Goal: Task Accomplishment & Management: Use online tool/utility

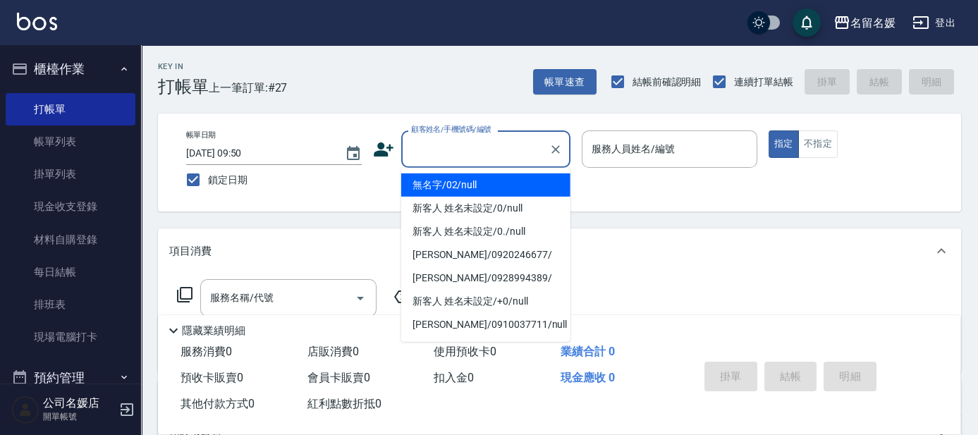
click at [464, 151] on input "顧客姓名/手機號碼/編號" at bounding box center [475, 149] width 135 height 25
click at [498, 183] on li "無名字/02/null" at bounding box center [485, 184] width 169 height 23
type input "無名字/02/null"
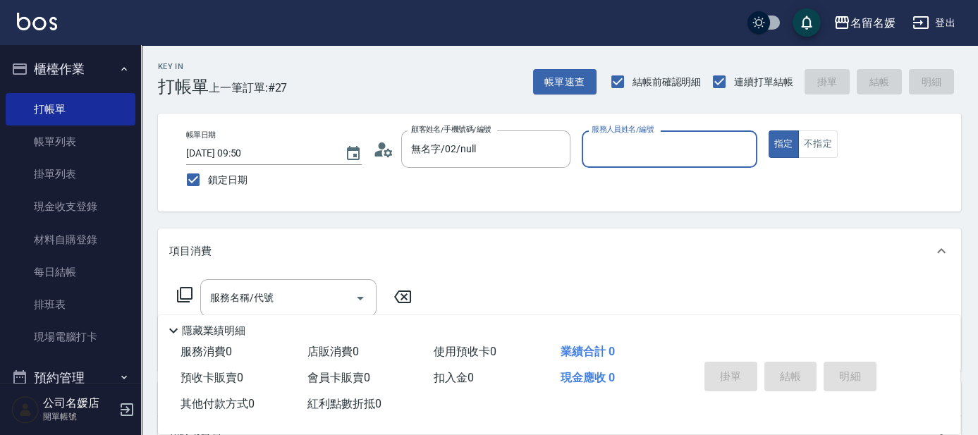
click at [627, 151] on div "服務人員姓名/編號 服務人員姓名/編號" at bounding box center [670, 148] width 176 height 37
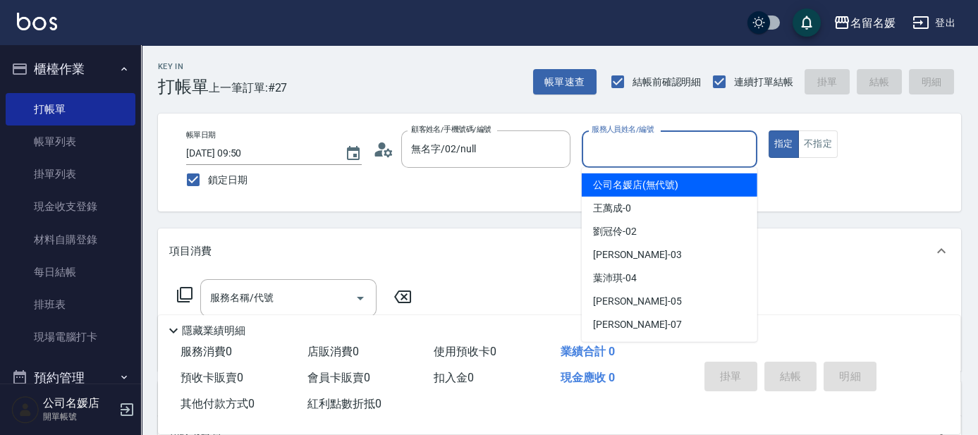
click at [663, 151] on input "服務人員姓名/編號" at bounding box center [669, 149] width 163 height 25
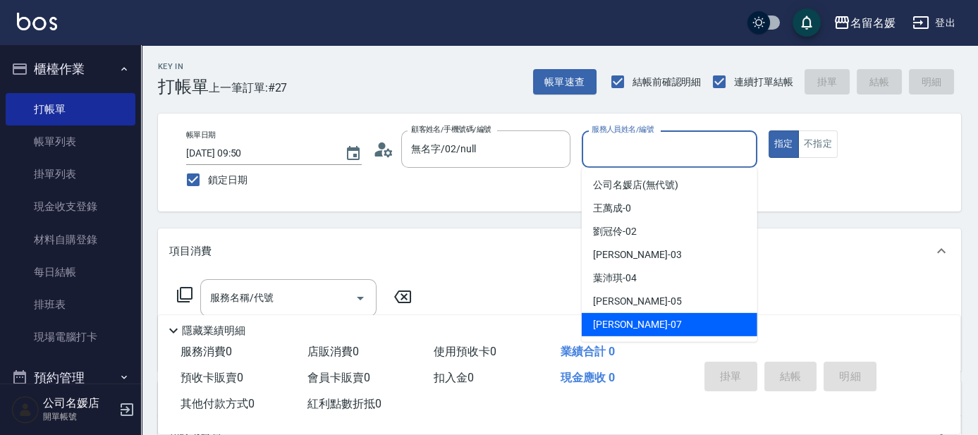
click at [645, 323] on div "[PERSON_NAME] -07" at bounding box center [670, 324] width 176 height 23
type input "[PERSON_NAME]-07"
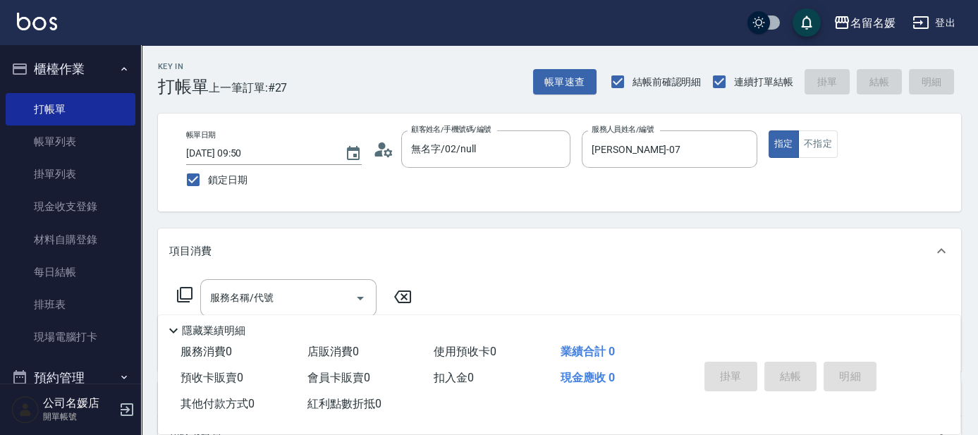
click at [182, 287] on icon at bounding box center [185, 295] width 16 height 16
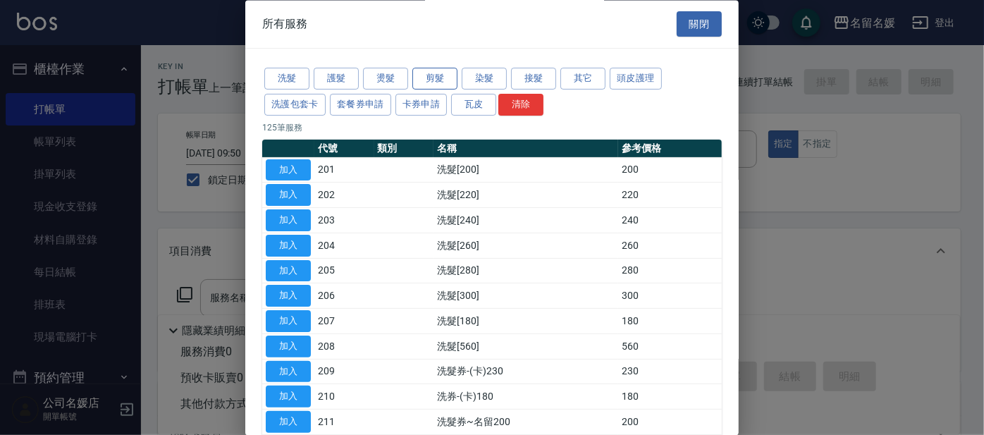
click at [425, 75] on button "剪髮" at bounding box center [434, 79] width 45 height 22
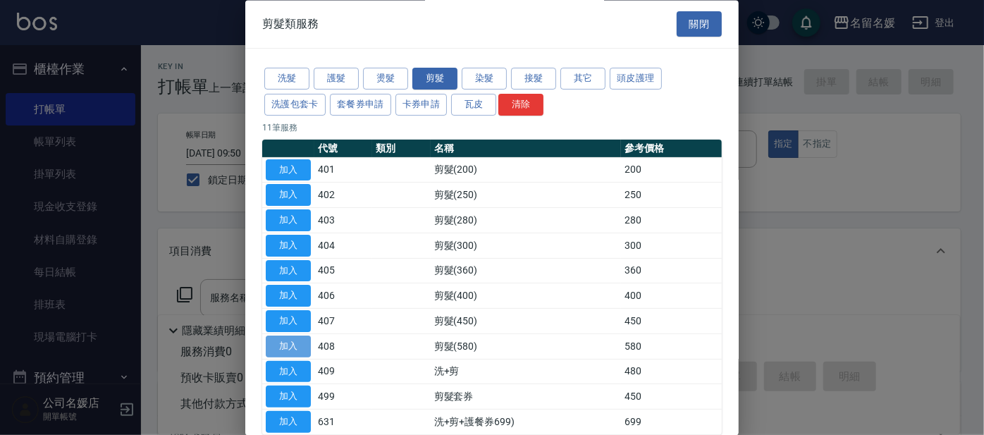
click at [293, 338] on button "加入" at bounding box center [288, 347] width 45 height 22
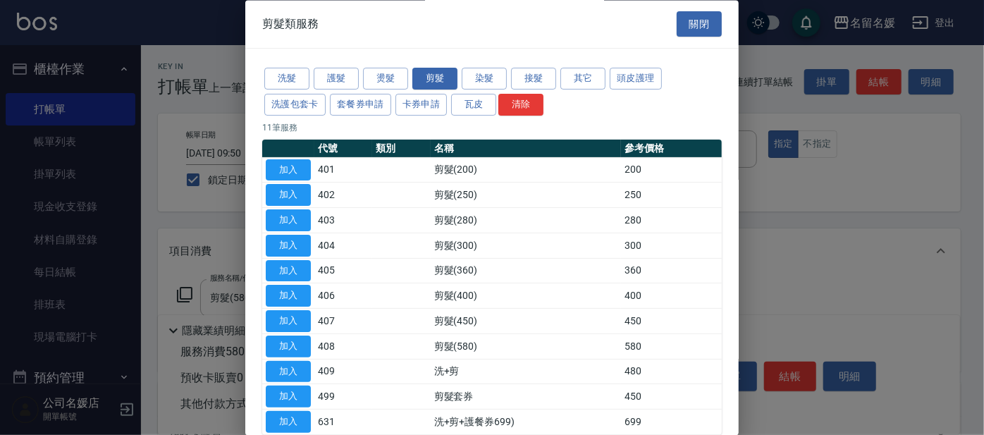
type input "剪髮(580)(408)"
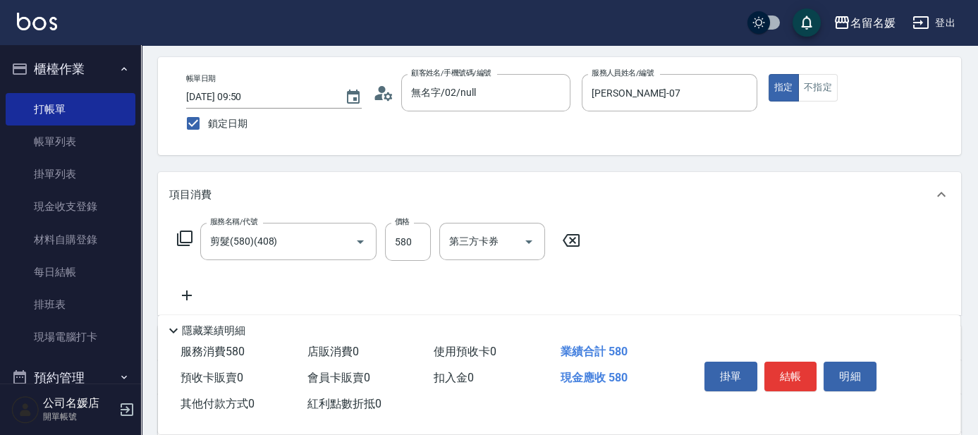
scroll to position [63, 0]
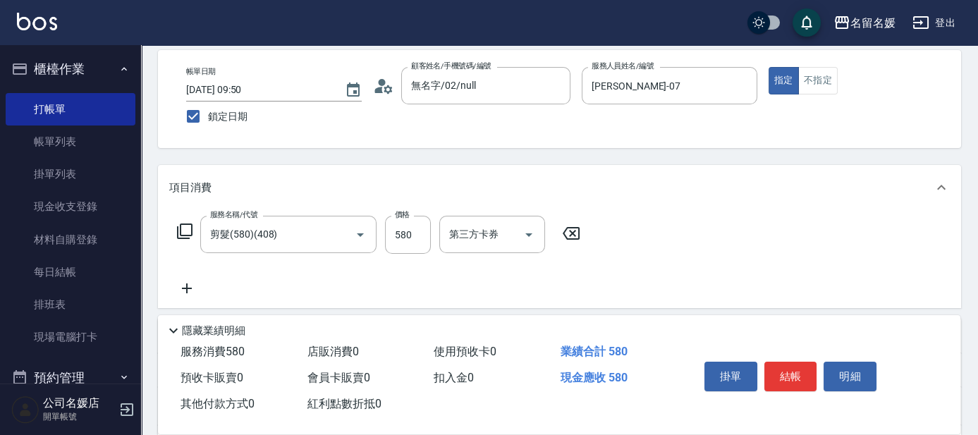
click at [184, 229] on icon at bounding box center [184, 231] width 17 height 17
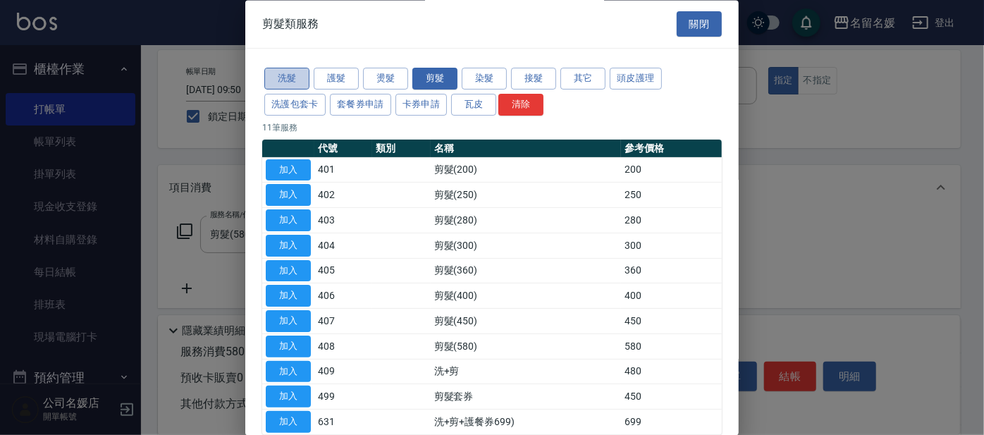
click at [300, 79] on button "洗髮" at bounding box center [286, 79] width 45 height 22
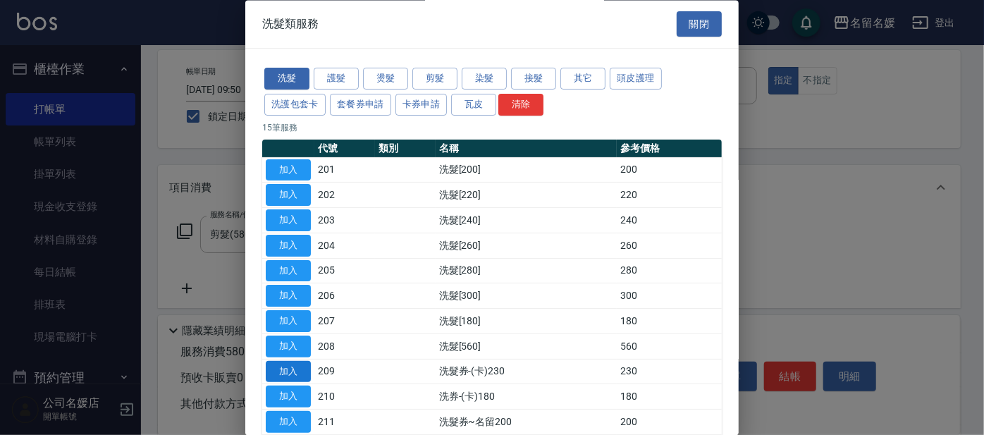
click at [301, 372] on button "加入" at bounding box center [288, 372] width 45 height 22
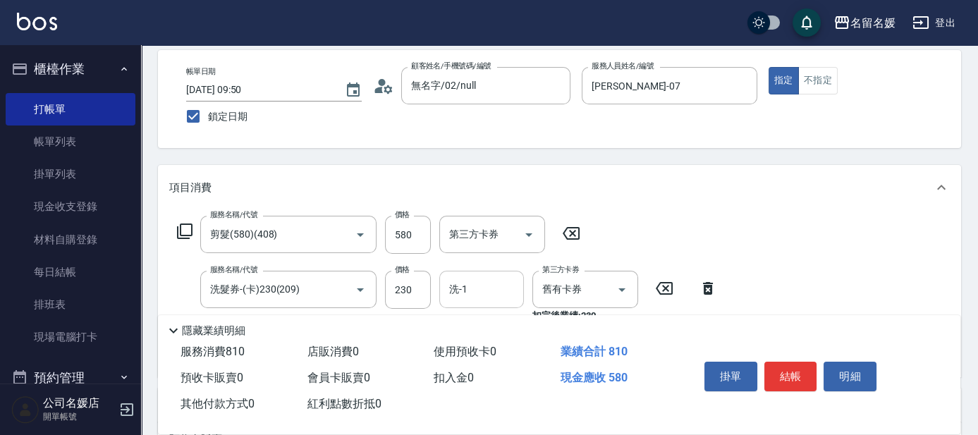
click at [491, 292] on input "洗-1" at bounding box center [482, 289] width 72 height 25
click at [496, 325] on div "[PERSON_NAME] -07" at bounding box center [481, 325] width 85 height 23
type input "[PERSON_NAME]-07"
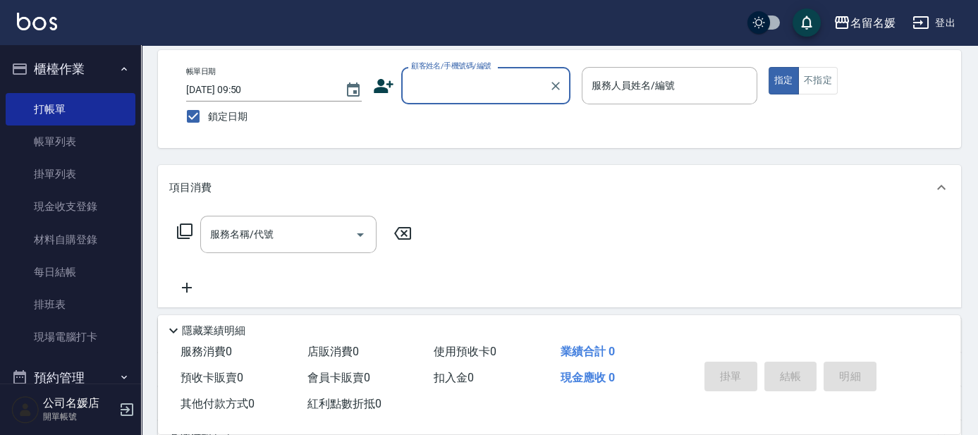
scroll to position [0, 0]
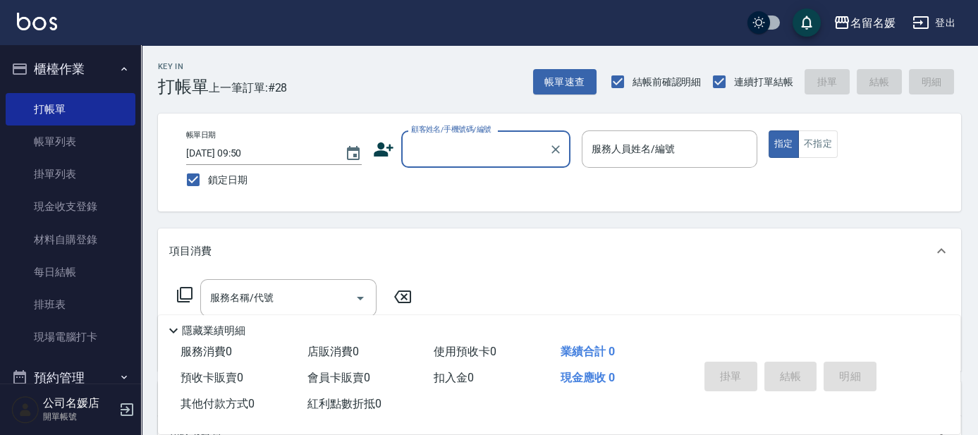
click at [487, 157] on input "顧客姓名/手機號碼/編號" at bounding box center [475, 149] width 135 height 25
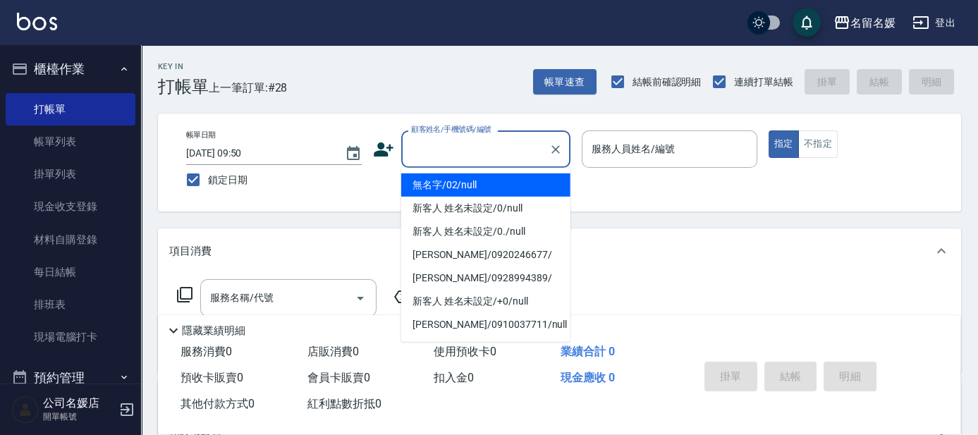
click at [489, 188] on li "無名字/02/null" at bounding box center [485, 184] width 169 height 23
type input "無名字/02/null"
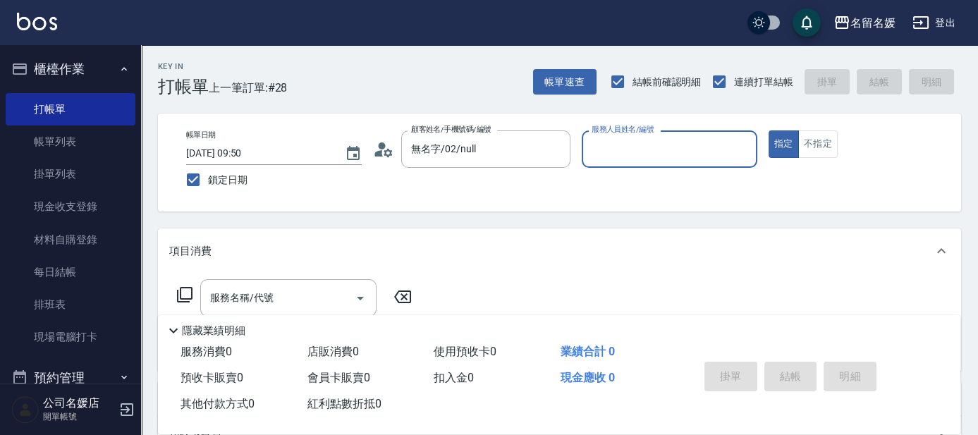
click at [639, 140] on input "服務人員姓名/編號" at bounding box center [669, 149] width 163 height 25
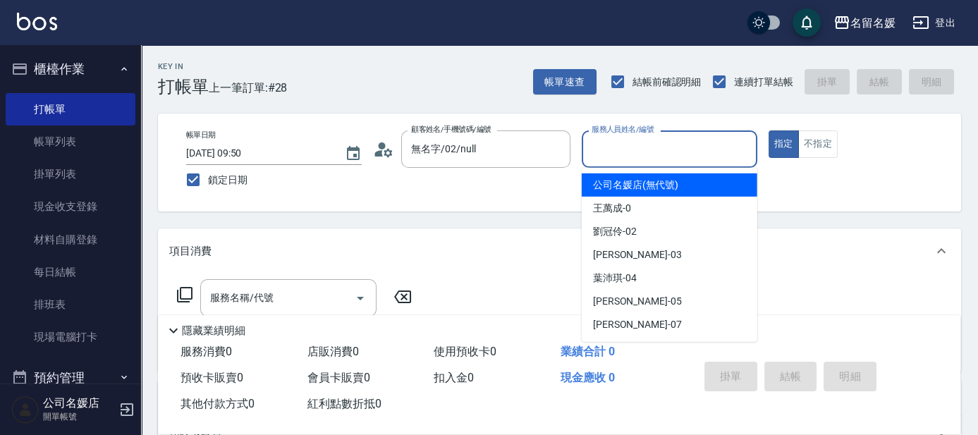
type button "true"
type input "公司名媛店(無代號)"
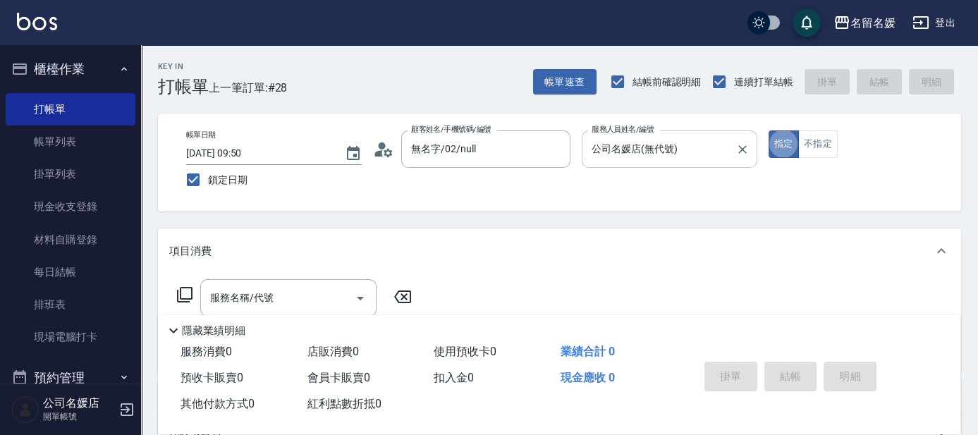
click at [743, 152] on icon "Clear" at bounding box center [742, 149] width 14 height 14
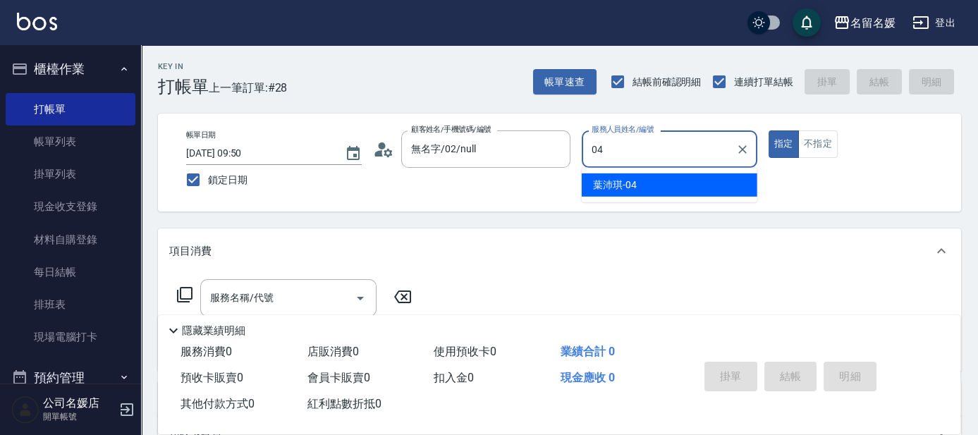
type input "[PERSON_NAME]-04"
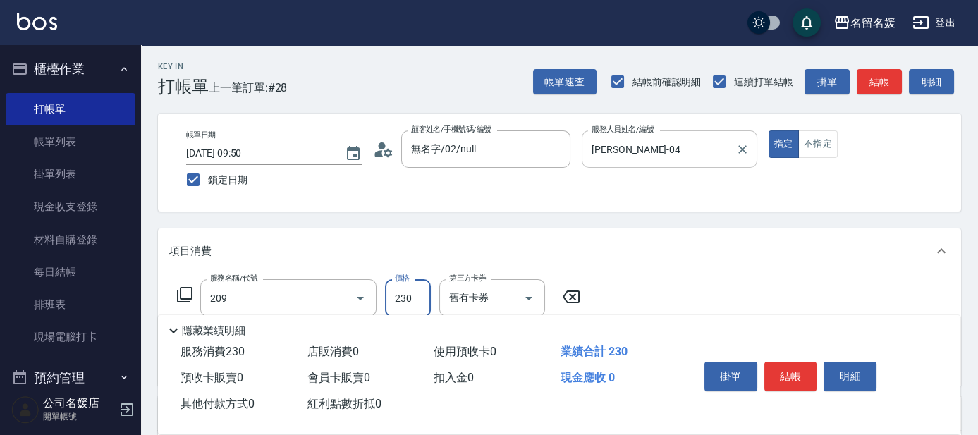
type input "洗髮券-(卡)230(209)"
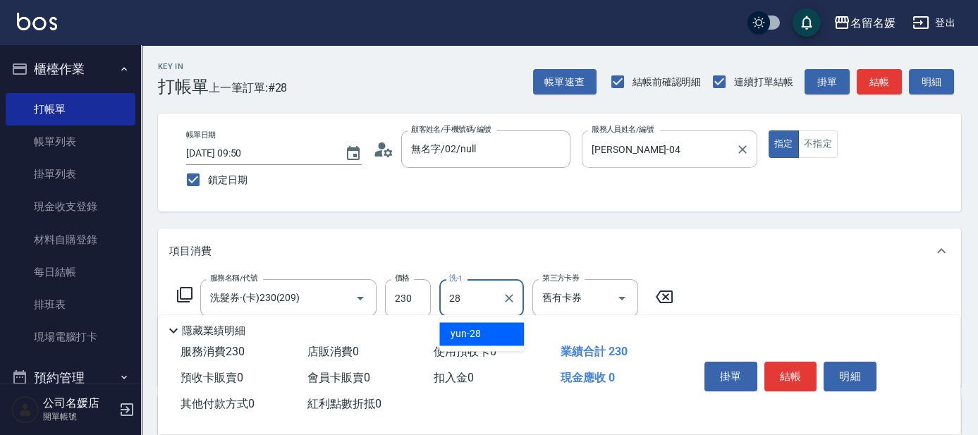
type input "yun-28"
type input "潤絲(801)"
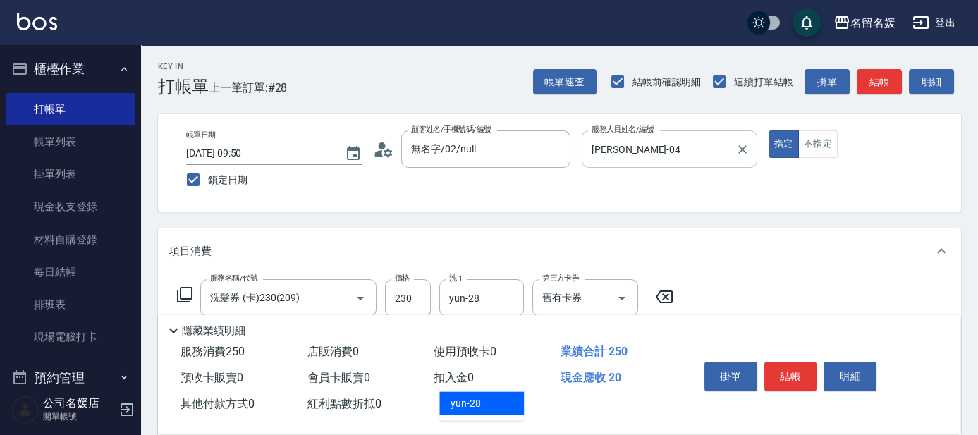
type input "yun-28"
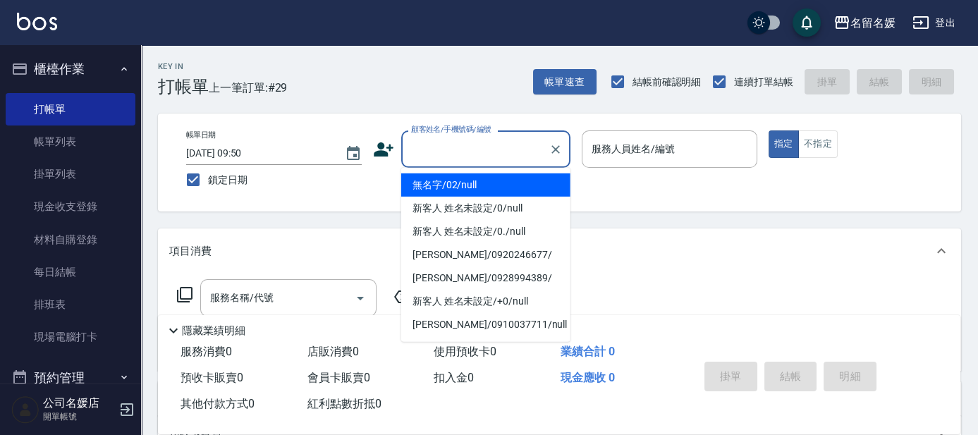
click at [457, 147] on input "顧客姓名/手機號碼/編號" at bounding box center [475, 149] width 135 height 25
click at [494, 187] on li "無名字/02/null" at bounding box center [485, 184] width 169 height 23
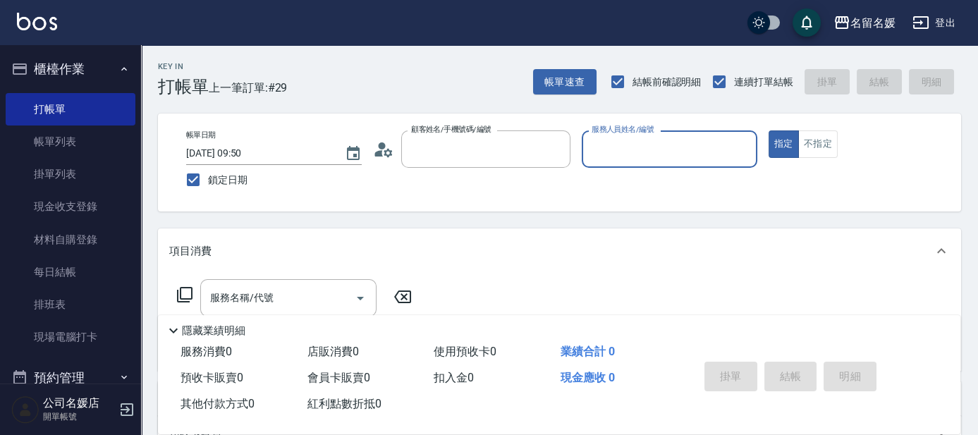
type input "無名字/02/null"
click at [660, 150] on input "服務人員姓名/編號" at bounding box center [669, 149] width 163 height 25
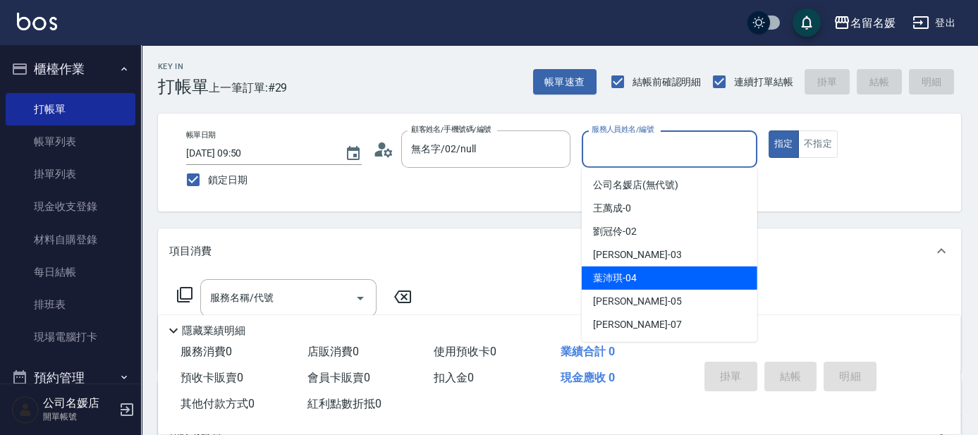
click at [656, 273] on div "[PERSON_NAME]-04" at bounding box center [670, 278] width 176 height 23
type input "[PERSON_NAME]-04"
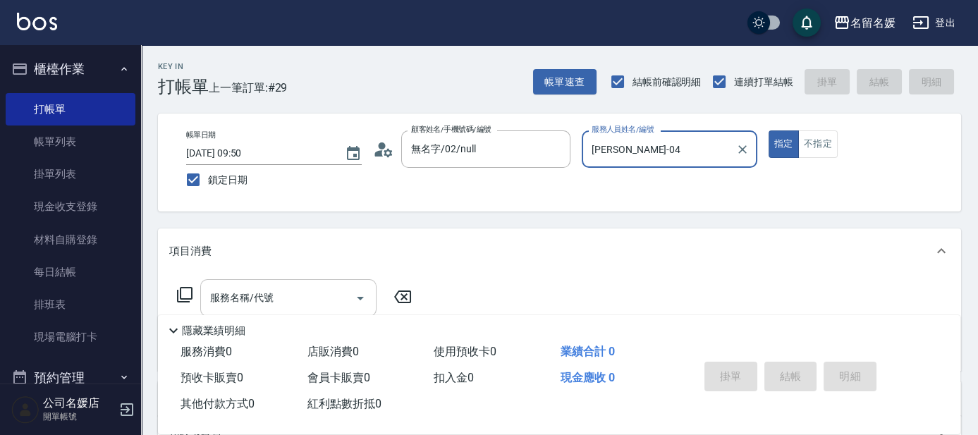
click at [318, 294] on input "服務名稱/代號" at bounding box center [278, 298] width 142 height 25
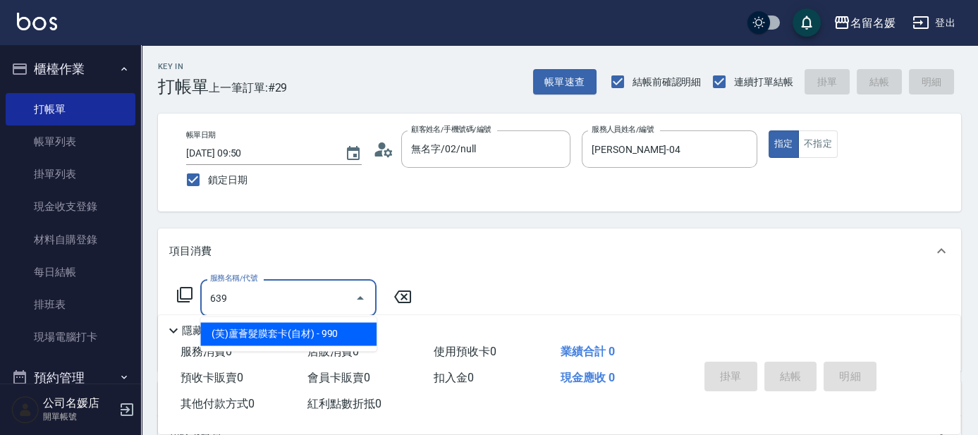
click at [324, 329] on span "(芙)蘆薈髮膜套卡(自材) - 990" at bounding box center [288, 333] width 176 height 23
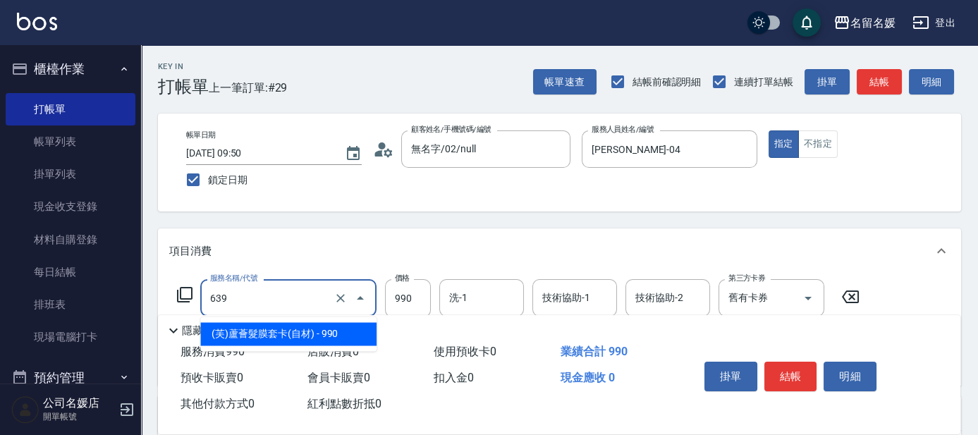
click at [314, 298] on input "639" at bounding box center [269, 298] width 124 height 25
click at [285, 326] on span "(芙)蘆薈髮膜套卡(自材) - 990" at bounding box center [288, 333] width 176 height 23
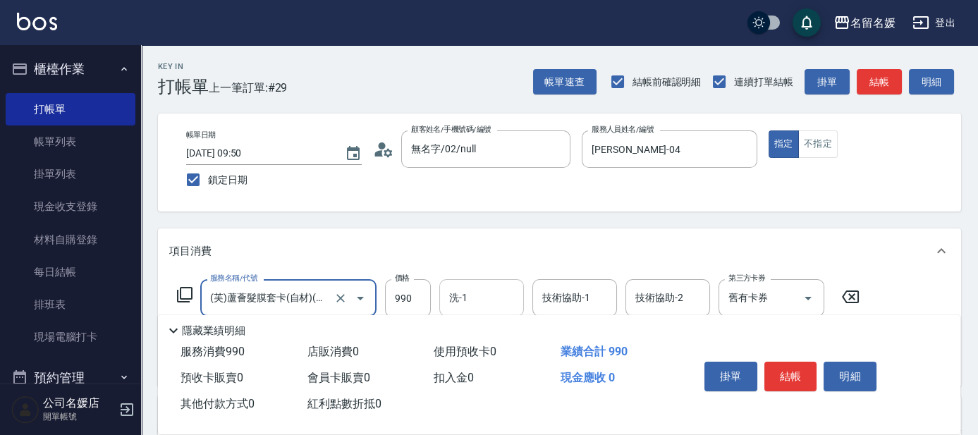
type input "(芙)蘆薈髮膜套卡(自材)(639)"
click at [464, 298] on div "洗-1 洗-1" at bounding box center [481, 297] width 85 height 37
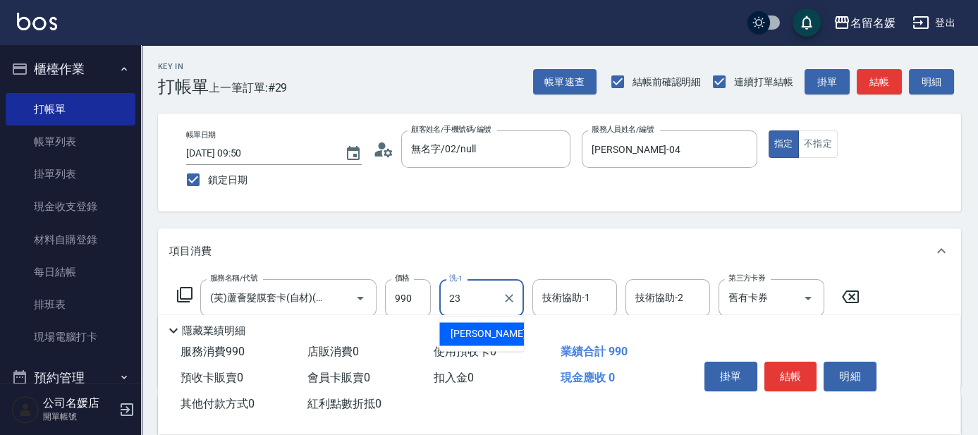
click at [485, 339] on span "[PERSON_NAME]-23" at bounding box center [495, 333] width 89 height 15
type input "[PERSON_NAME]-23"
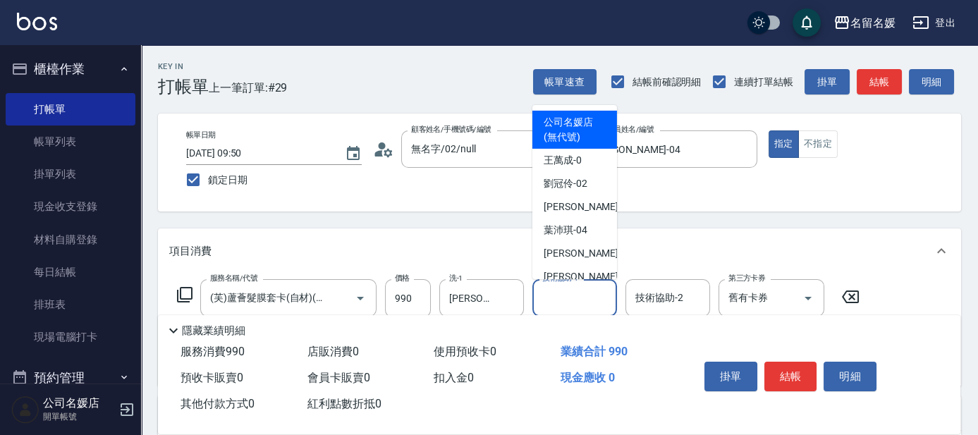
click at [563, 303] on div "技術協助-1 技術協助-1" at bounding box center [574, 297] width 85 height 37
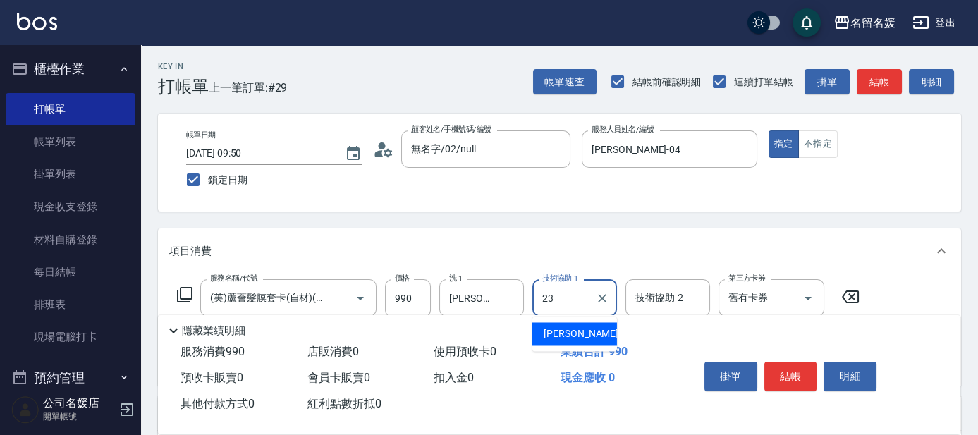
click at [581, 329] on span "[PERSON_NAME]-23" at bounding box center [588, 333] width 89 height 15
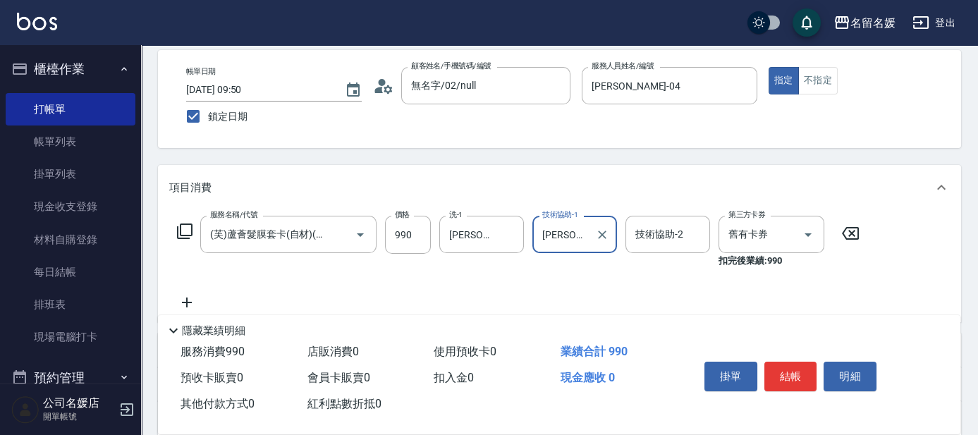
scroll to position [63, 0]
type input "[PERSON_NAME]-23"
click at [185, 299] on icon at bounding box center [186, 302] width 35 height 17
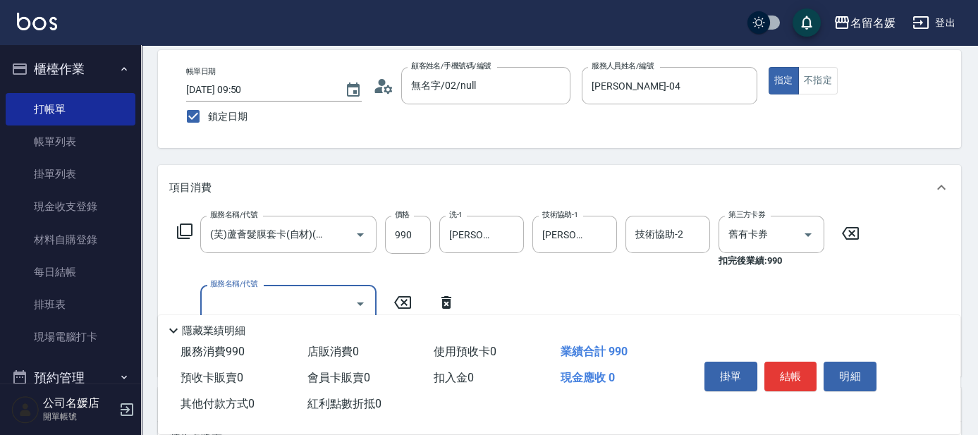
scroll to position [0, 0]
click at [340, 231] on icon "Clear" at bounding box center [341, 235] width 14 height 14
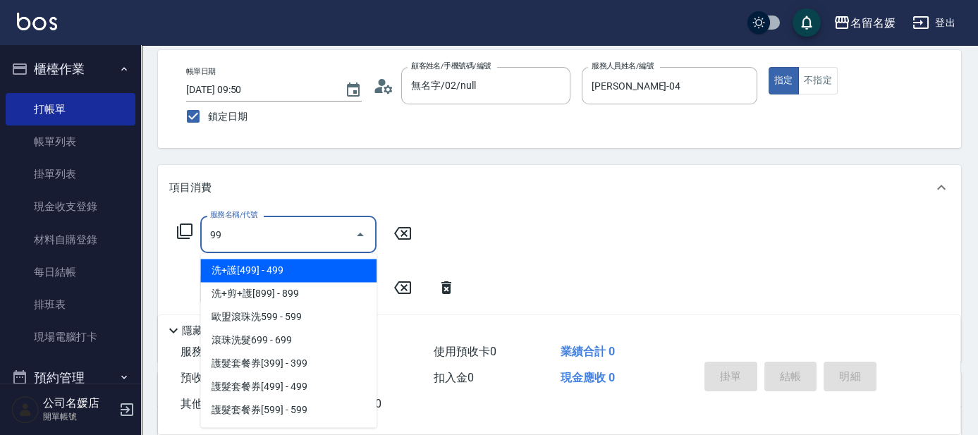
type input "9"
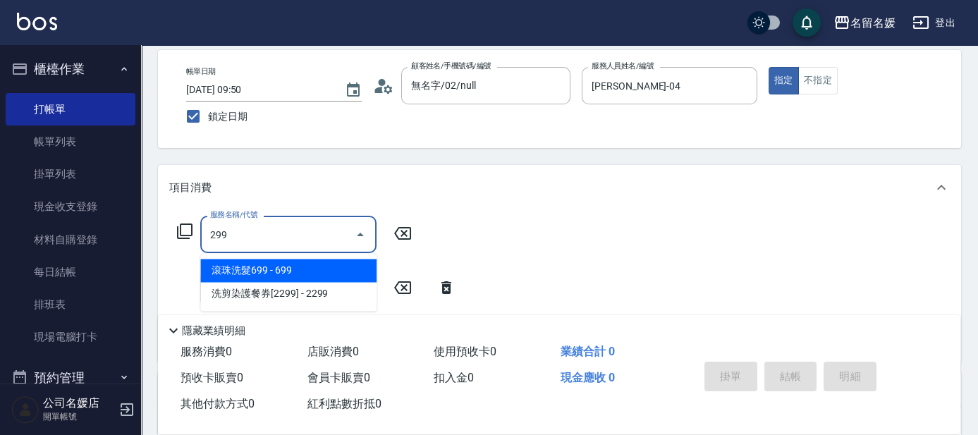
click at [289, 267] on span "滾珠洗髮699 - 699" at bounding box center [288, 270] width 176 height 23
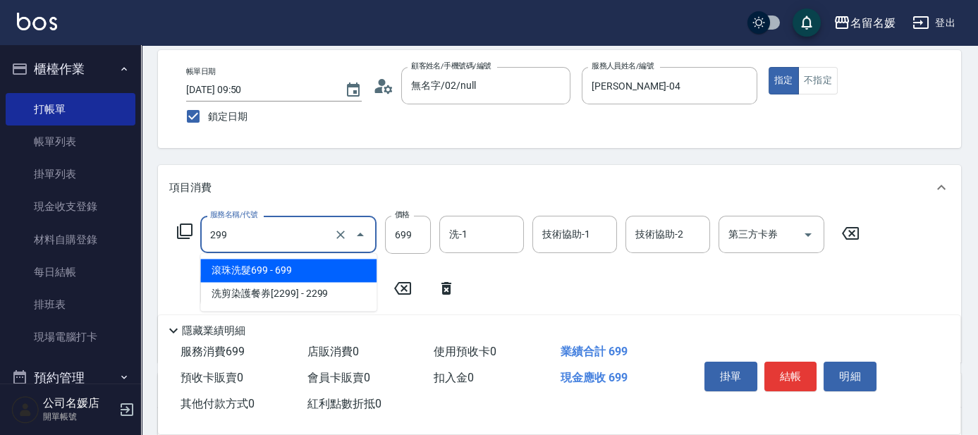
click at [280, 238] on input "299" at bounding box center [269, 234] width 124 height 25
click at [290, 269] on span "滾珠洗髮699 - 699" at bounding box center [288, 270] width 176 height 23
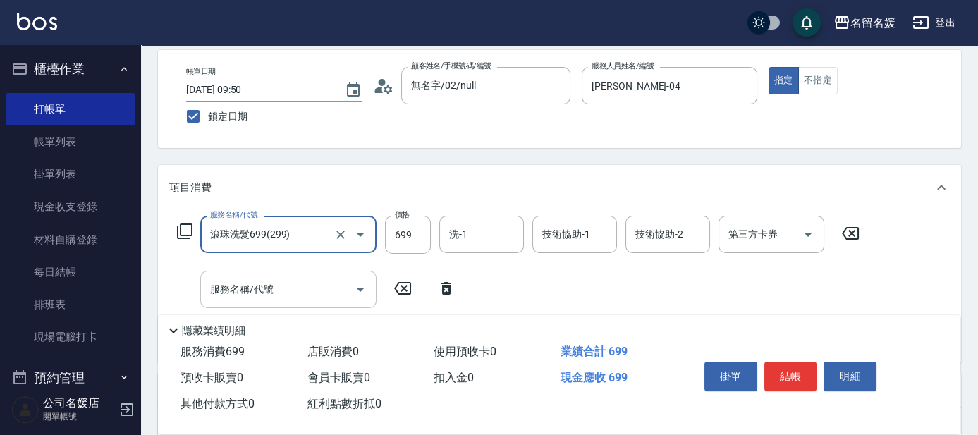
type input "滾珠洗髮699(299)"
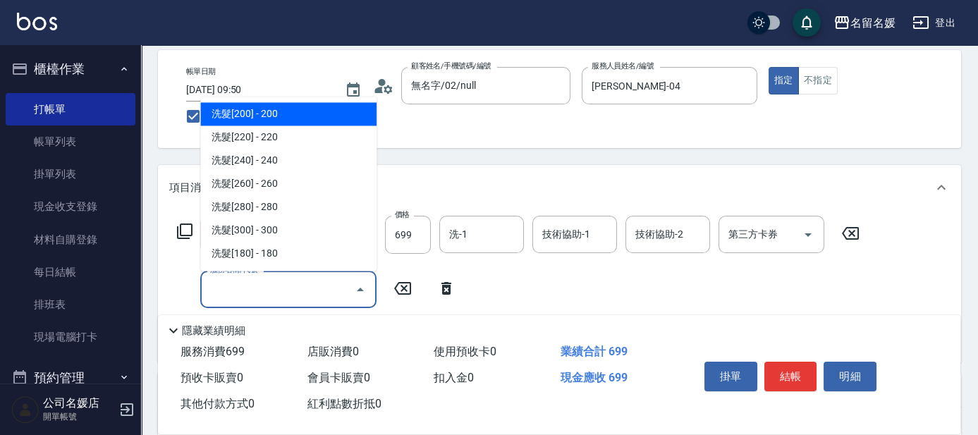
click at [260, 284] on div "服務名稱/代號 服務名稱/代號" at bounding box center [288, 289] width 176 height 37
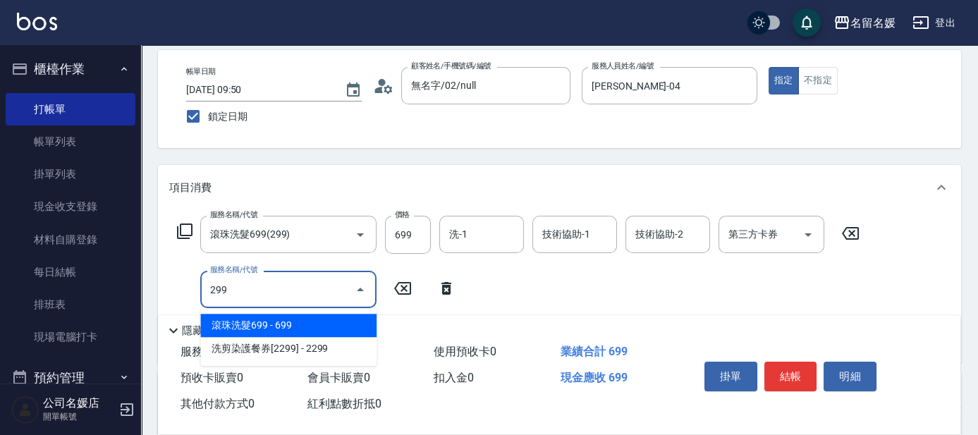
click at [299, 319] on span "滾珠洗髮699 - 699" at bounding box center [288, 325] width 176 height 23
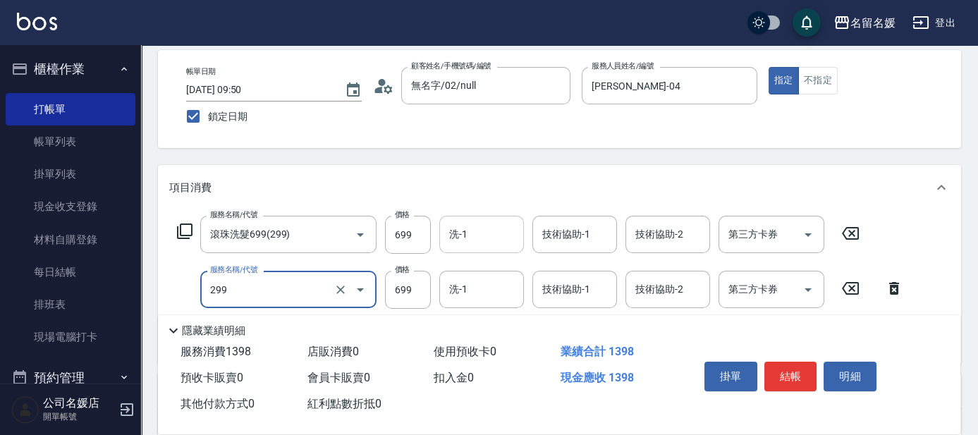
click at [479, 233] on input "洗-1" at bounding box center [482, 234] width 72 height 25
type input "滾珠洗髮699(299)"
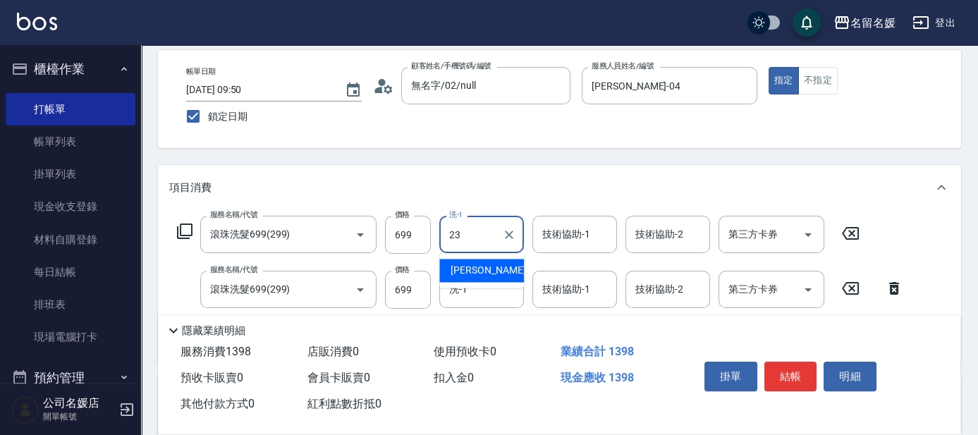
drag, startPoint x: 487, startPoint y: 264, endPoint x: 547, endPoint y: 245, distance: 62.9
click at [489, 263] on span "[PERSON_NAME]-23" at bounding box center [495, 270] width 89 height 15
type input "[PERSON_NAME]-23"
click at [556, 240] on div "技術協助-1 技術協助-1" at bounding box center [574, 234] width 85 height 37
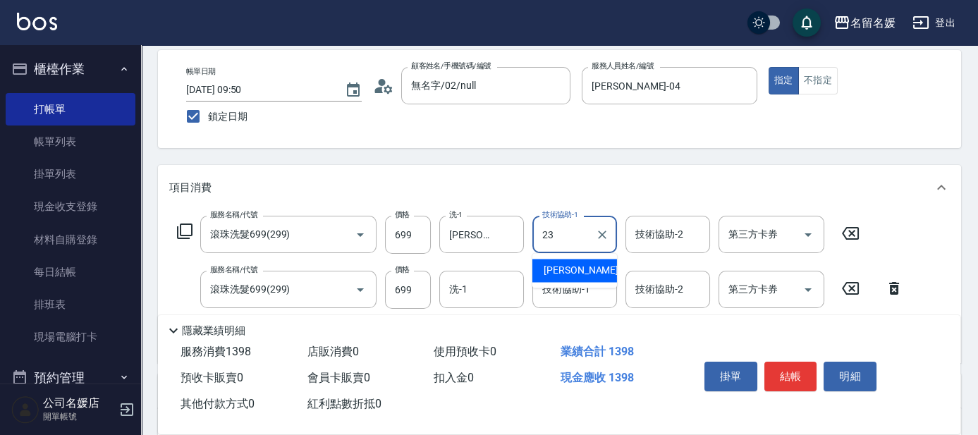
click at [589, 267] on div "[PERSON_NAME]-23" at bounding box center [574, 270] width 85 height 23
type input "[PERSON_NAME]-23"
click at [484, 292] on input "洗-1" at bounding box center [482, 289] width 72 height 25
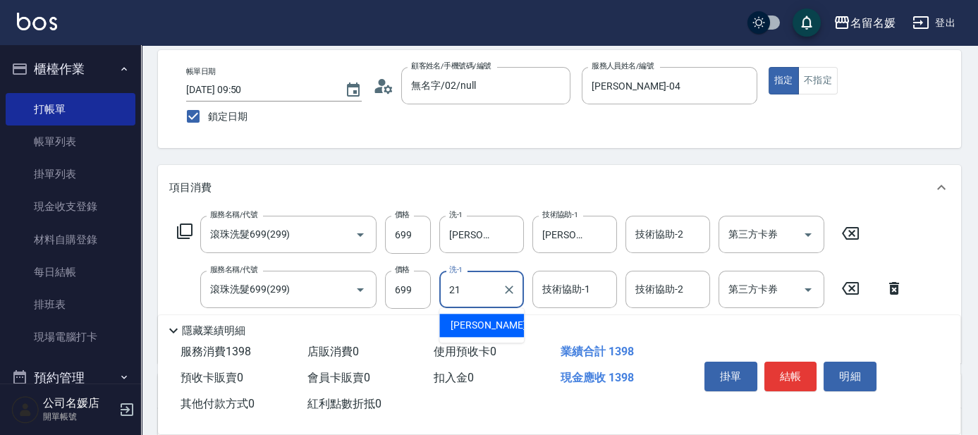
click at [501, 326] on div "[PERSON_NAME]-21" at bounding box center [481, 325] width 85 height 23
type input "[PERSON_NAME]-21"
click at [573, 290] on div "技術協助-1 技術協助-1" at bounding box center [574, 289] width 85 height 37
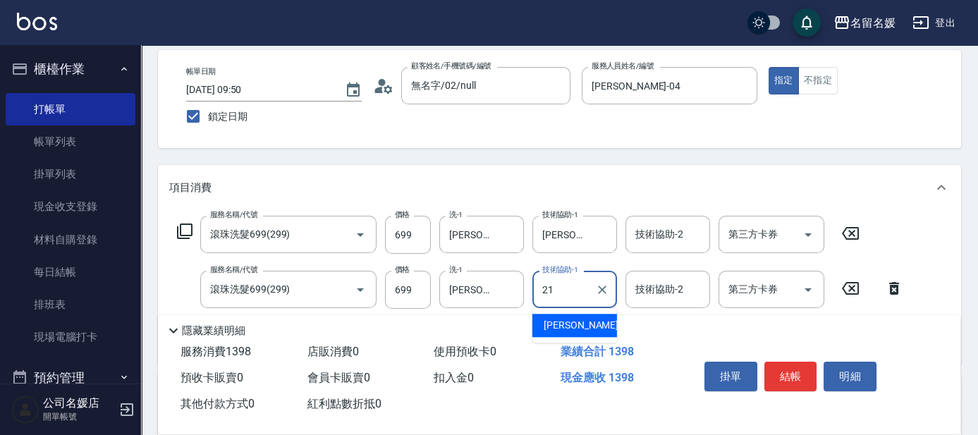
click at [580, 320] on span "[PERSON_NAME]-21" at bounding box center [588, 325] width 89 height 15
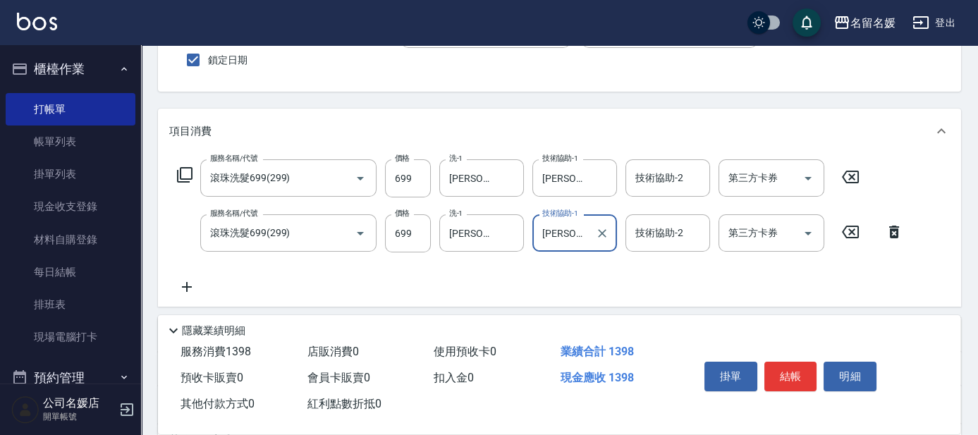
scroll to position [128, 0]
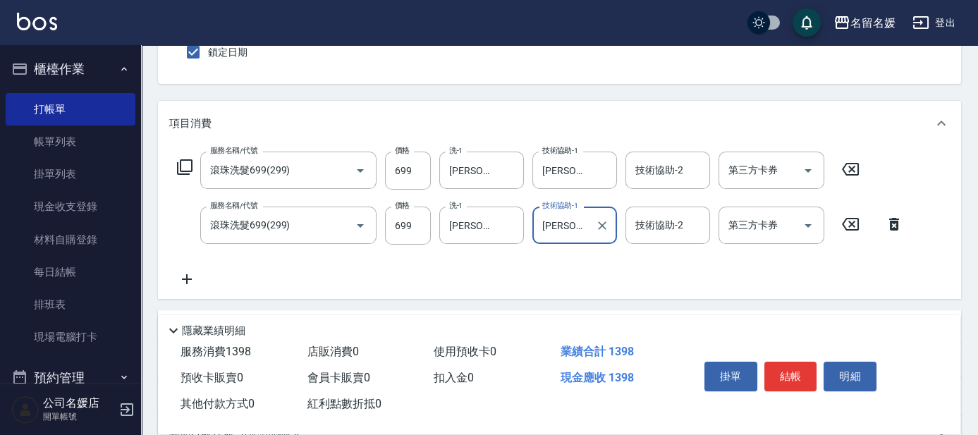
type input "[PERSON_NAME]-21"
click at [184, 271] on icon at bounding box center [186, 279] width 35 height 17
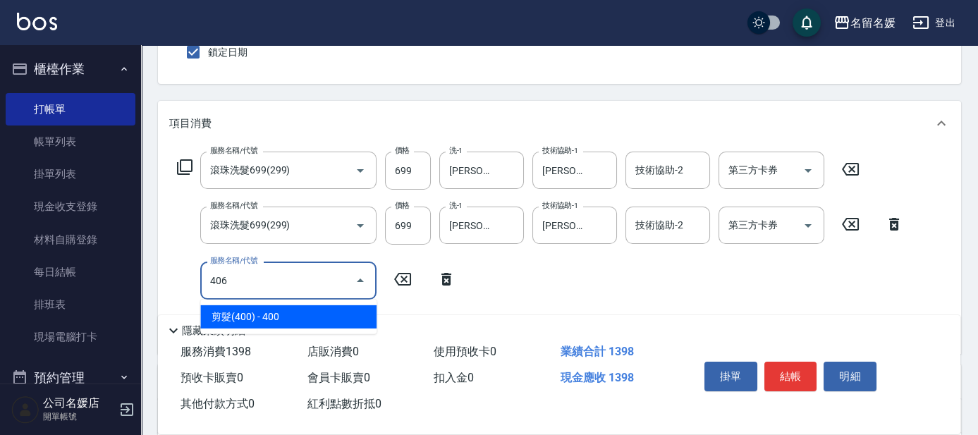
click at [282, 319] on span "剪髮(400) - 400" at bounding box center [288, 316] width 176 height 23
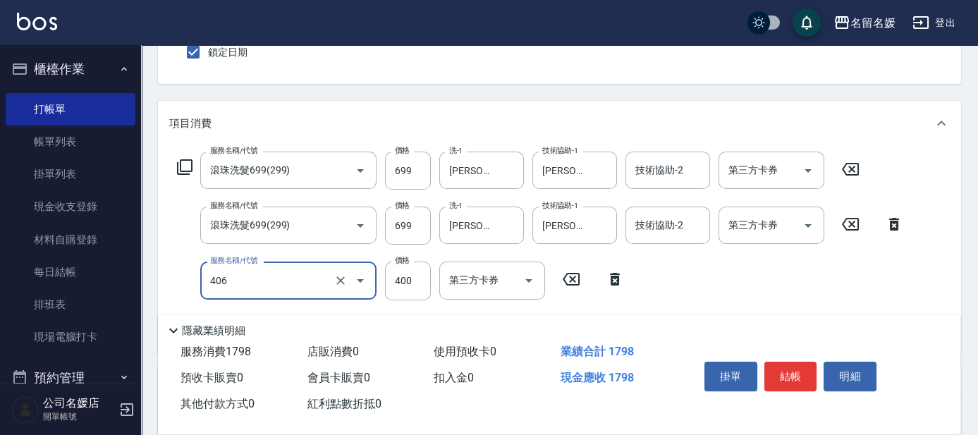
click at [268, 288] on input "406" at bounding box center [269, 280] width 124 height 25
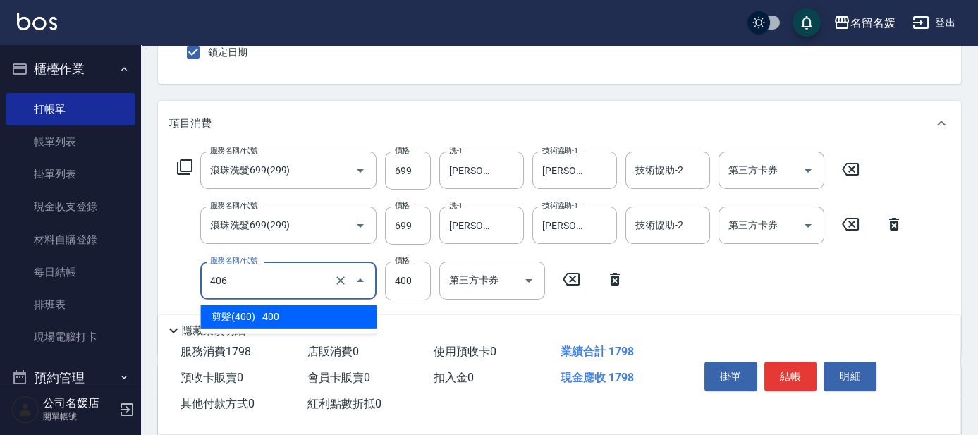
drag, startPoint x: 280, startPoint y: 313, endPoint x: 367, endPoint y: 295, distance: 88.6
click at [280, 313] on span "剪髮(400) - 400" at bounding box center [288, 316] width 176 height 23
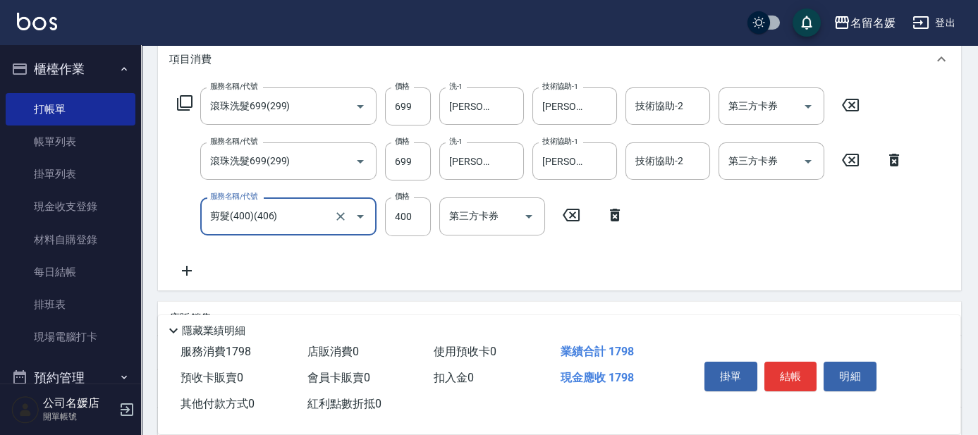
scroll to position [256, 0]
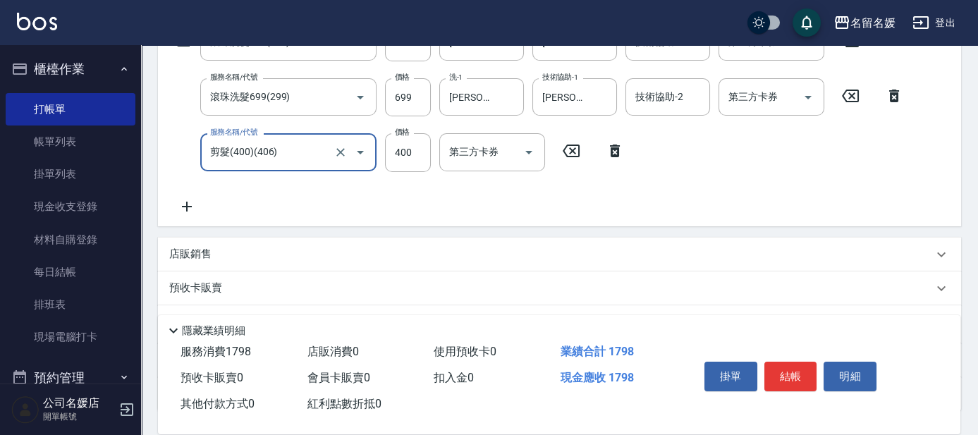
type input "剪髮(400)(406)"
click at [185, 202] on icon at bounding box center [186, 206] width 35 height 17
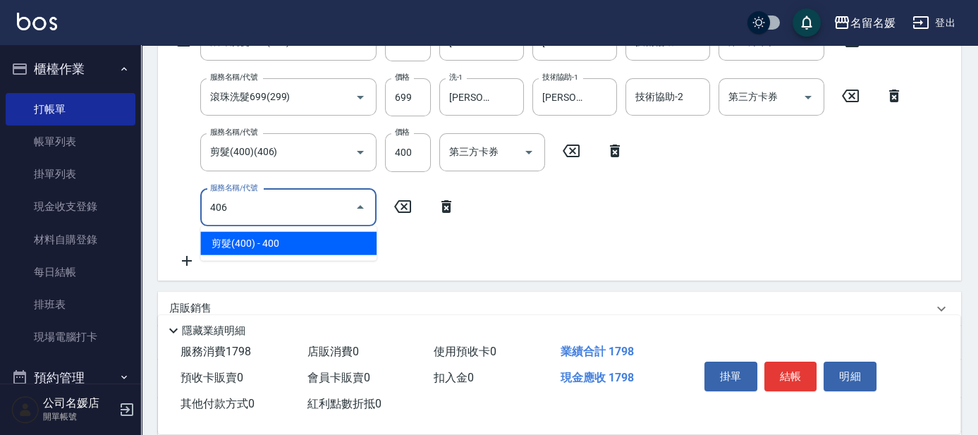
click at [276, 244] on span "剪髮(400) - 400" at bounding box center [288, 243] width 176 height 23
click at [274, 219] on input "406" at bounding box center [269, 207] width 124 height 25
click at [302, 243] on span "剪髮(400) - 400" at bounding box center [288, 243] width 176 height 23
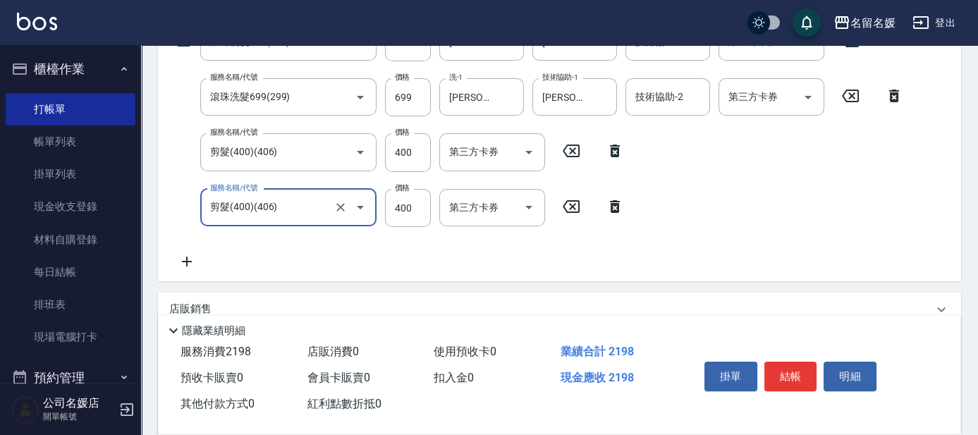
type input "剪髮(400)(406)"
click at [185, 258] on icon at bounding box center [186, 261] width 35 height 17
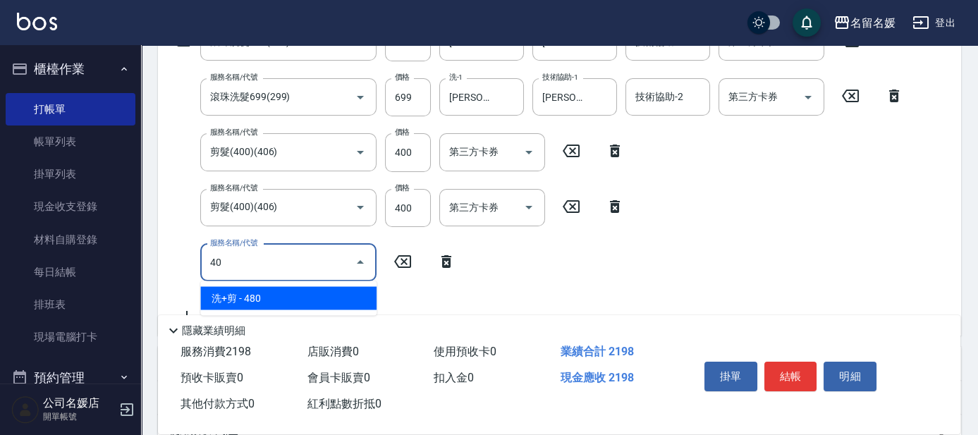
type input "4"
click at [278, 292] on span "洗髮[300] - 300" at bounding box center [288, 297] width 176 height 23
click at [275, 267] on input "206" at bounding box center [269, 262] width 124 height 25
drag, startPoint x: 283, startPoint y: 290, endPoint x: 376, endPoint y: 269, distance: 95.4
click at [308, 283] on ul "洗髮[300] - 300" at bounding box center [288, 298] width 176 height 35
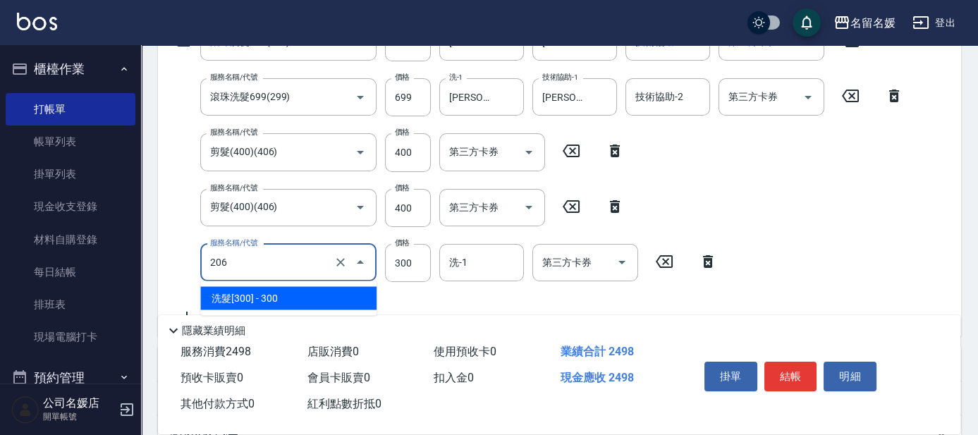
drag, startPoint x: 233, startPoint y: 262, endPoint x: 278, endPoint y: 284, distance: 50.5
click at [235, 264] on input "206" at bounding box center [269, 262] width 124 height 25
click at [281, 295] on span "洗髮[300] - 300" at bounding box center [288, 297] width 176 height 23
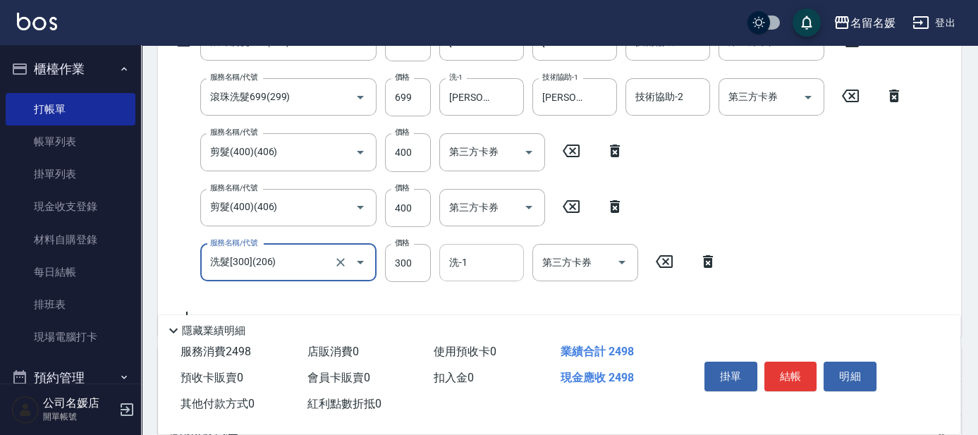
type input "洗髮[300](206)"
click at [463, 269] on input "洗-1" at bounding box center [482, 262] width 72 height 25
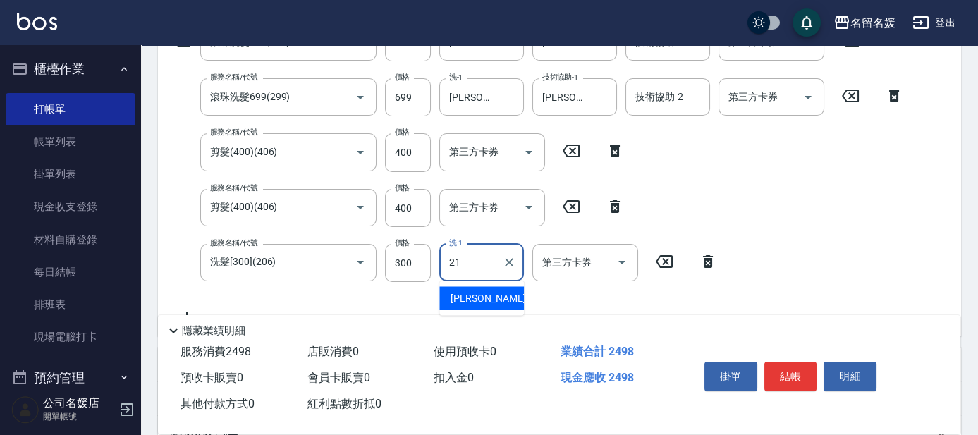
click at [469, 295] on span "[PERSON_NAME]-21" at bounding box center [495, 297] width 89 height 15
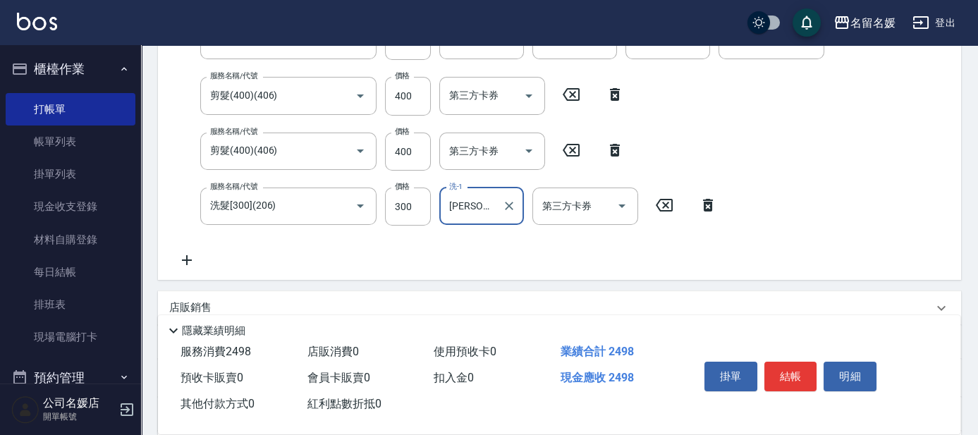
scroll to position [320, 0]
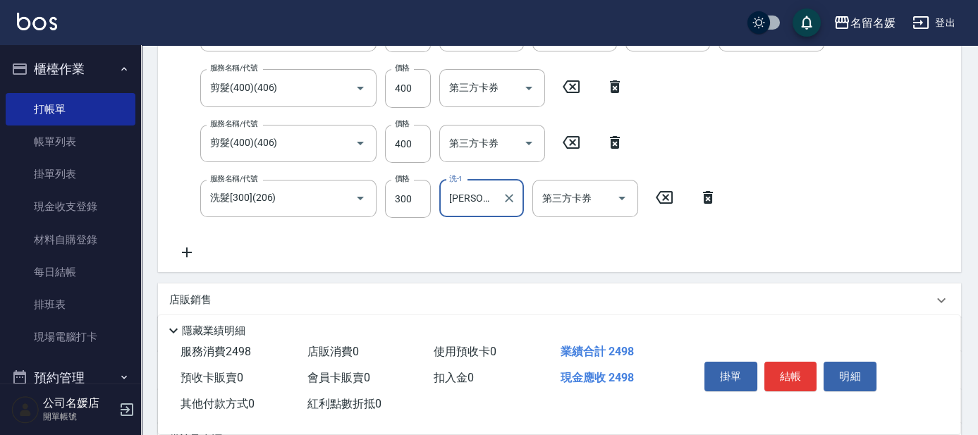
type input "[PERSON_NAME]-21"
click at [189, 247] on icon at bounding box center [186, 252] width 35 height 17
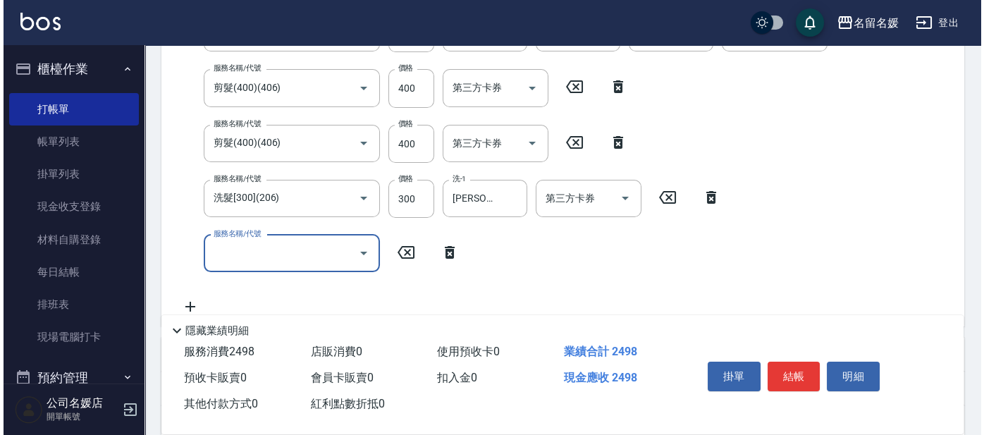
scroll to position [355, 0]
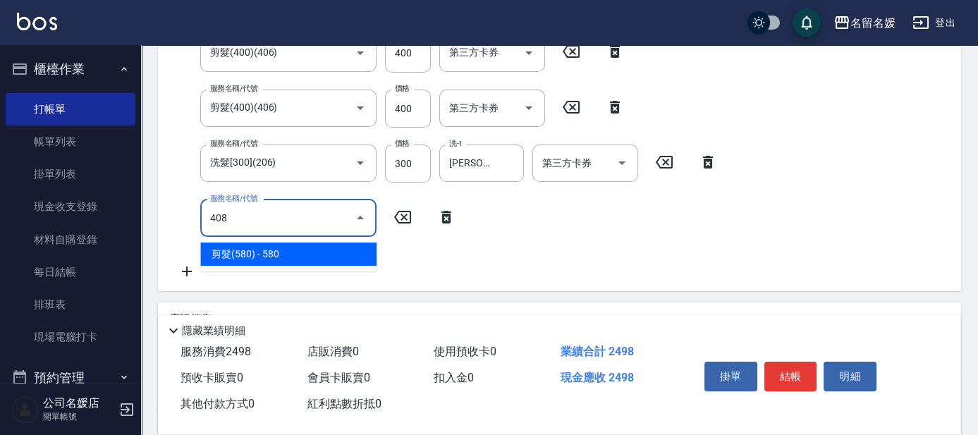
click at [283, 252] on span "剪髮(580) - 580" at bounding box center [288, 254] width 176 height 23
click at [282, 225] on input "408" at bounding box center [269, 218] width 124 height 25
click at [326, 251] on span "剪髮(580) - 580" at bounding box center [288, 254] width 176 height 23
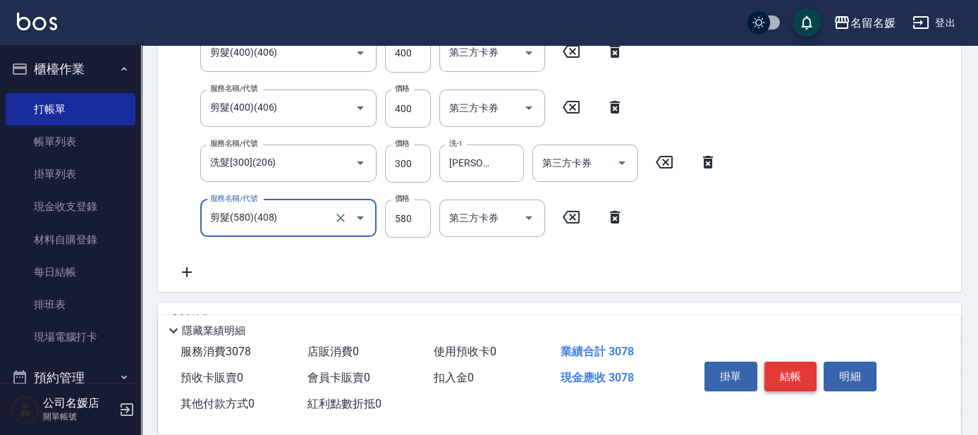
type input "剪髮(580)(408)"
click at [804, 365] on button "結帳" at bounding box center [790, 377] width 53 height 30
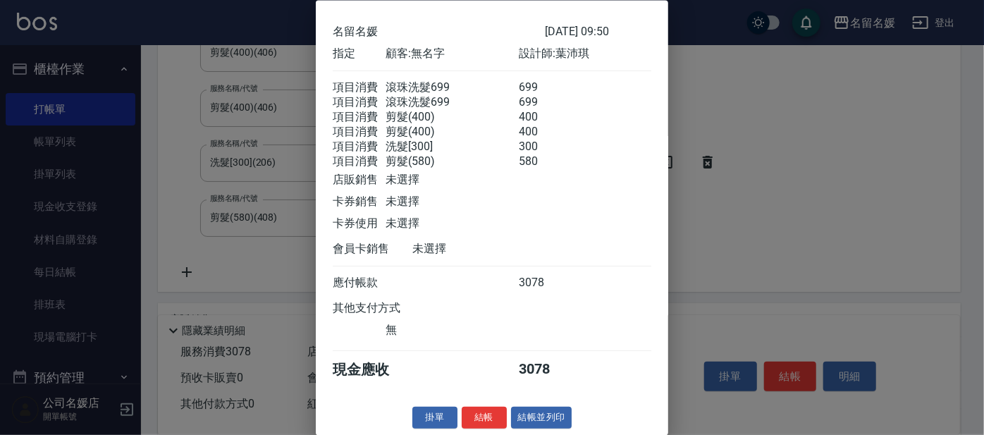
scroll to position [69, 0]
click at [482, 409] on button "結帳" at bounding box center [484, 418] width 45 height 22
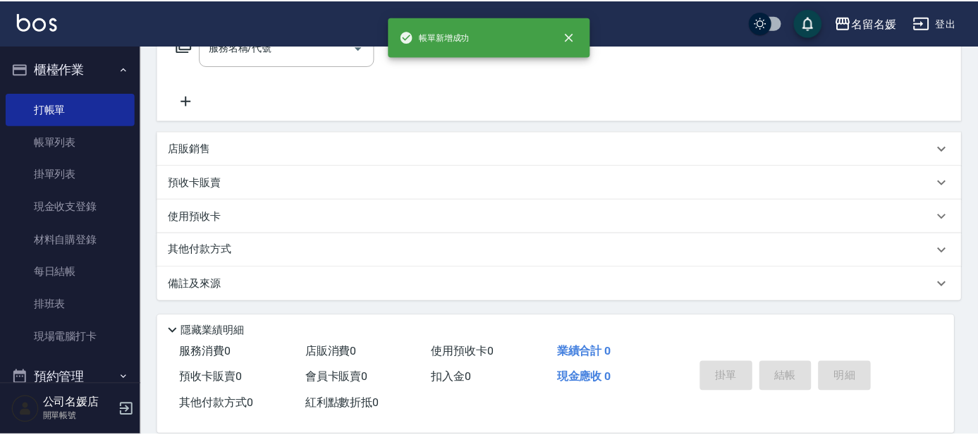
scroll to position [0, 0]
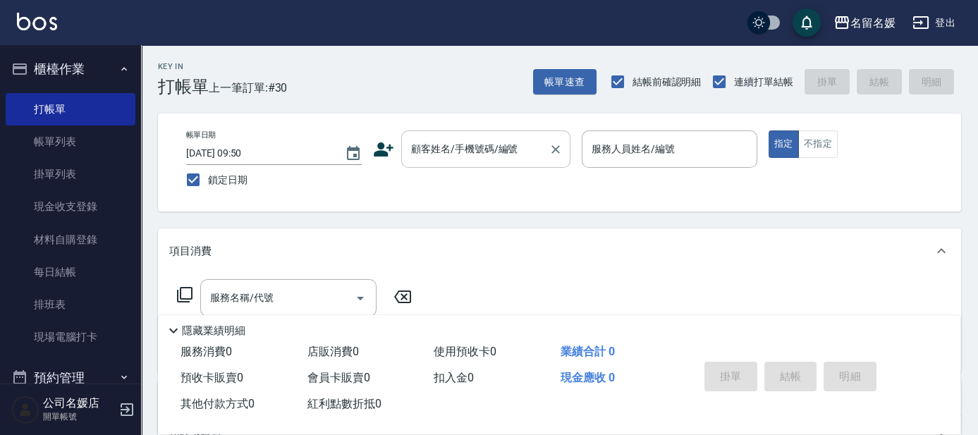
click at [494, 160] on input "顧客姓名/手機號碼/編號" at bounding box center [475, 149] width 135 height 25
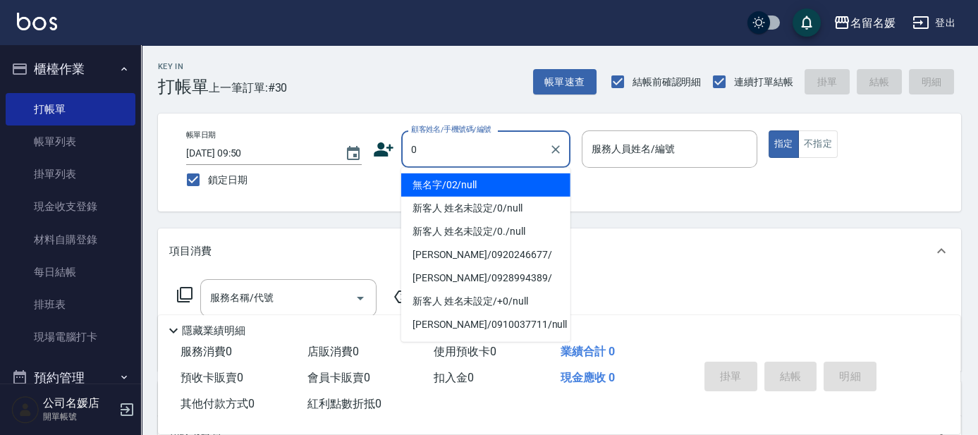
type input "無名字/02/null"
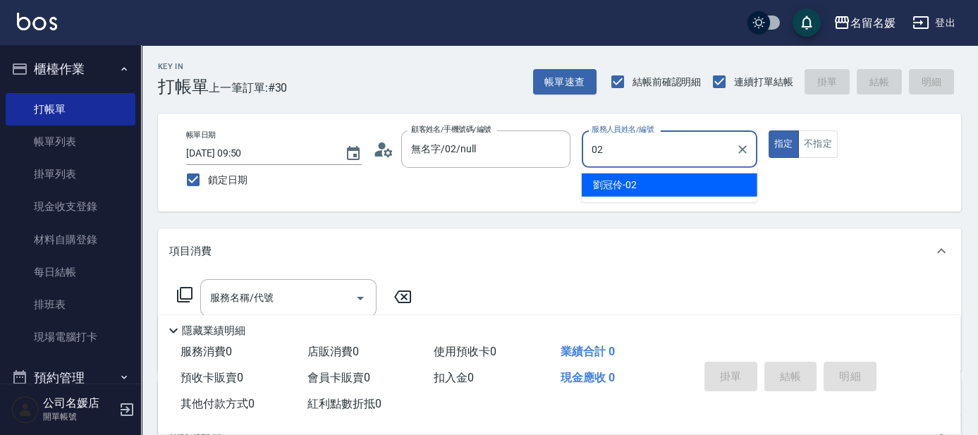
type input "[PERSON_NAME]-02"
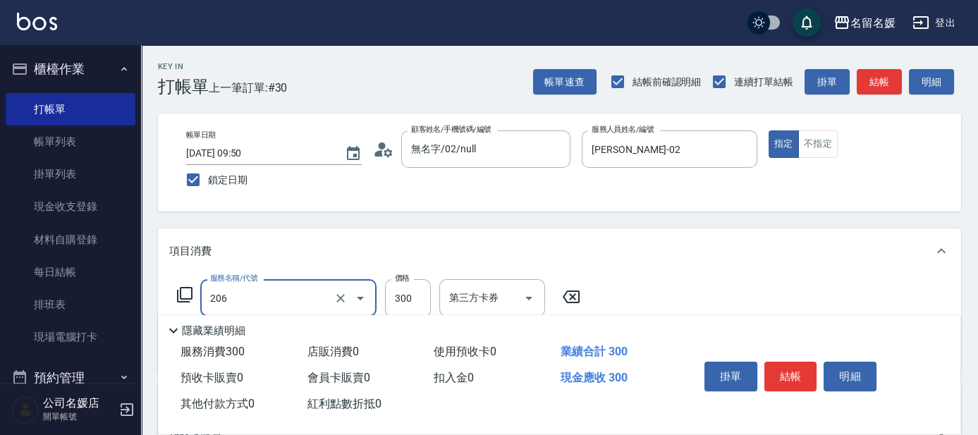
type input "洗髮[300](206)"
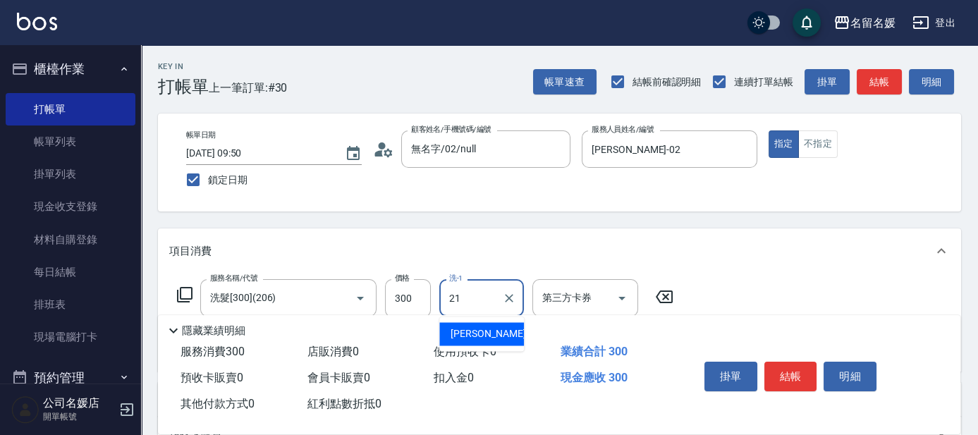
type input "[PERSON_NAME]-21"
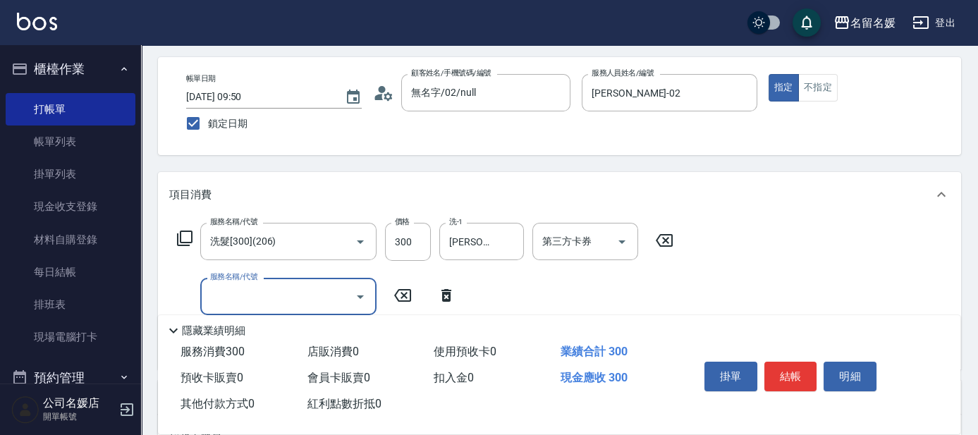
scroll to position [63, 0]
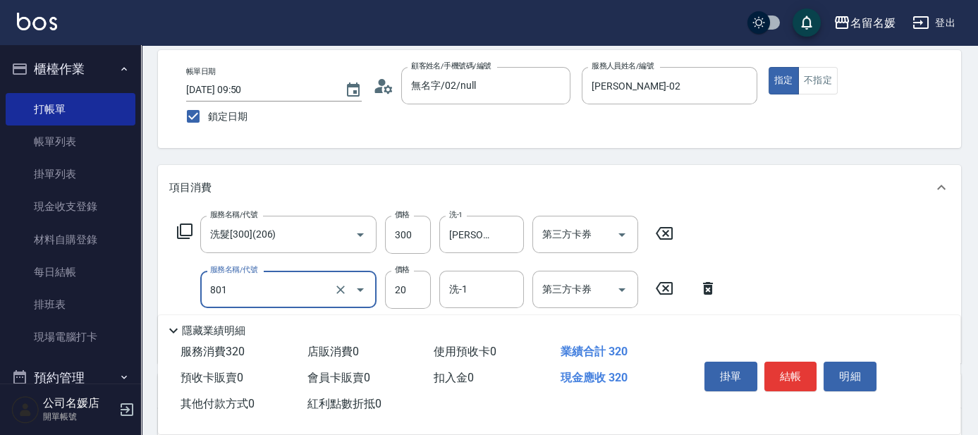
type input "潤絲(801)"
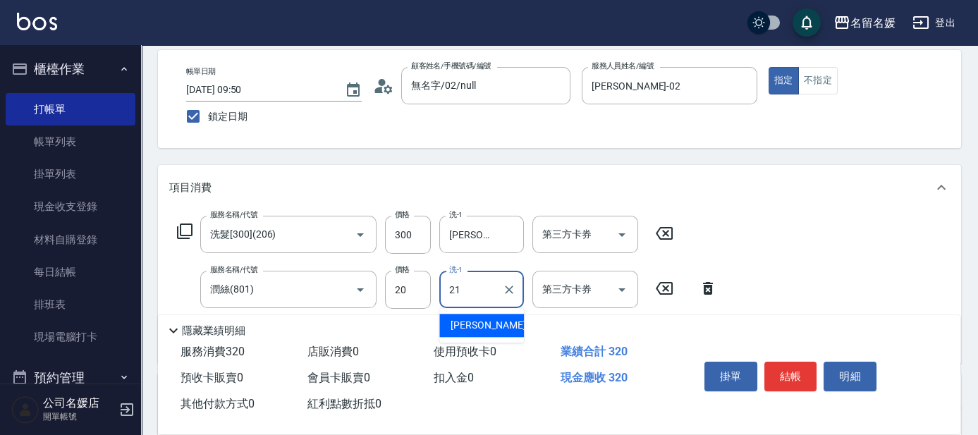
type input "[PERSON_NAME]-21"
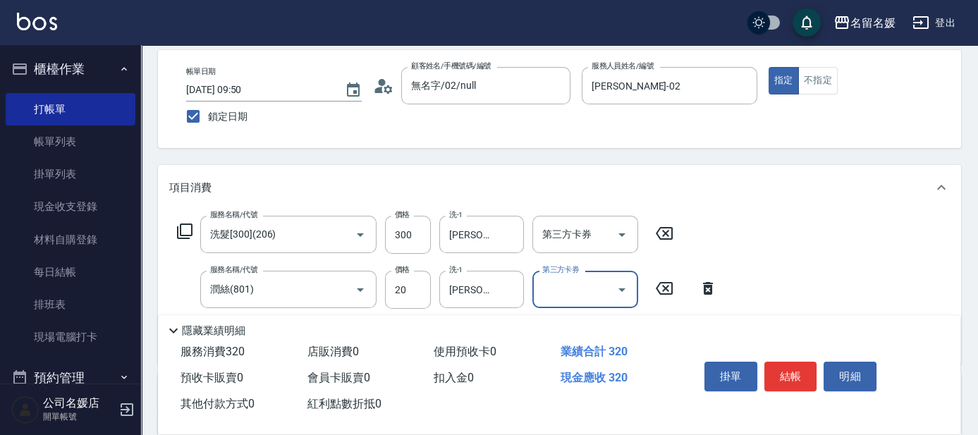
scroll to position [0, 0]
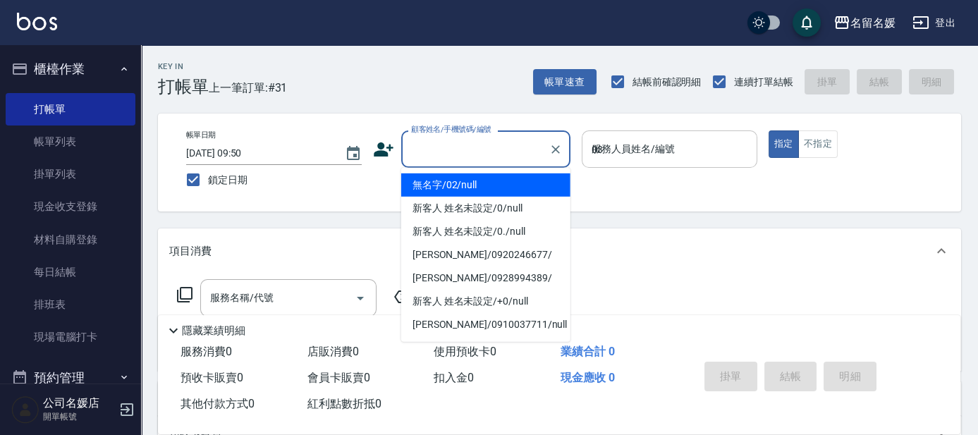
type input "03"
type input "無名字/02/null"
type input "[PERSON_NAME]-03"
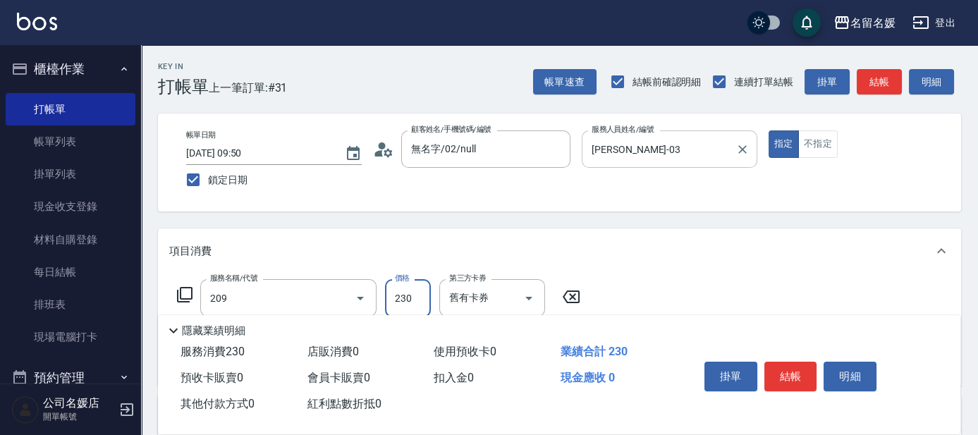
type input "洗髮券-(卡)230(209)"
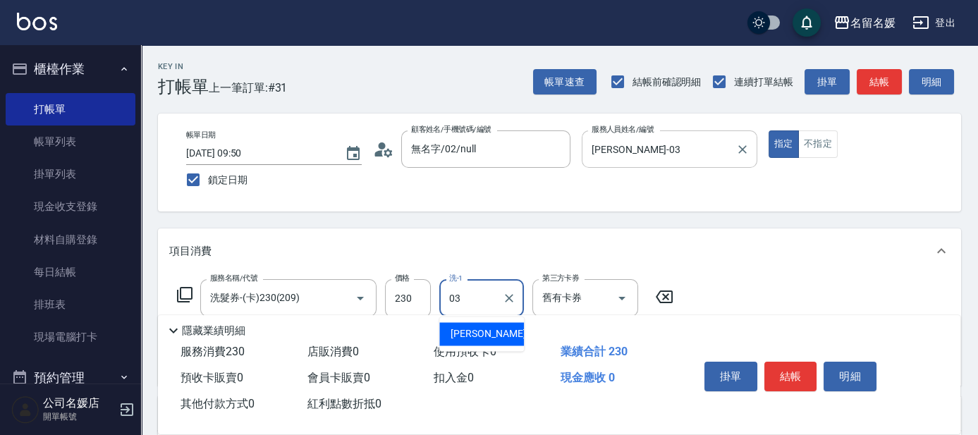
type input "[PERSON_NAME]-03"
type input "[PERSON_NAME].玻酸.晶膜.水療(635)"
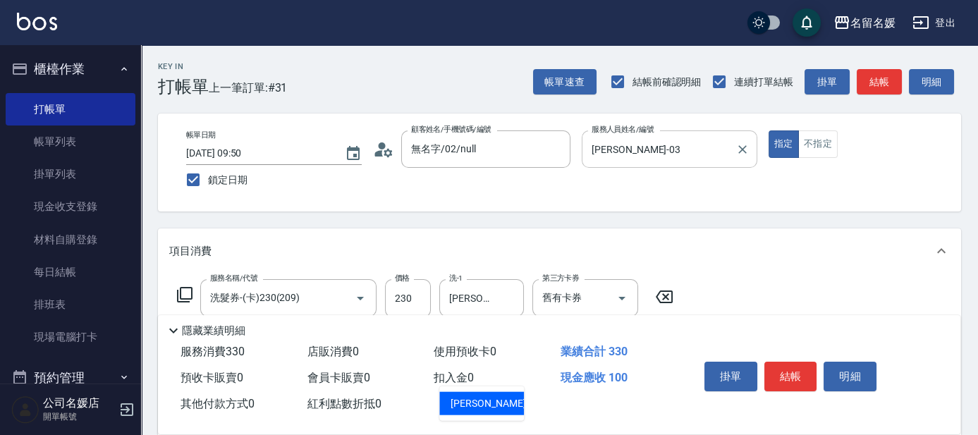
type input "[PERSON_NAME]-03"
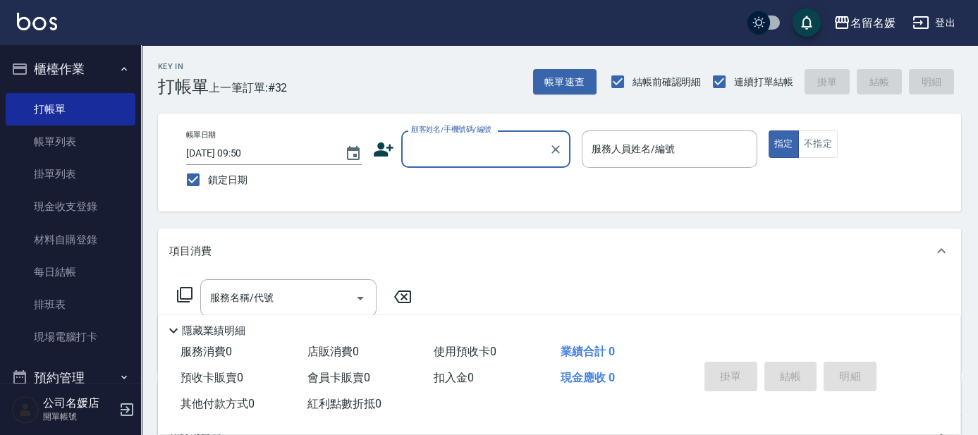
drag, startPoint x: 477, startPoint y: 147, endPoint x: 479, endPoint y: 164, distance: 16.3
click at [479, 149] on input "顧客姓名/手機號碼/編號" at bounding box center [475, 149] width 135 height 25
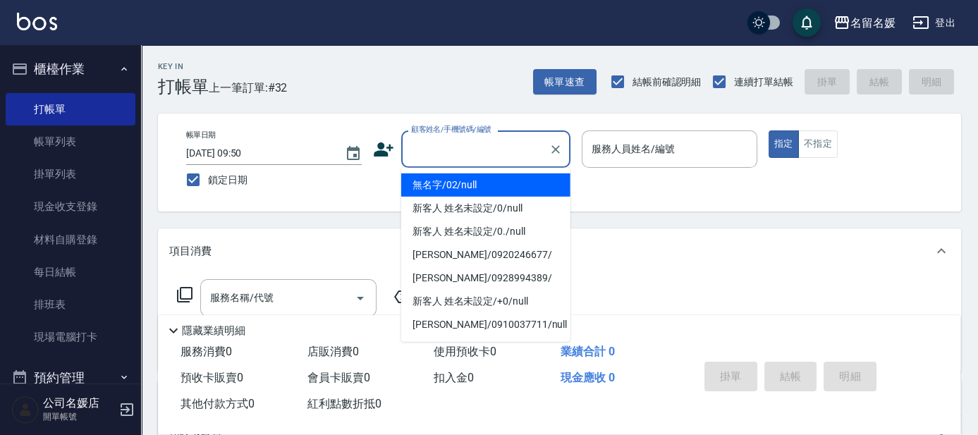
click at [475, 183] on li "無名字/02/null" at bounding box center [485, 184] width 169 height 23
type input "無名字/02/null"
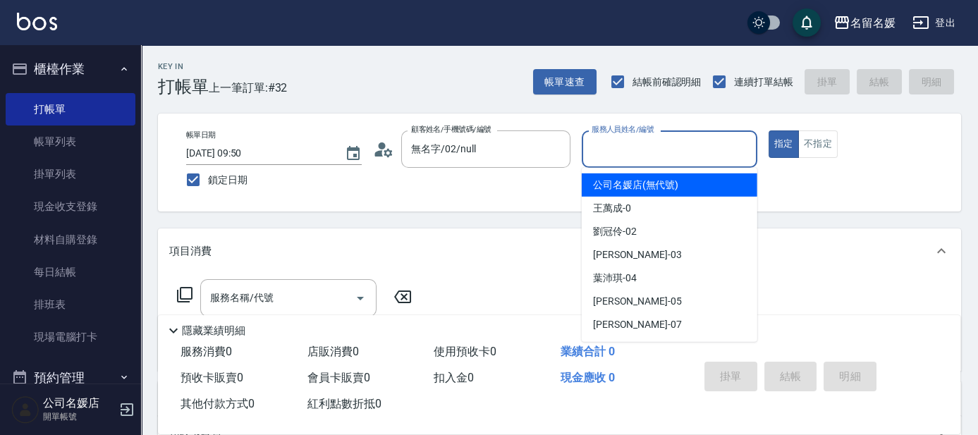
click at [629, 141] on input "服務人員姓名/編號" at bounding box center [669, 149] width 163 height 25
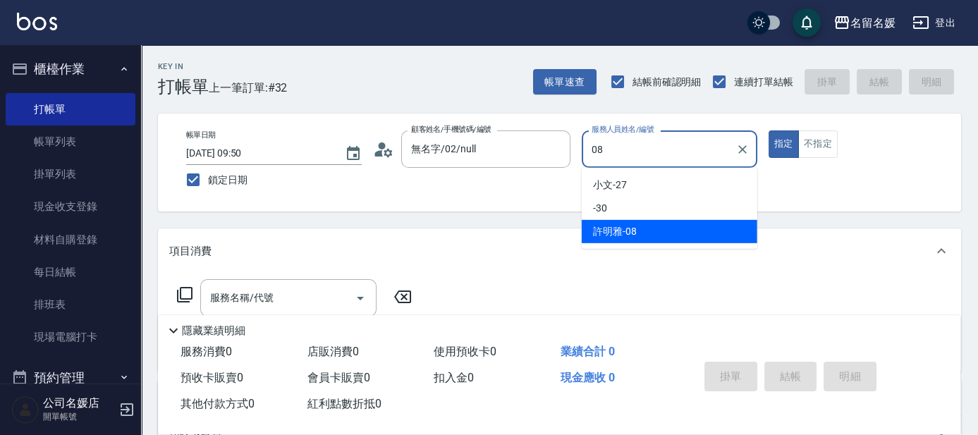
click at [637, 235] on div "[PERSON_NAME]-08" at bounding box center [670, 231] width 176 height 23
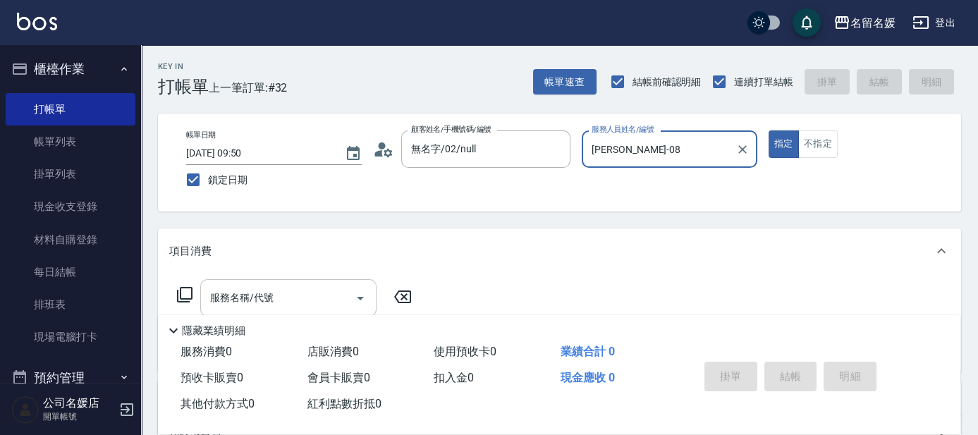
type input "[PERSON_NAME]-08"
click at [278, 303] on input "服務名稱/代號" at bounding box center [278, 298] width 142 height 25
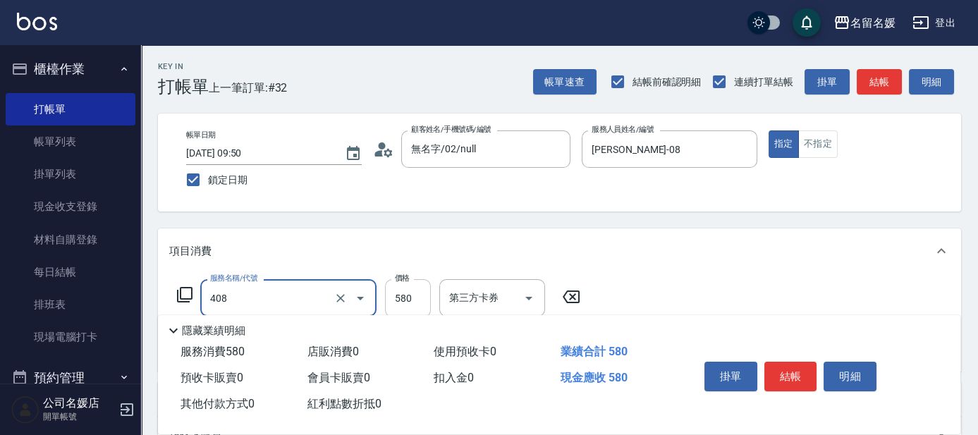
click at [417, 298] on input "580" at bounding box center [408, 298] width 46 height 38
type input "剪髮(580)(408)"
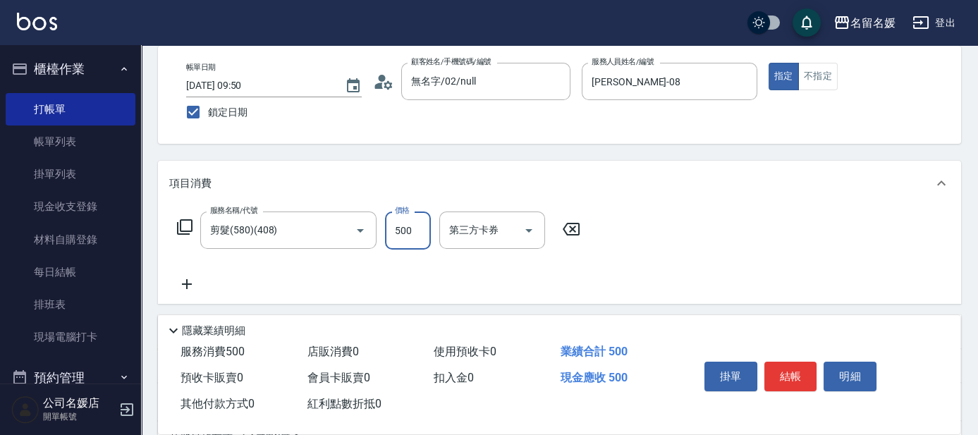
scroll to position [128, 0]
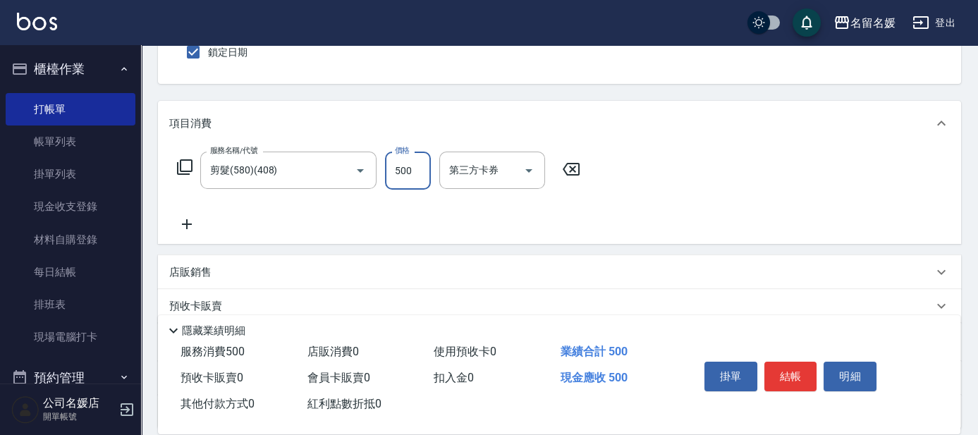
type input "500"
click at [188, 222] on icon at bounding box center [186, 224] width 35 height 17
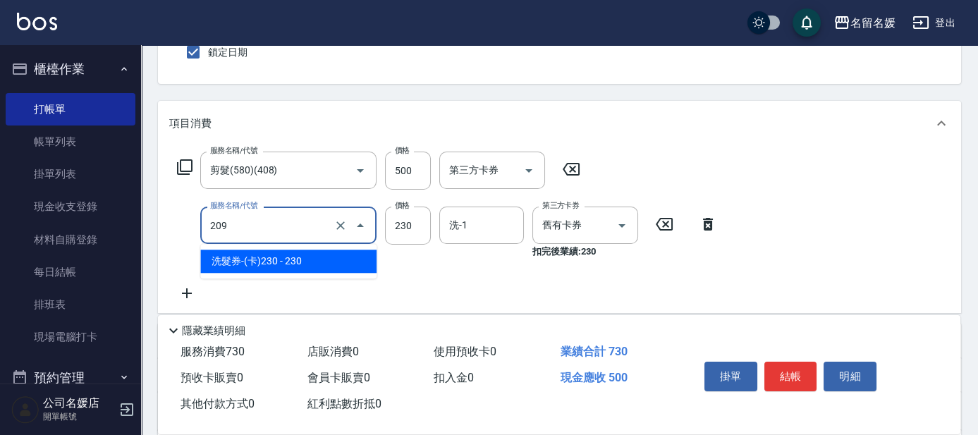
drag, startPoint x: 254, startPoint y: 217, endPoint x: 252, endPoint y: 248, distance: 31.1
click at [255, 219] on input "209" at bounding box center [269, 225] width 124 height 25
click at [252, 252] on span "洗髮券-(卡)230 - 230" at bounding box center [288, 261] width 176 height 23
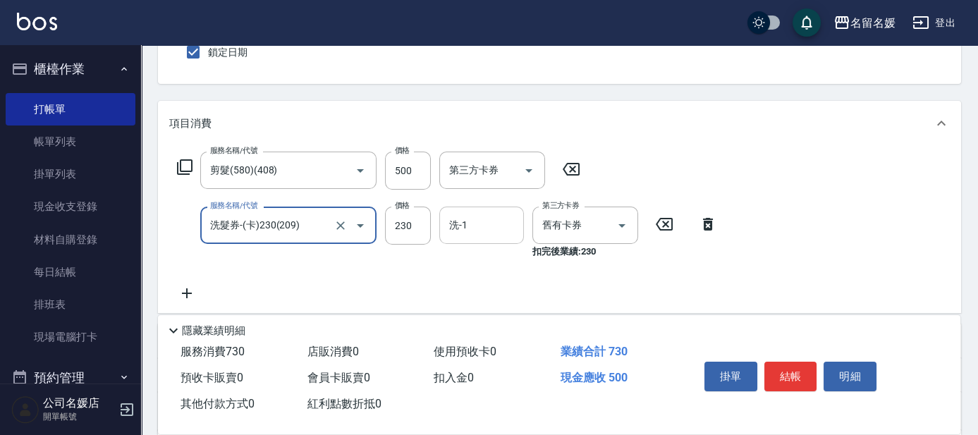
type input "洗髮券-(卡)230(209)"
click at [475, 226] on input "洗-1" at bounding box center [482, 225] width 72 height 25
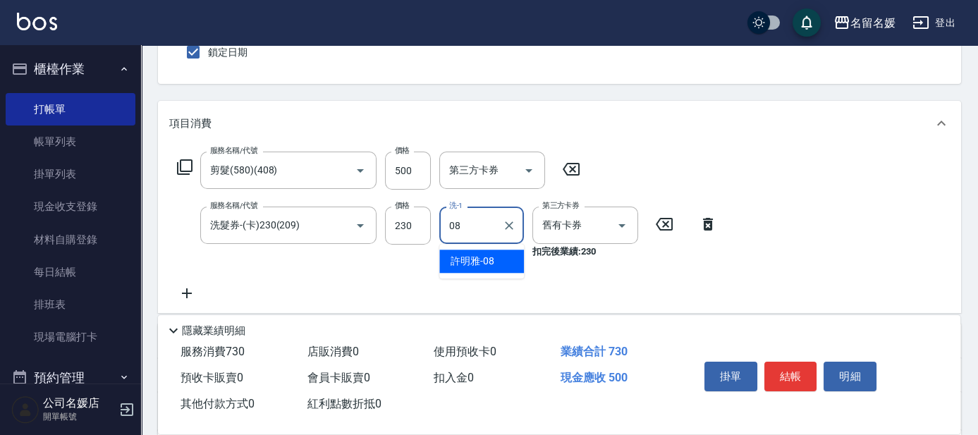
drag, startPoint x: 472, startPoint y: 265, endPoint x: 587, endPoint y: 279, distance: 115.7
click at [472, 265] on span "[PERSON_NAME]-08" at bounding box center [473, 261] width 44 height 15
type input "[PERSON_NAME]-08"
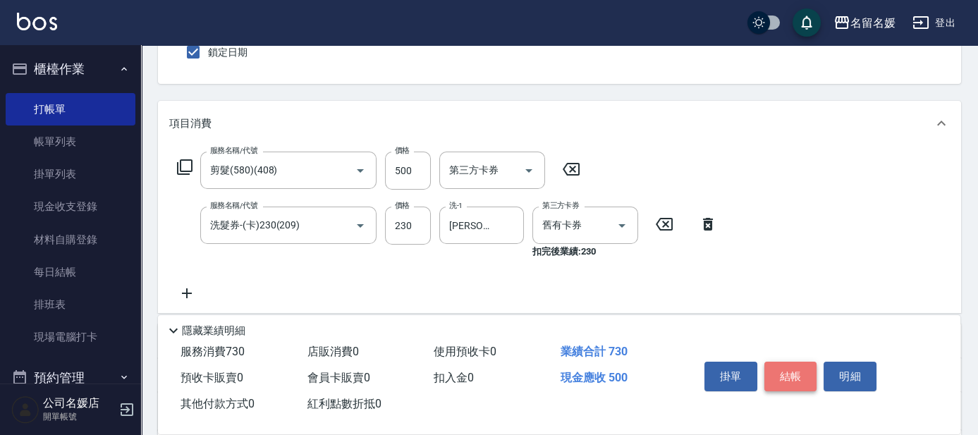
click at [790, 367] on button "結帳" at bounding box center [790, 377] width 53 height 30
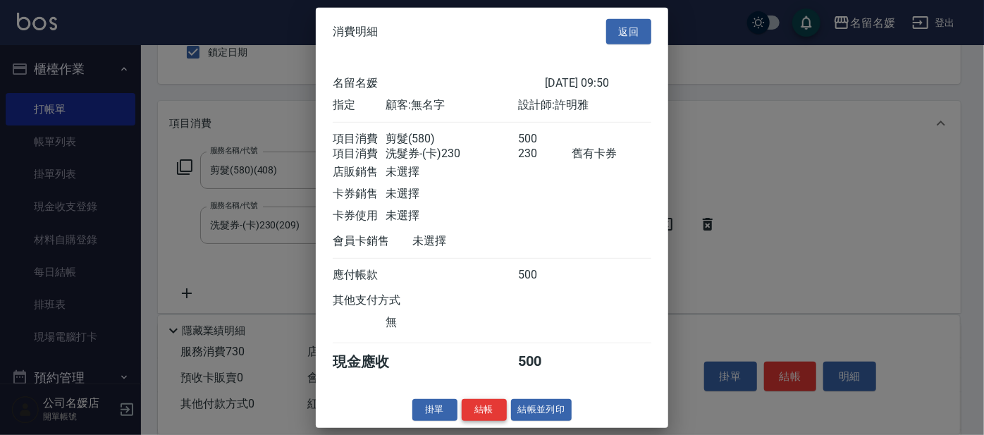
click at [479, 421] on button "結帳" at bounding box center [484, 410] width 45 height 22
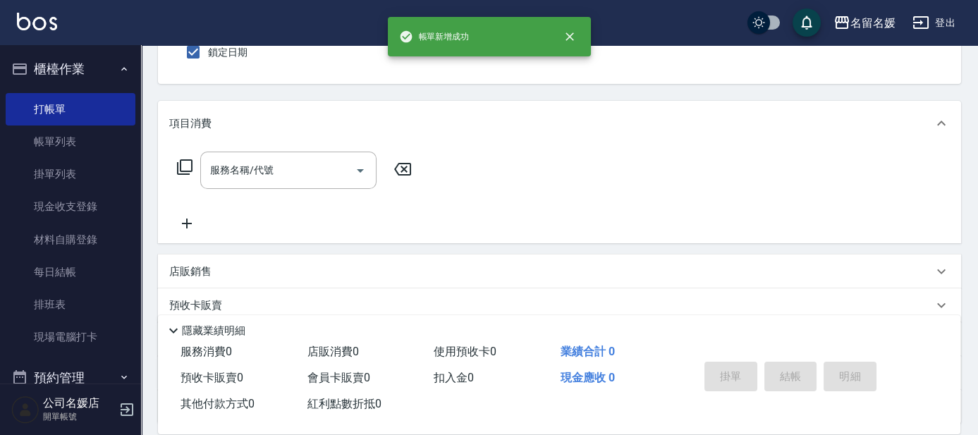
scroll to position [0, 0]
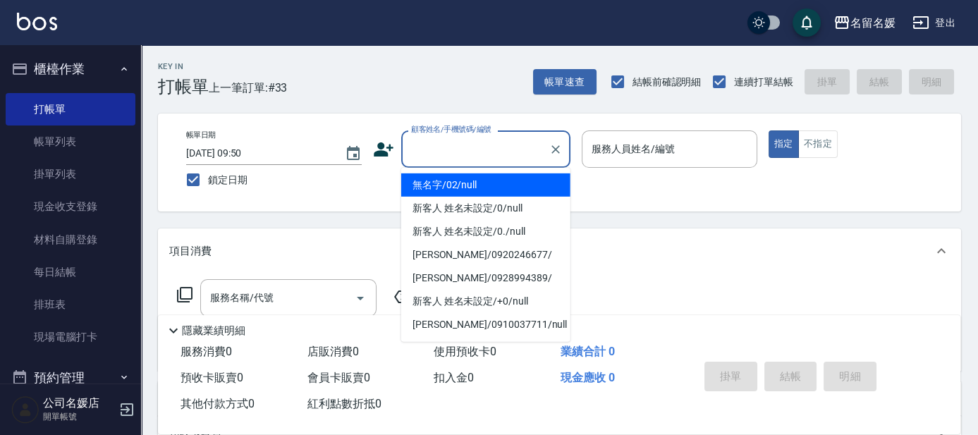
click at [443, 156] on input "顧客姓名/手機號碼/編號" at bounding box center [475, 149] width 135 height 25
drag, startPoint x: 444, startPoint y: 179, endPoint x: 628, endPoint y: 142, distance: 187.8
click at [445, 178] on li "無名字/02/null" at bounding box center [485, 184] width 169 height 23
click at [628, 142] on label "服務人員姓名/編號" at bounding box center [633, 149] width 83 height 14
click at [628, 141] on input "服務人員姓名/編號" at bounding box center [669, 149] width 163 height 25
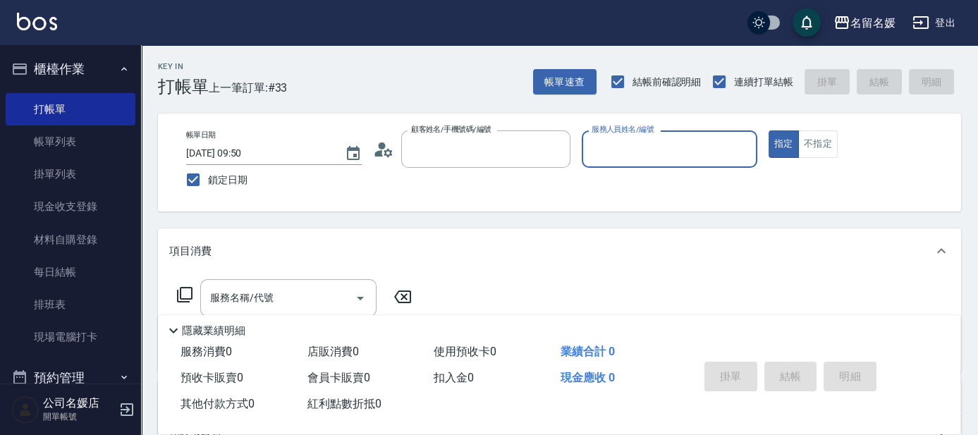
type input "無名字/02/null"
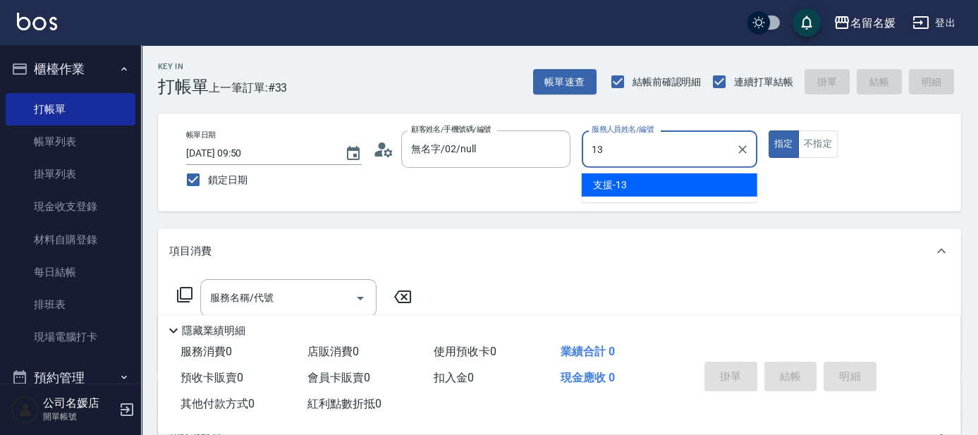
type input "支援-13"
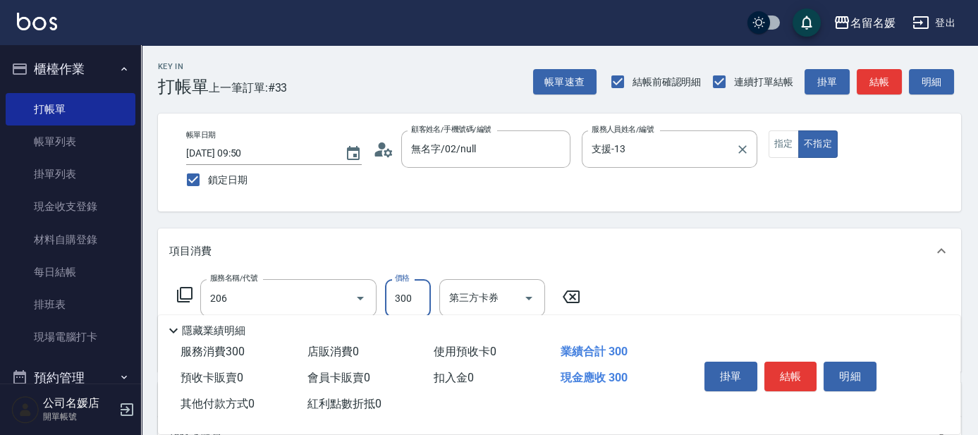
type input "洗髮[300](206)"
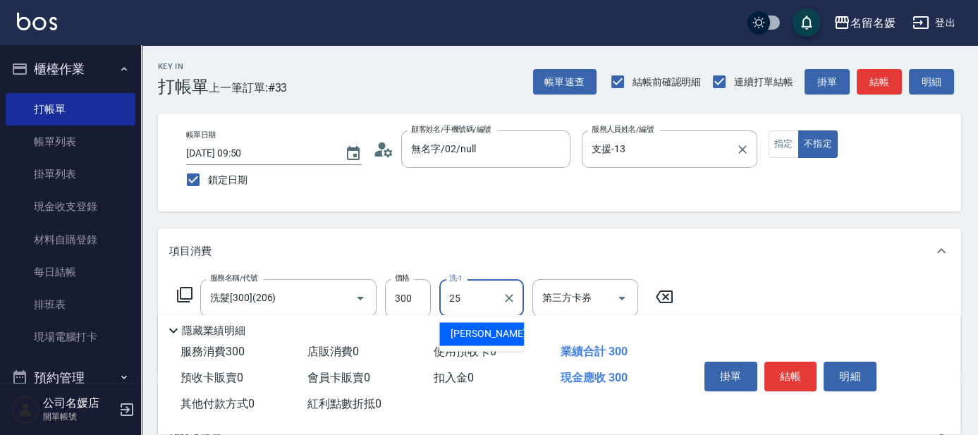
type input "[PERSON_NAME]-25"
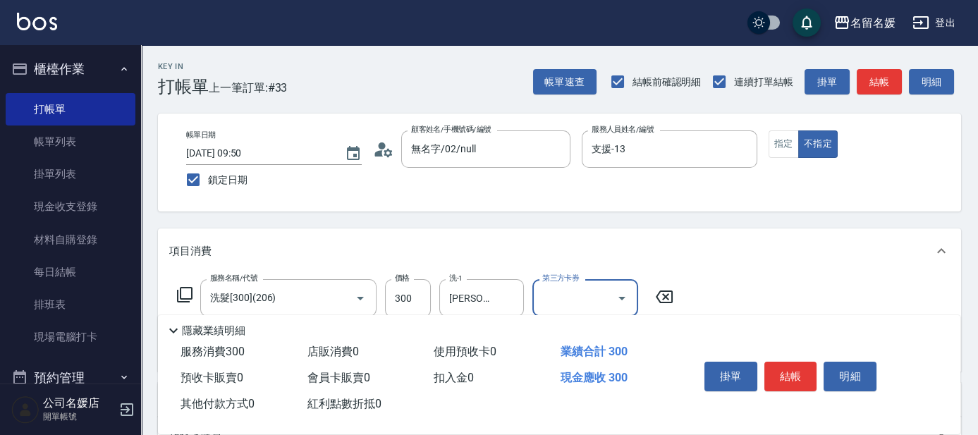
scroll to position [63, 0]
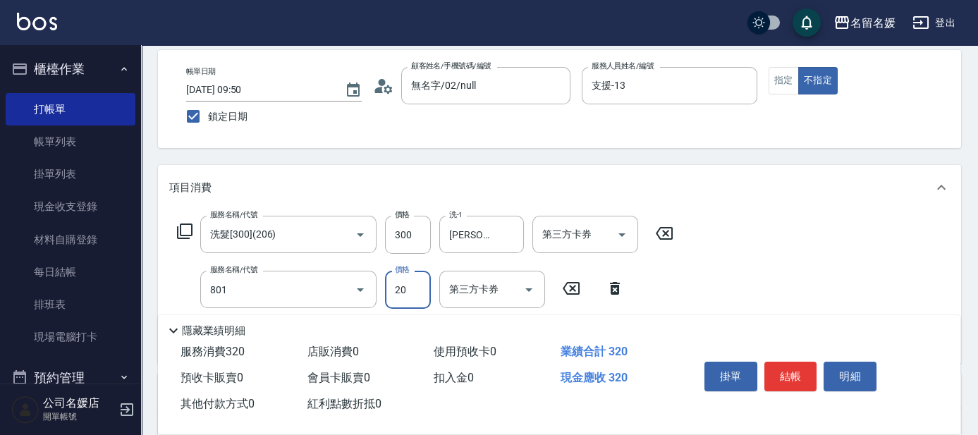
type input "潤絲(801)"
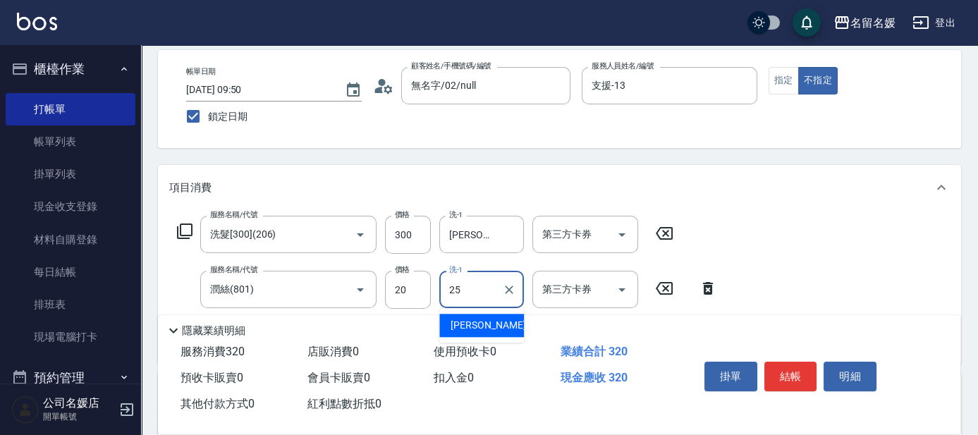
type input "[PERSON_NAME]-25"
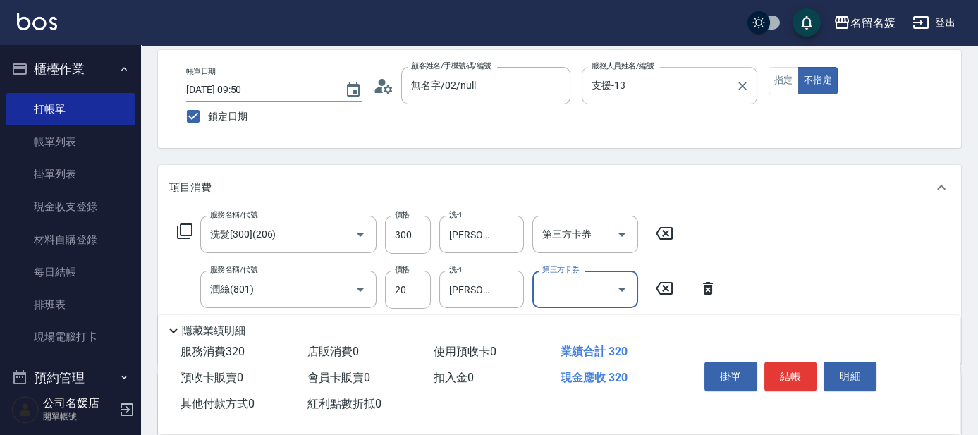
scroll to position [0, 0]
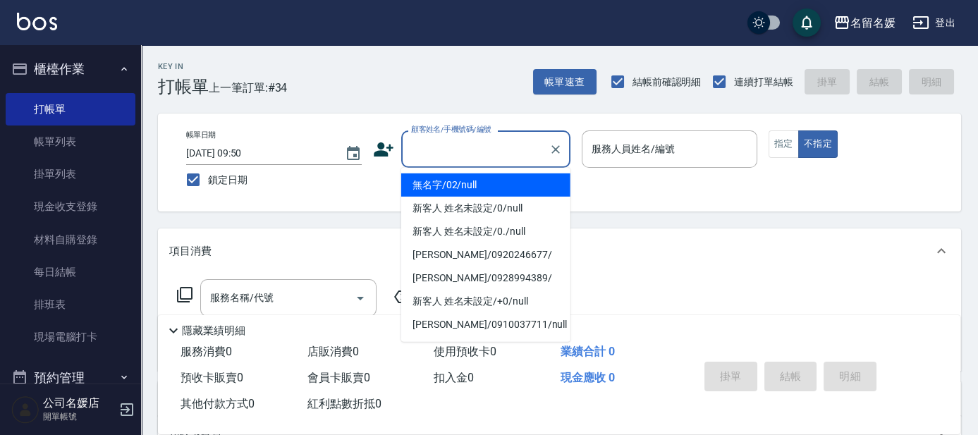
click at [472, 149] on input "顧客姓名/手機號碼/編號" at bounding box center [475, 149] width 135 height 25
click at [472, 187] on li "無名字/02/null" at bounding box center [485, 184] width 169 height 23
click at [639, 149] on label "服務人員姓名/編號" at bounding box center [633, 149] width 83 height 14
click at [639, 149] on input "服務人員姓名/編號" at bounding box center [669, 149] width 163 height 25
type input "無名字/02/null"
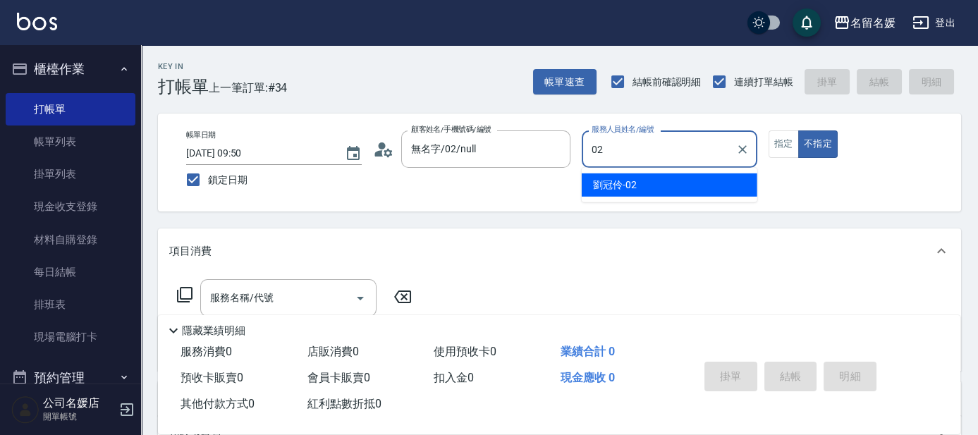
type input "02"
type button "false"
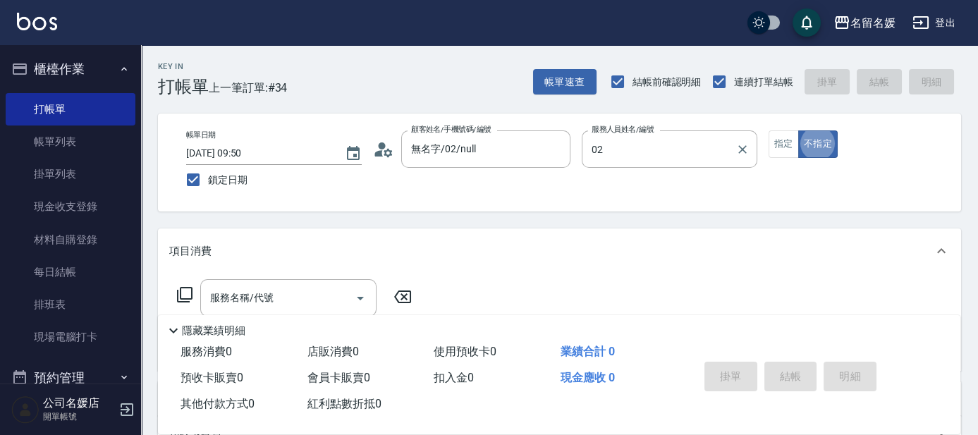
type input "[PERSON_NAME]-02"
drag, startPoint x: 784, startPoint y: 144, endPoint x: 768, endPoint y: 150, distance: 17.4
click at [785, 144] on button "指定" at bounding box center [784, 143] width 30 height 27
click at [281, 295] on input "服務名稱/代號" at bounding box center [278, 298] width 142 height 25
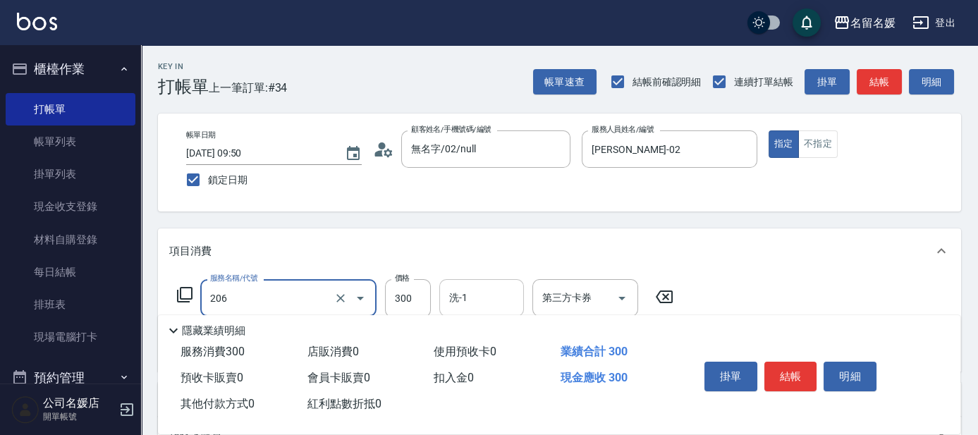
click at [479, 305] on input "洗-1" at bounding box center [482, 298] width 72 height 25
type input "洗髮[300](206)"
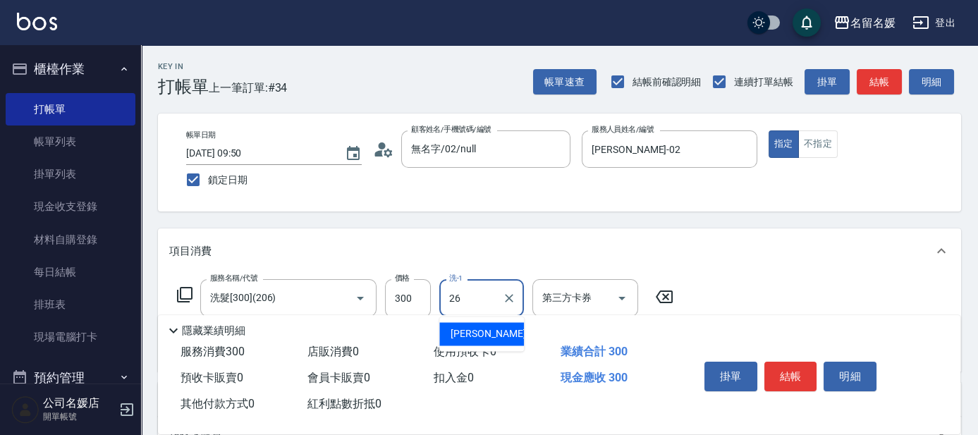
type input "[PERSON_NAME]-26"
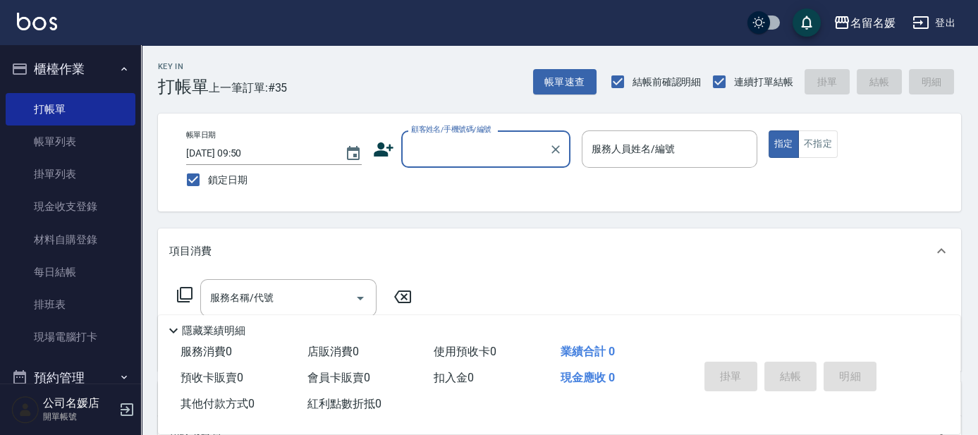
drag, startPoint x: 470, startPoint y: 133, endPoint x: 466, endPoint y: 140, distance: 7.9
click at [469, 137] on div "顧客姓名/手機號碼/編號 顧客姓名/手機號碼/編號" at bounding box center [485, 148] width 169 height 37
click at [464, 147] on input "顧客姓名/手機號碼/編號" at bounding box center [475, 149] width 135 height 25
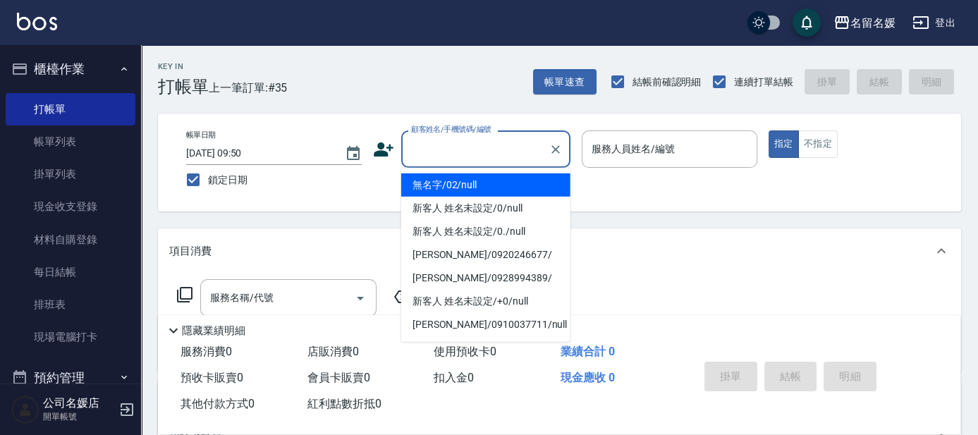
drag, startPoint x: 477, startPoint y: 187, endPoint x: 613, endPoint y: 154, distance: 139.4
click at [479, 186] on li "無名字/02/null" at bounding box center [485, 184] width 169 height 23
type input "無名字/02/null"
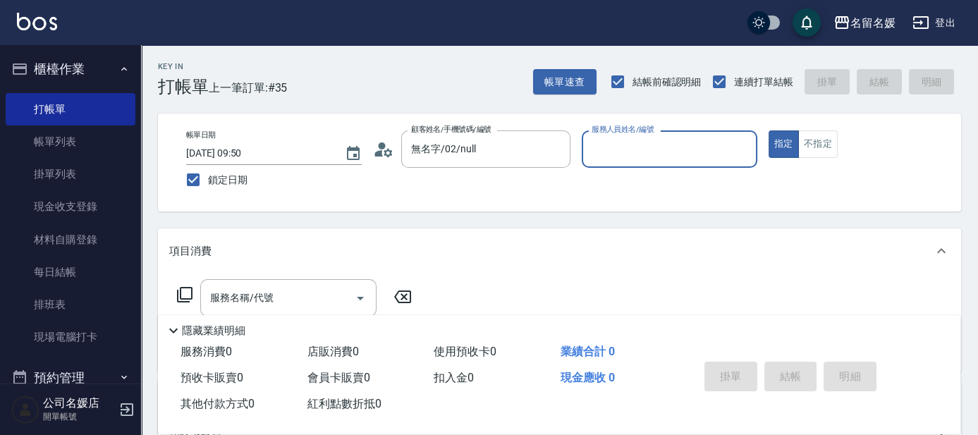
click at [631, 148] on input "服務人員姓名/編號" at bounding box center [669, 149] width 163 height 25
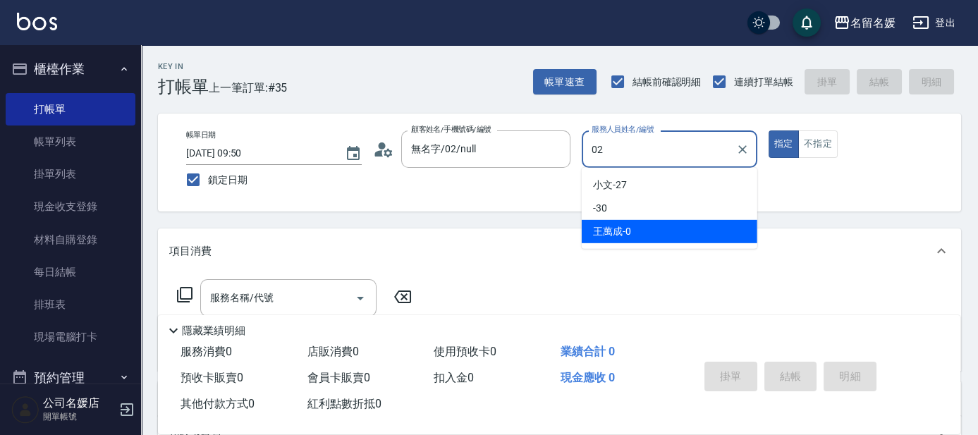
type input "[PERSON_NAME]-02"
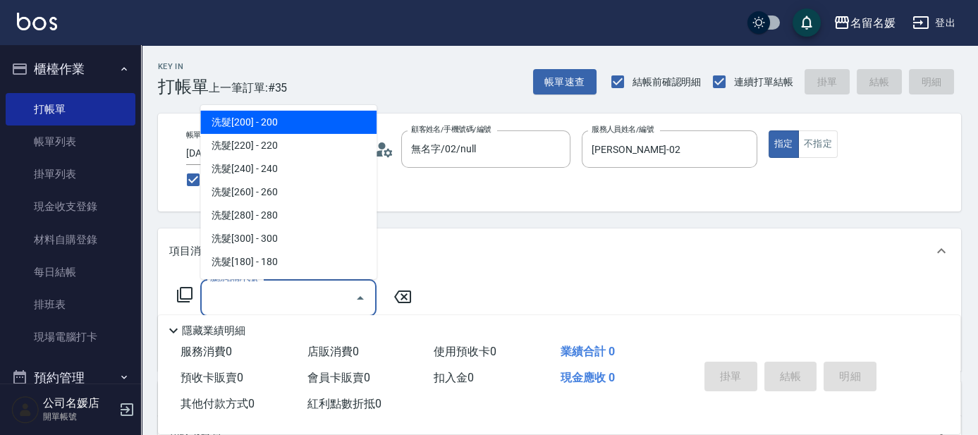
click at [284, 291] on input "服務名稱/代號" at bounding box center [278, 298] width 142 height 25
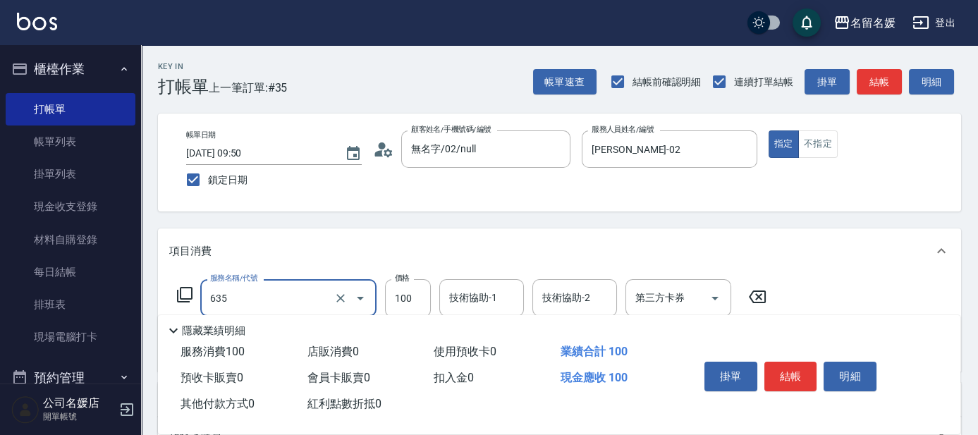
click at [464, 298] on div "技術協助-1 技術協助-1" at bounding box center [481, 297] width 85 height 37
type input "[PERSON_NAME].玻酸.晶膜.水療(635)"
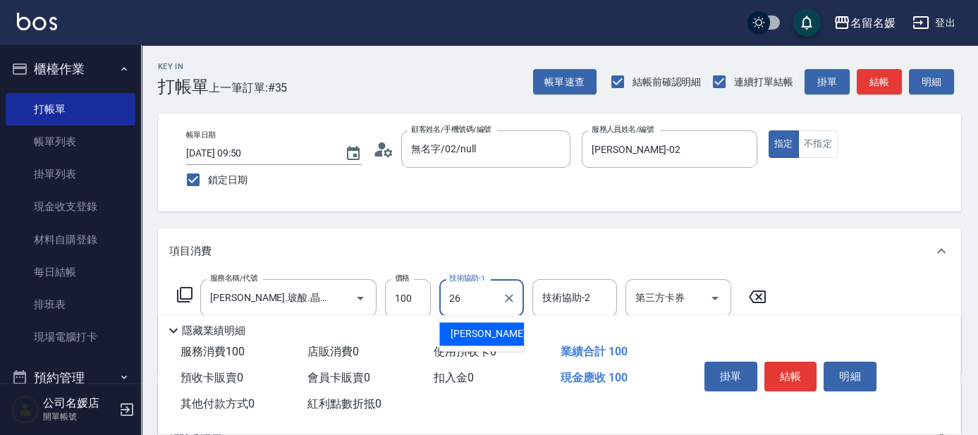
type input "[PERSON_NAME]-26"
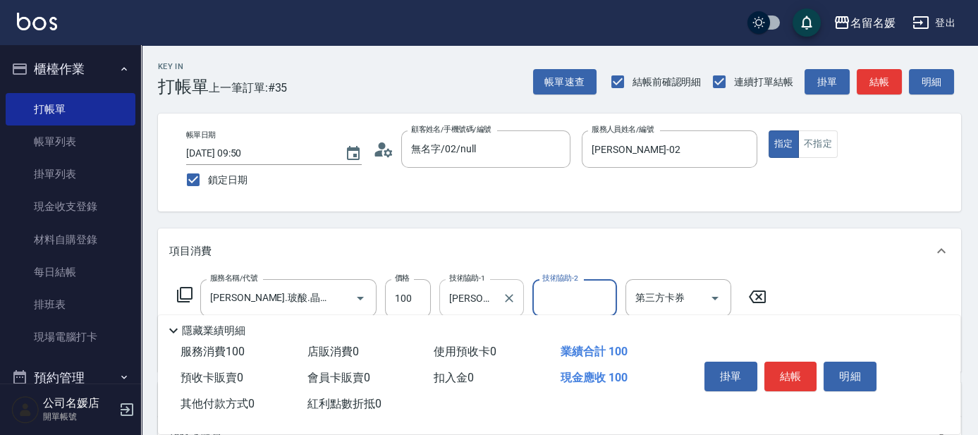
scroll to position [63, 0]
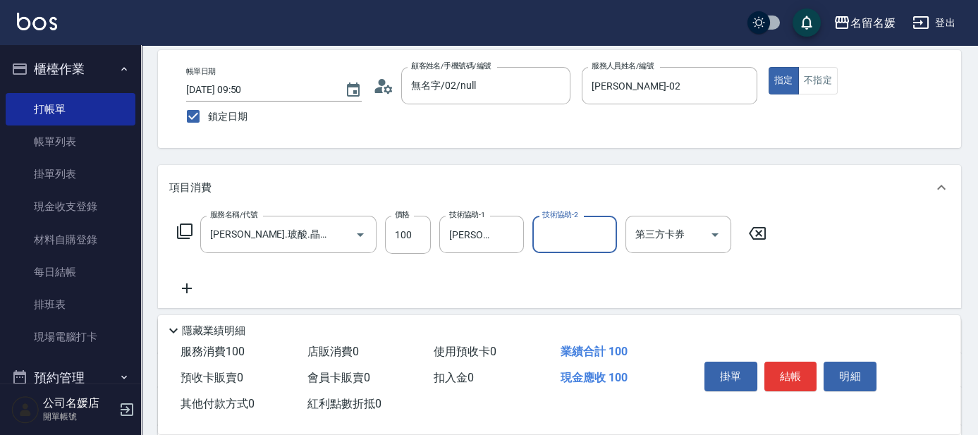
click at [187, 288] on icon at bounding box center [187, 288] width 10 height 10
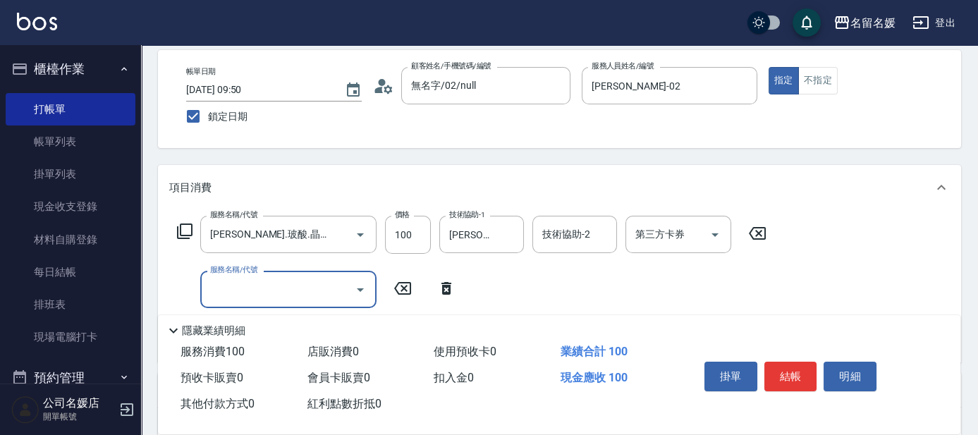
click at [246, 289] on input "服務名稱/代號" at bounding box center [278, 289] width 142 height 25
click at [494, 290] on input "洗-1" at bounding box center [482, 289] width 72 height 25
type input "洗髮[300](206)"
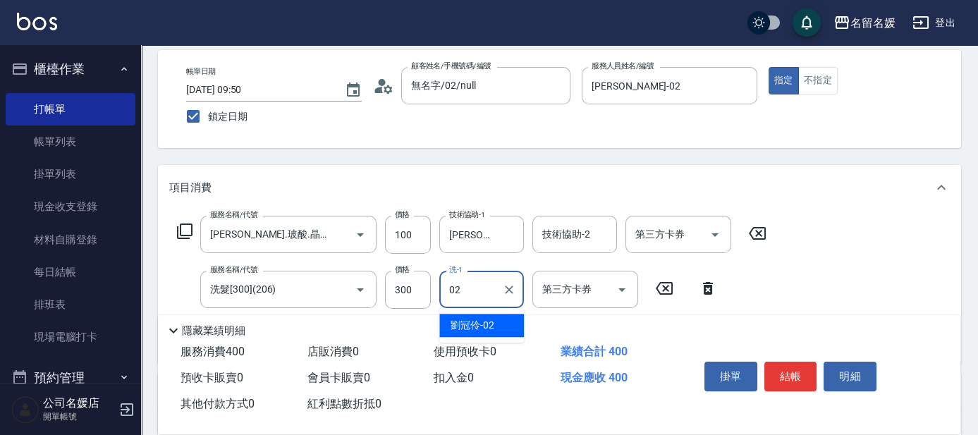
type input "[PERSON_NAME]-02"
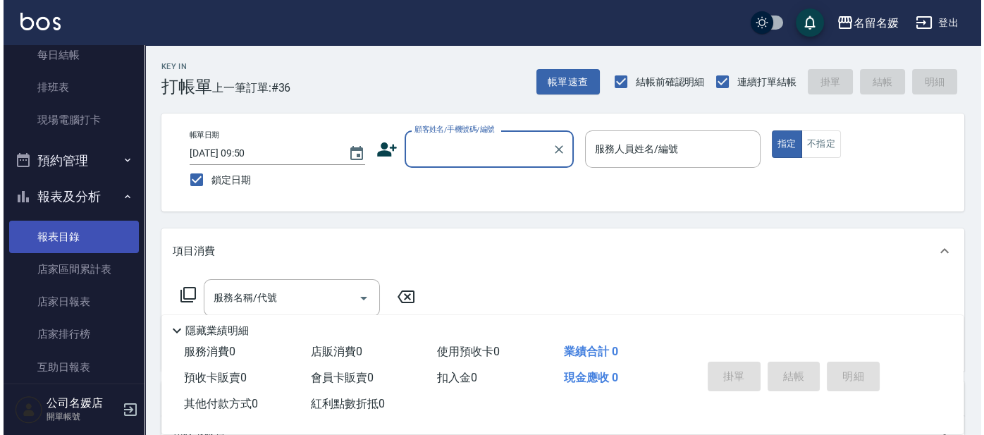
scroll to position [320, 0]
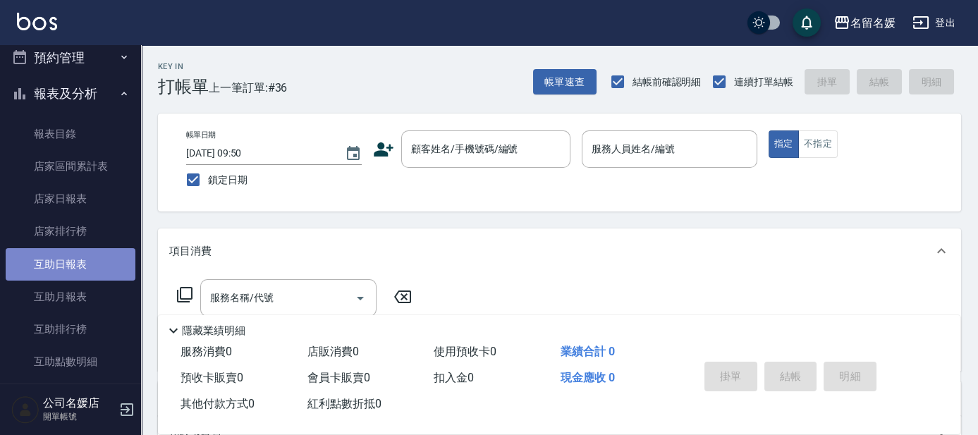
click at [71, 265] on link "互助日報表" at bounding box center [71, 264] width 130 height 32
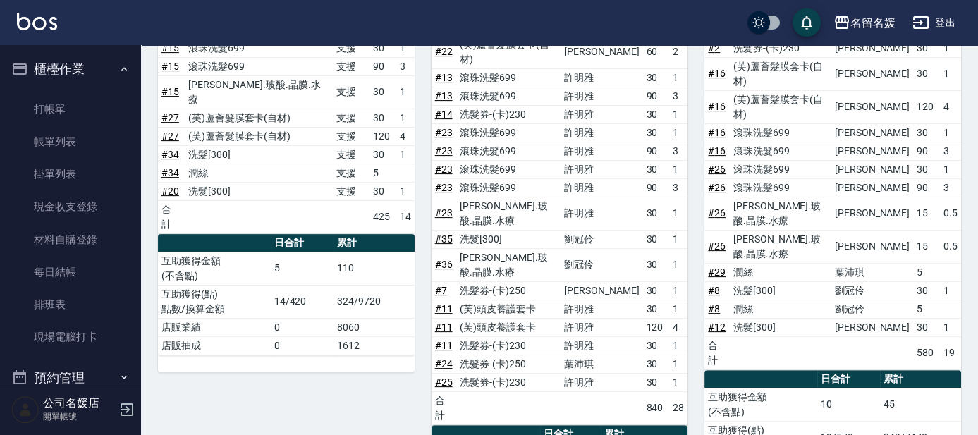
scroll to position [1054, 0]
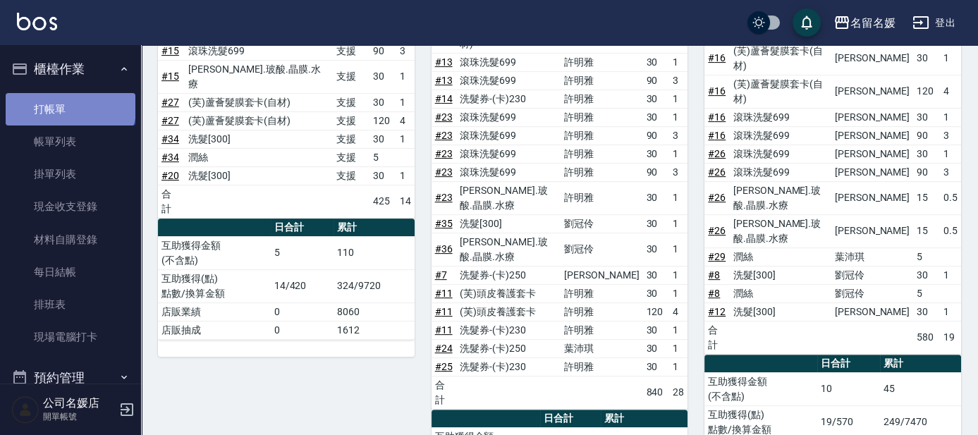
click at [69, 104] on link "打帳單" at bounding box center [71, 109] width 130 height 32
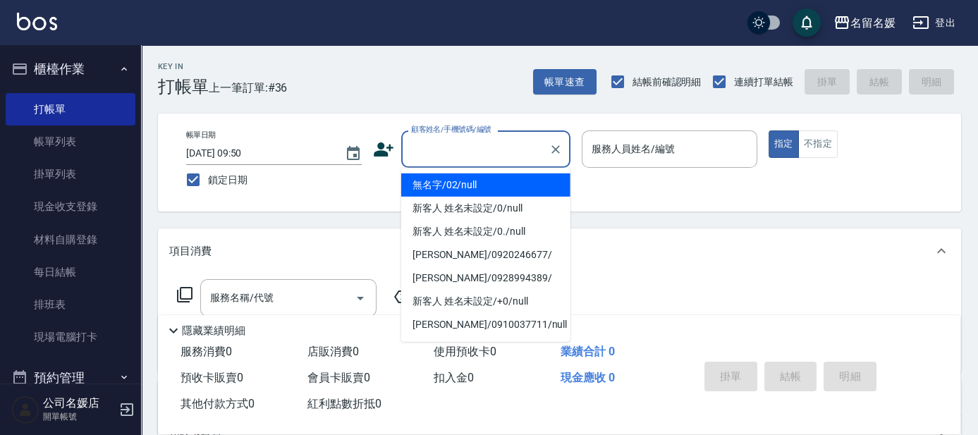
type input "0"
type input "無名字/02/null"
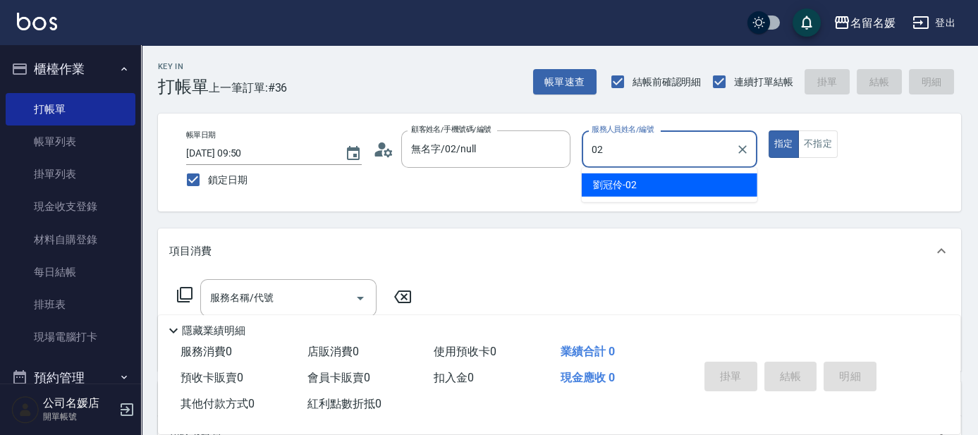
type input "02"
type button "true"
type input "212"
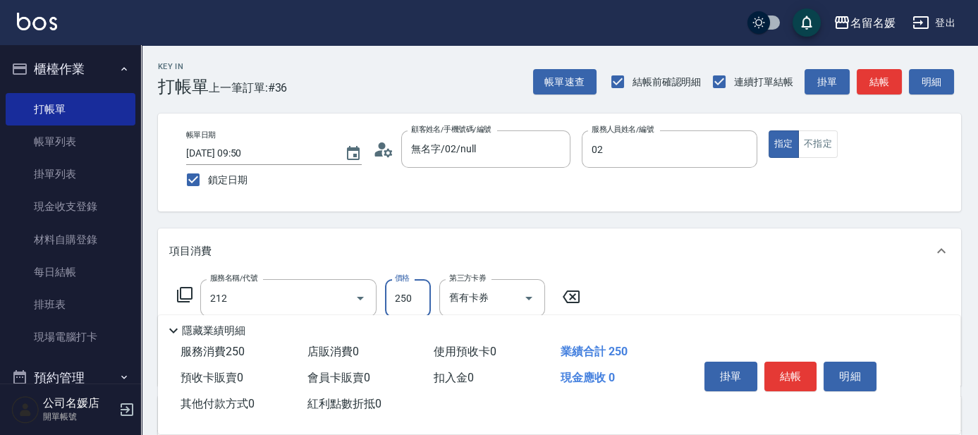
type input "[PERSON_NAME]-02"
type input "洗髮券-(卡)250(212)"
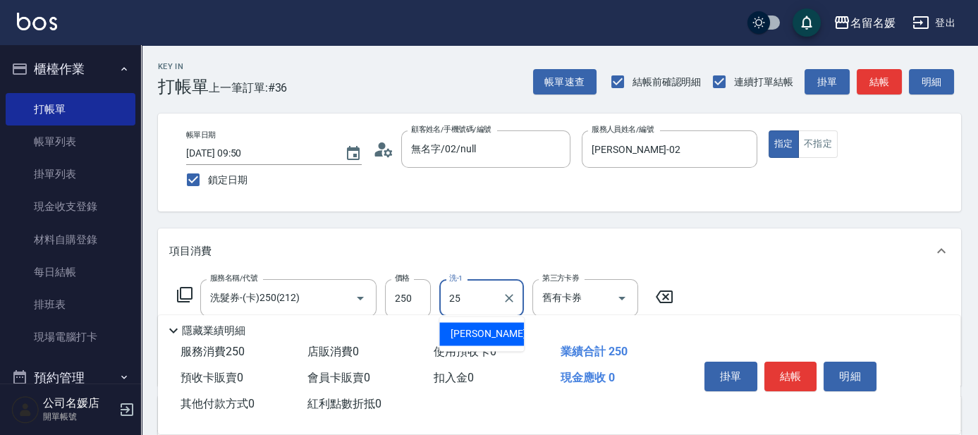
type input "[PERSON_NAME]-25"
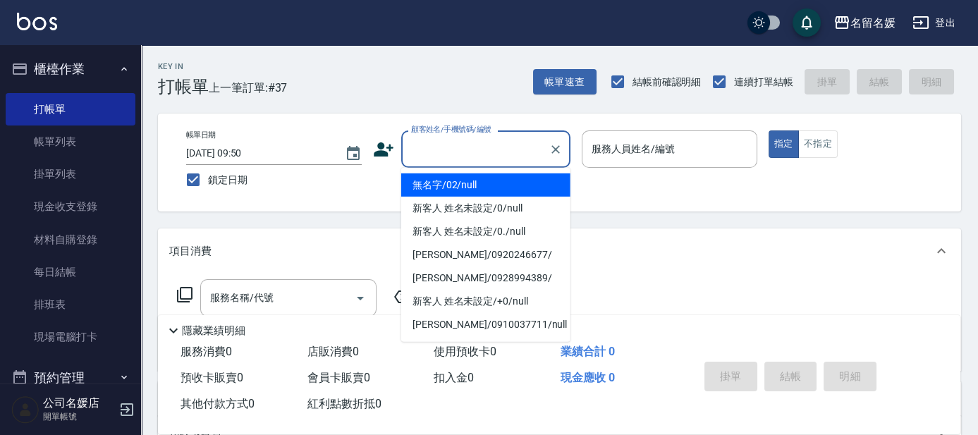
type input "0"
type input "無名字/02/null"
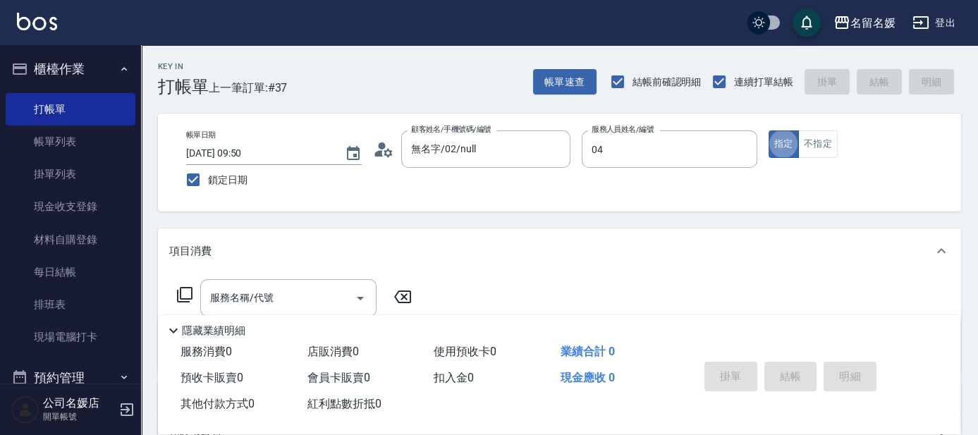
type input "[PERSON_NAME]-04"
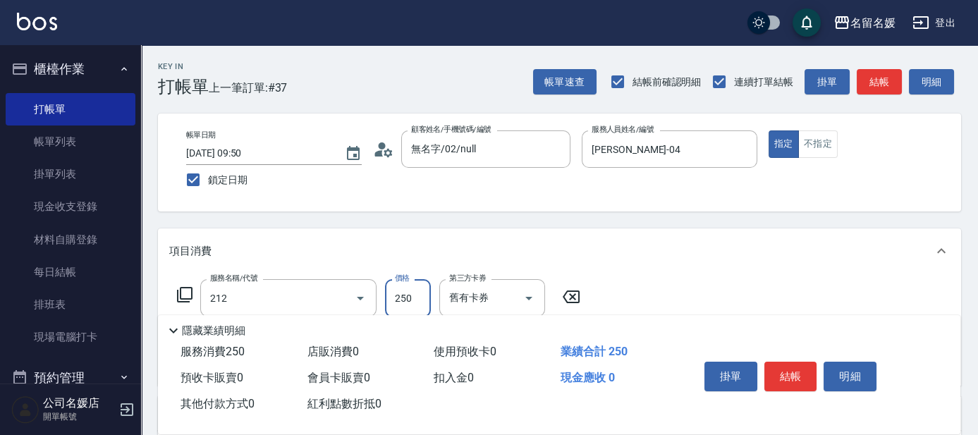
type input "洗髮券-(卡)250(212)"
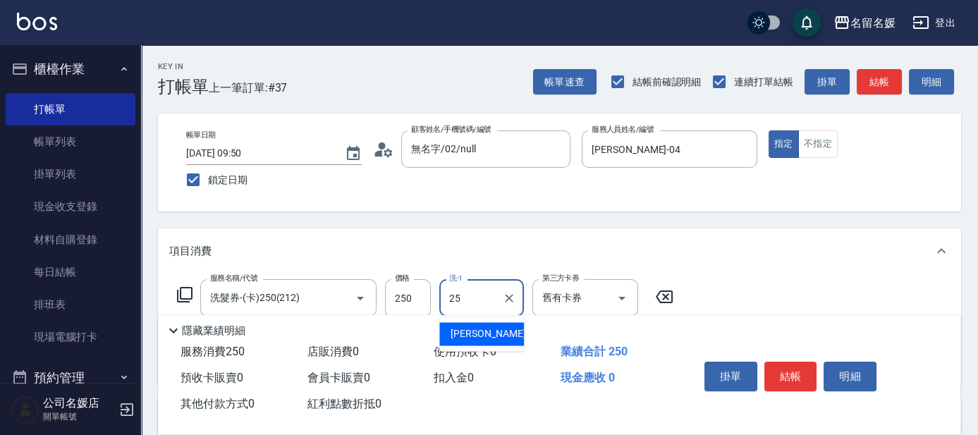
type input "[PERSON_NAME]-25"
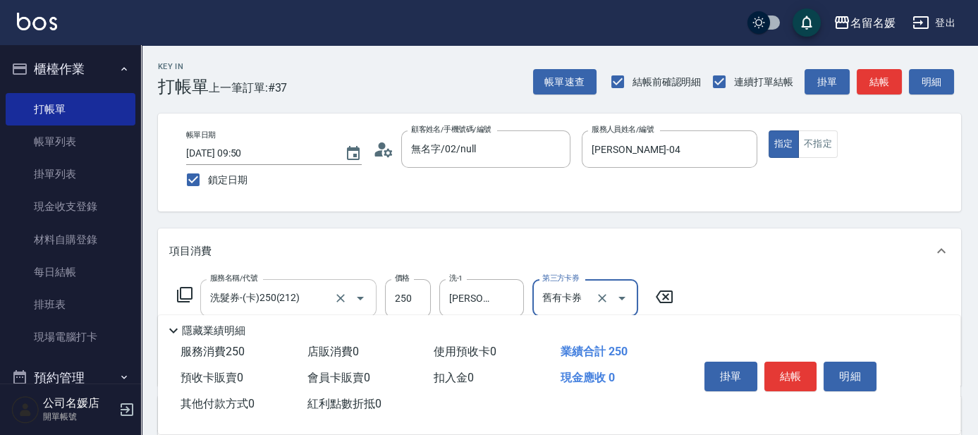
scroll to position [63, 0]
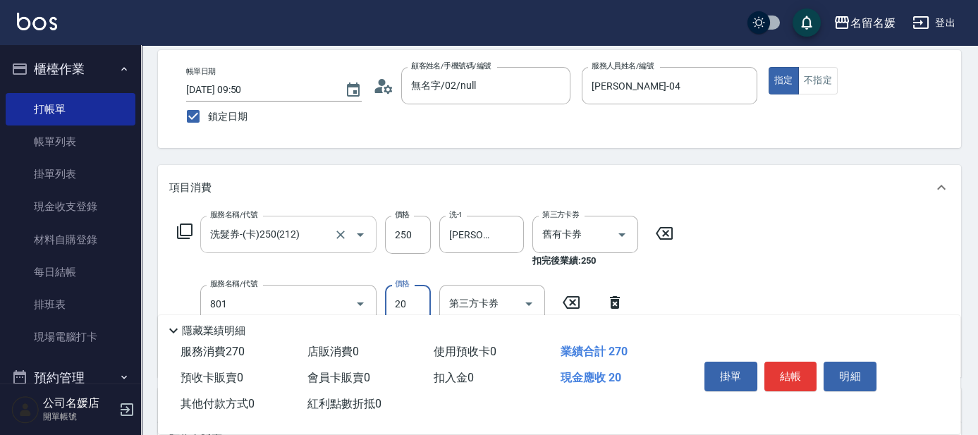
type input "潤絲(801)"
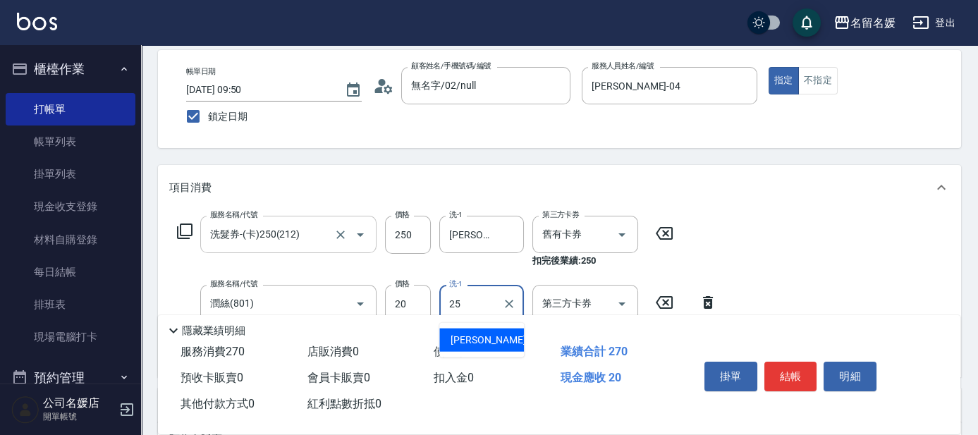
type input "[PERSON_NAME]-25"
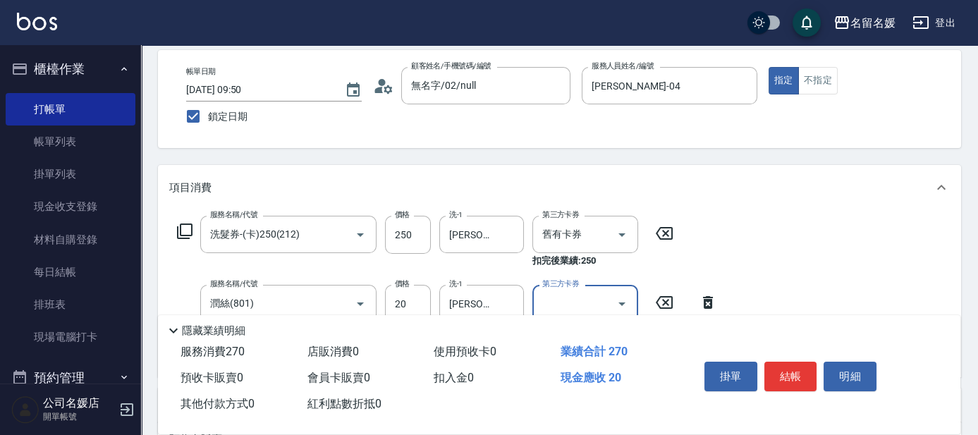
scroll to position [0, 0]
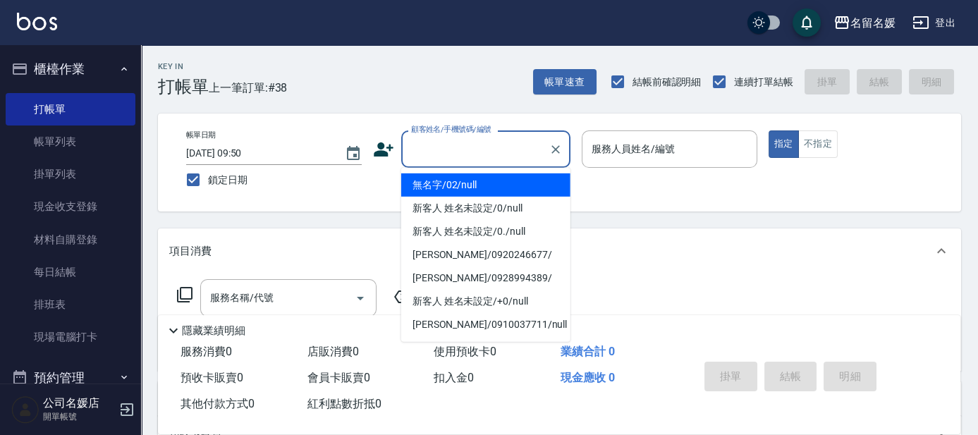
type input "0"
type input "無名字/02/null"
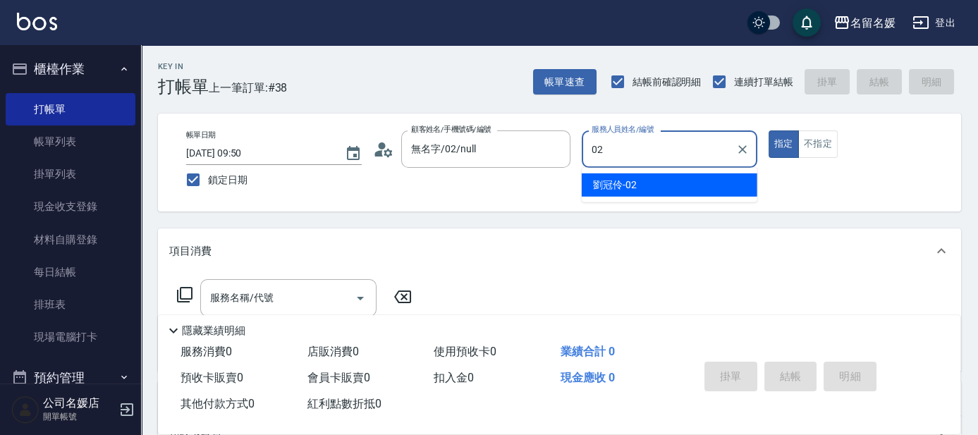
type input "[PERSON_NAME]-02"
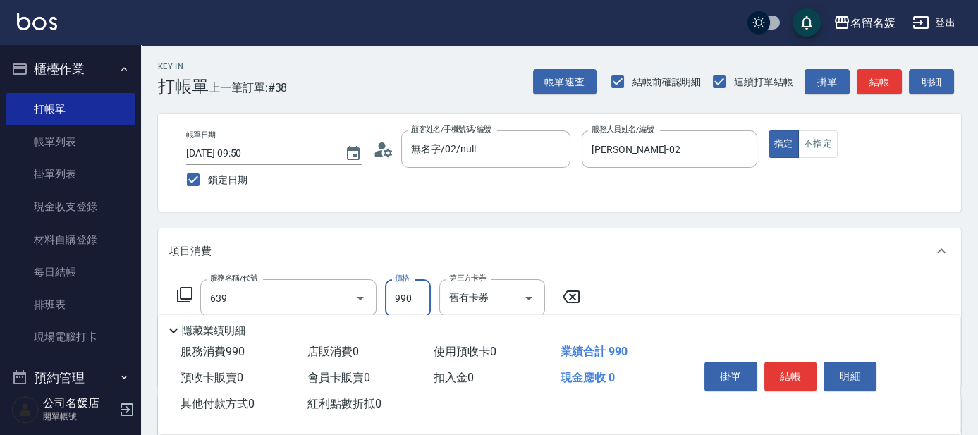
type input "(芙)蘆薈髮膜套卡(自材)(639)"
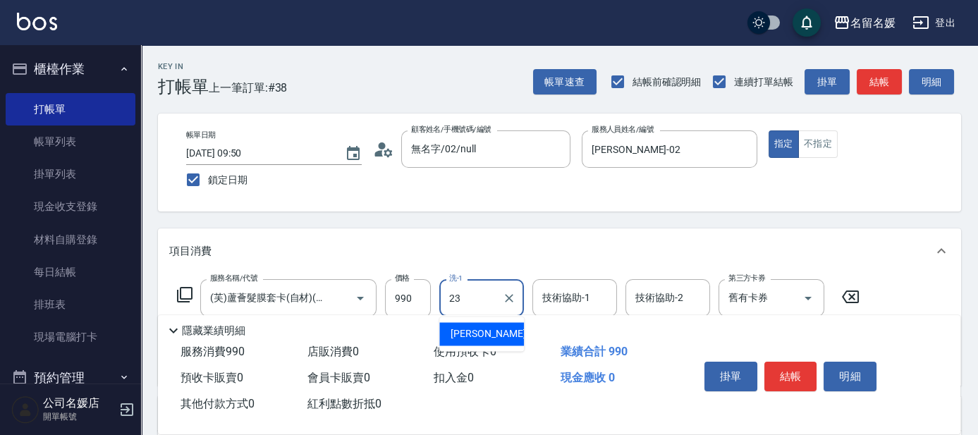
type input "[PERSON_NAME]-23"
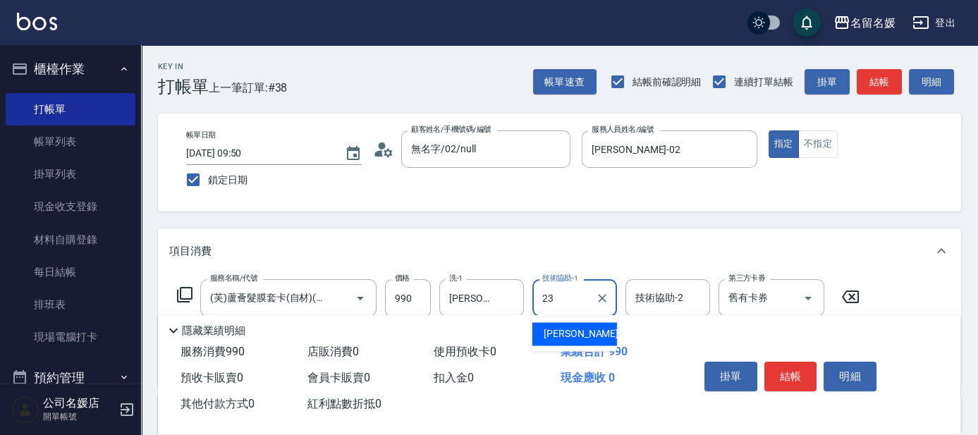
type input "[PERSON_NAME]-23"
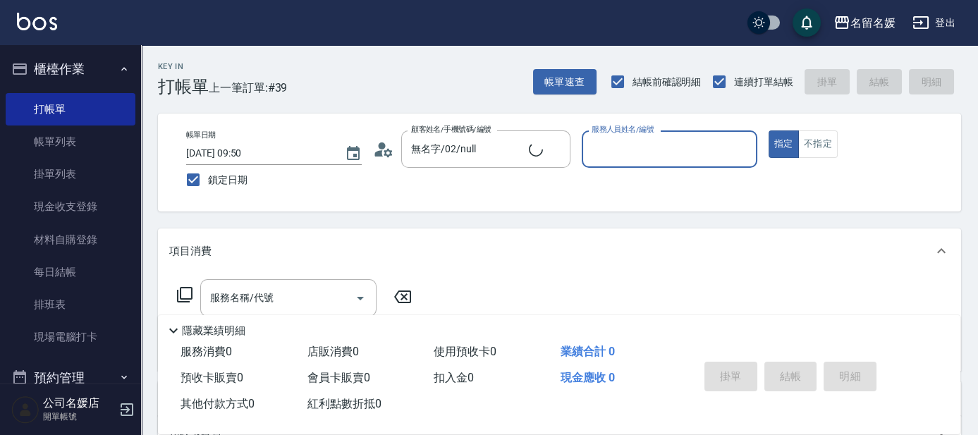
type input "新客人 姓名未設定/0/null"
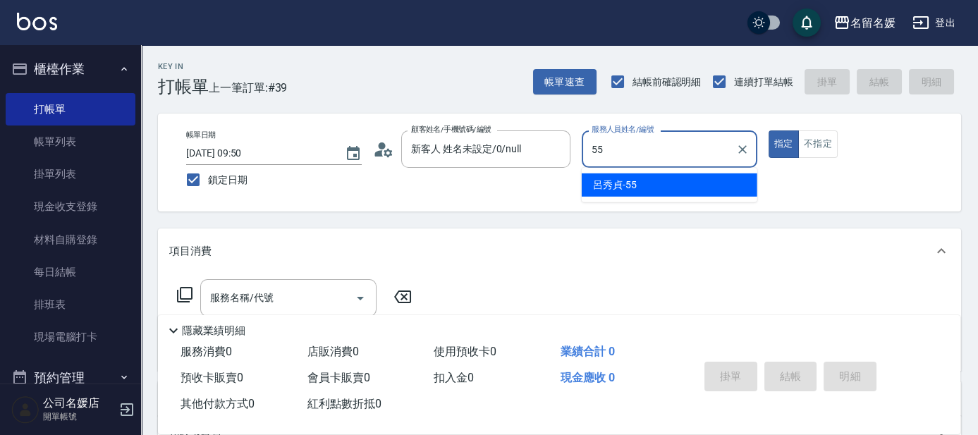
type input "[PERSON_NAME]-55"
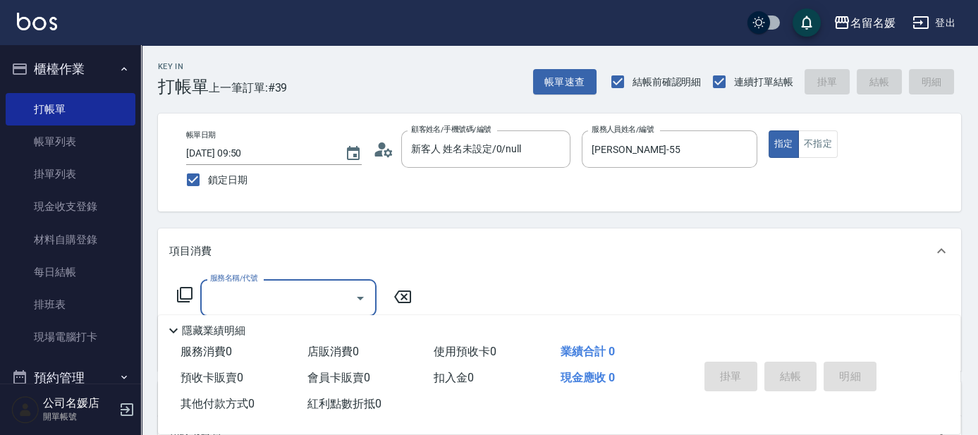
click at [181, 295] on icon at bounding box center [185, 295] width 16 height 16
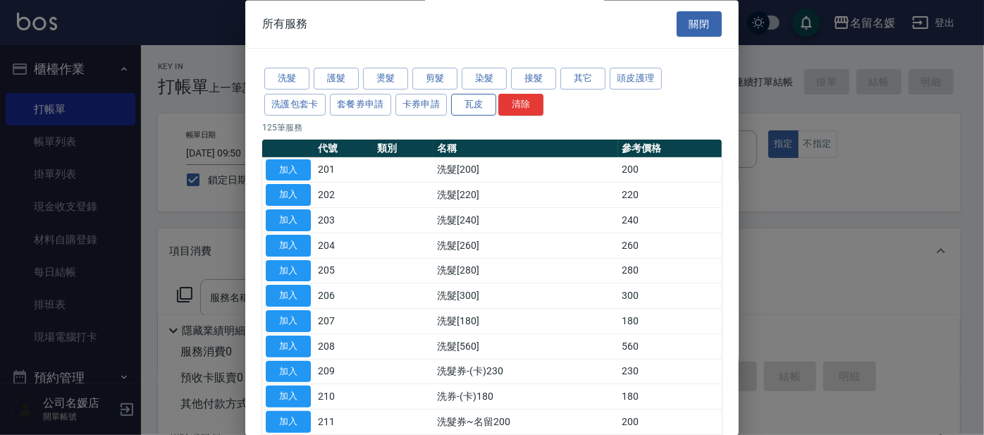
click at [483, 102] on button "瓦皮" at bounding box center [473, 105] width 45 height 22
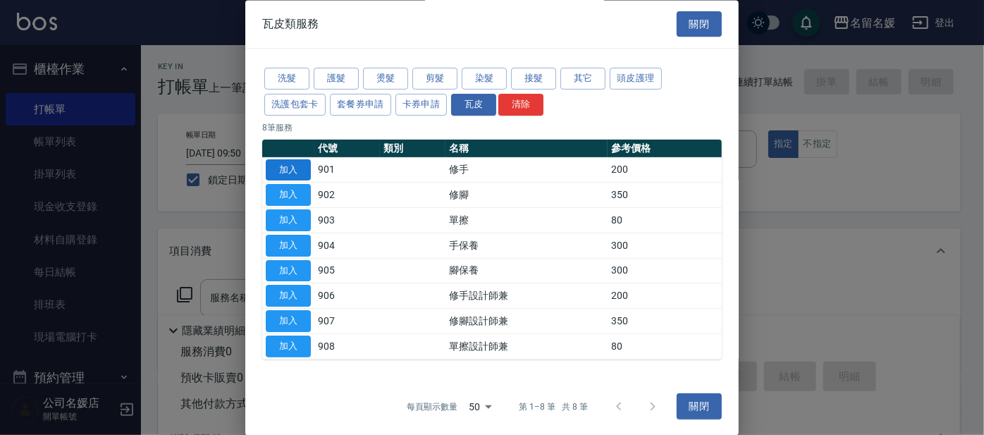
click at [310, 172] on button "加入" at bounding box center [288, 170] width 45 height 22
type input "修手(901)"
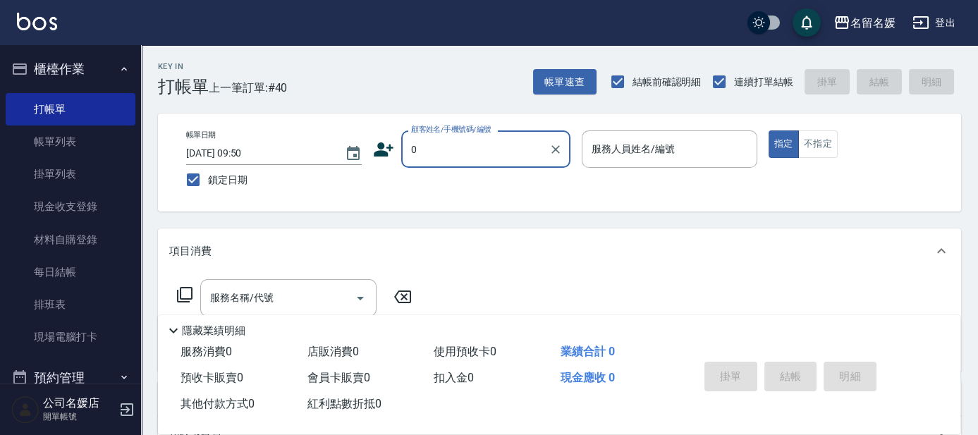
type input "0"
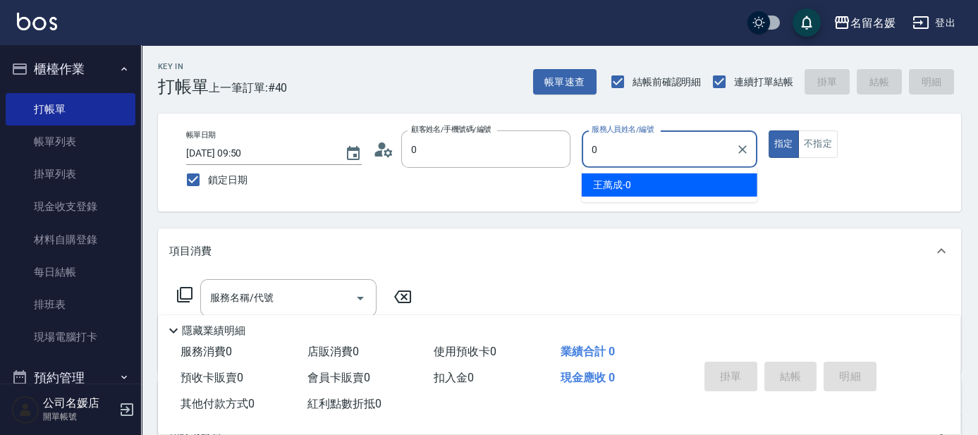
type input "無名字/02/null"
type input "[PERSON_NAME]-03"
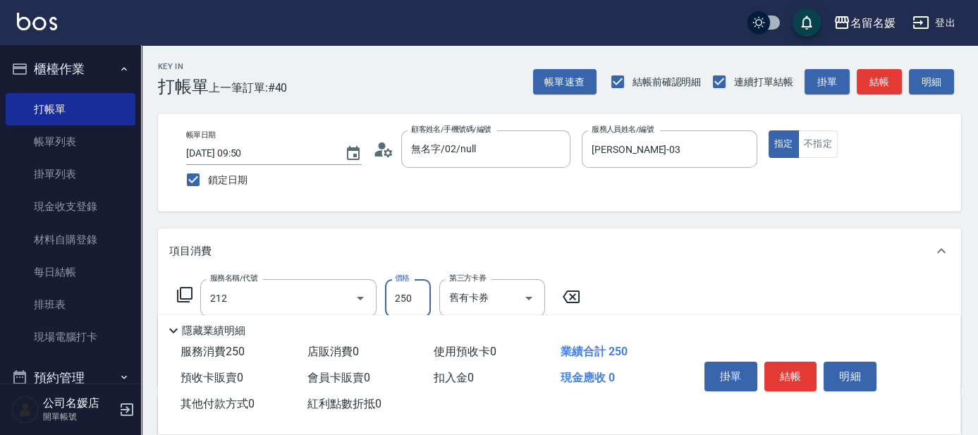
type input "洗髮券-(卡)250(212)"
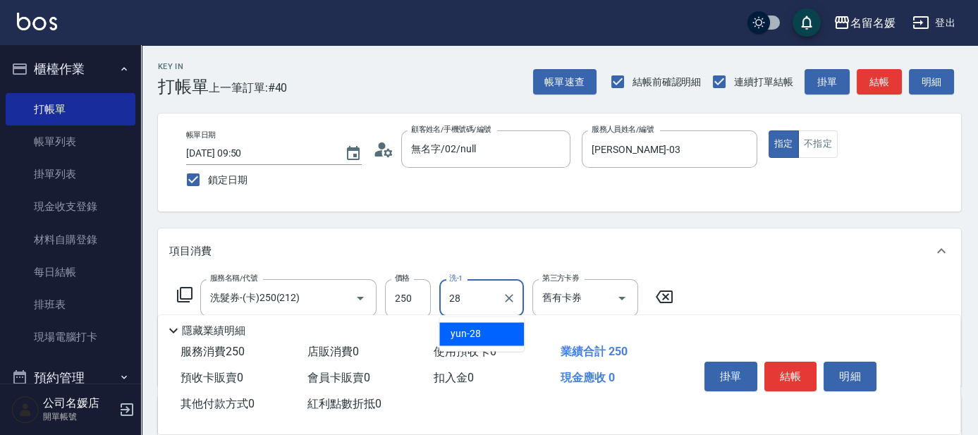
type input "yun-28"
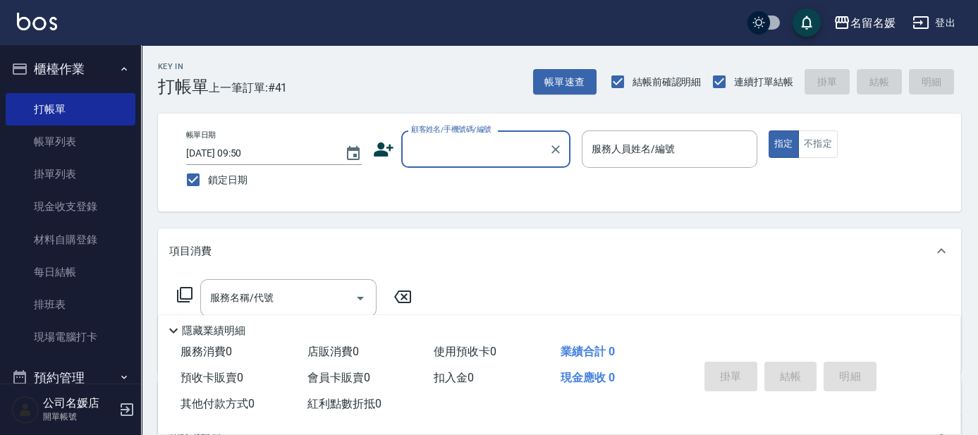
click at [615, 183] on div "帳單日期 [DATE] 09:50 鎖定日期 顧客姓名/手機號碼/編號 顧客姓名/手機號碼/編號 服務人員姓名/編號 服務人員姓名/編號 指定 不指定" at bounding box center [559, 162] width 769 height 64
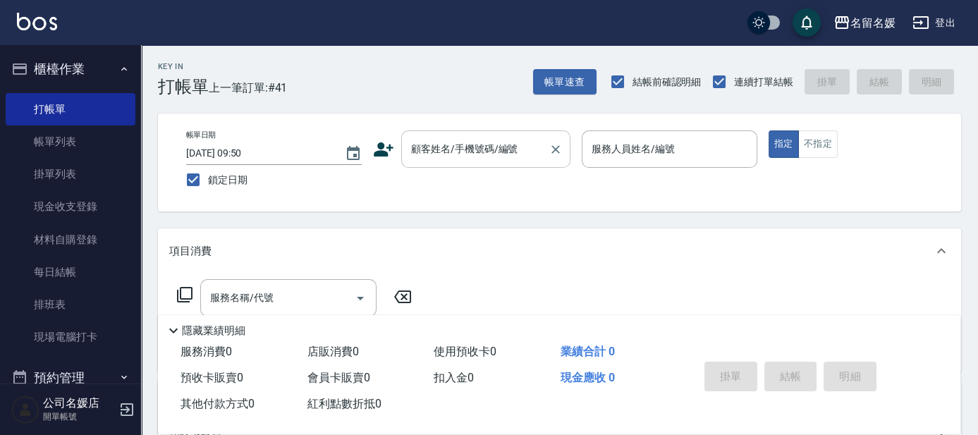
click at [468, 164] on div "顧客姓名/手機號碼/編號" at bounding box center [485, 148] width 169 height 37
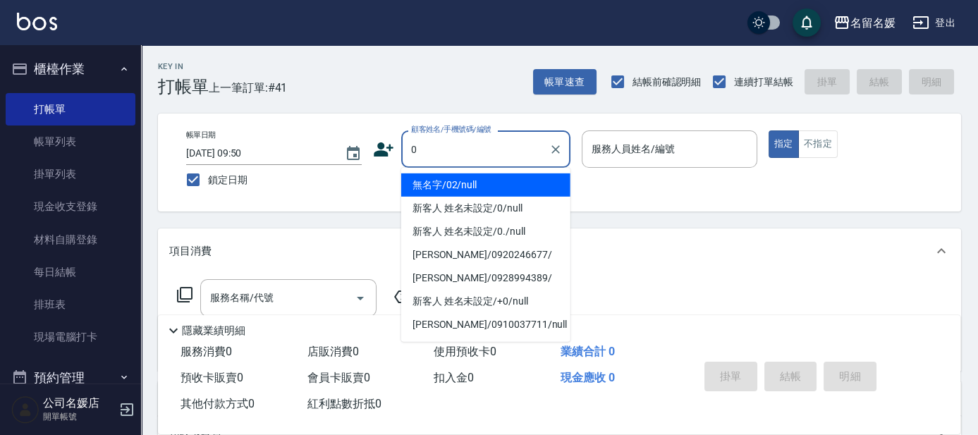
type input "0"
type input "13"
type input "無名字/02/null"
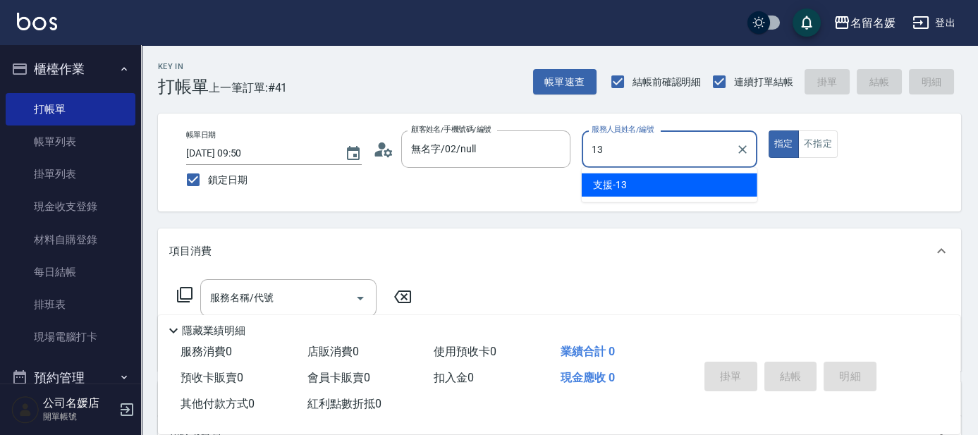
type input "支援-13"
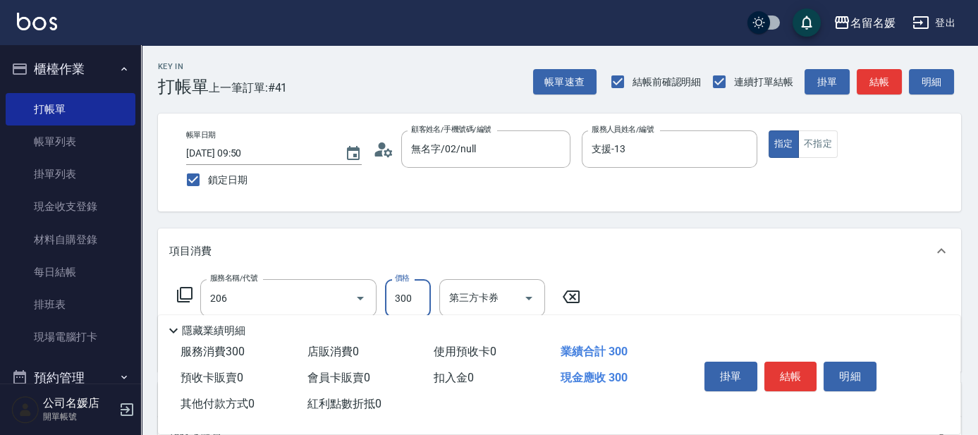
type input "洗髮[300](206)"
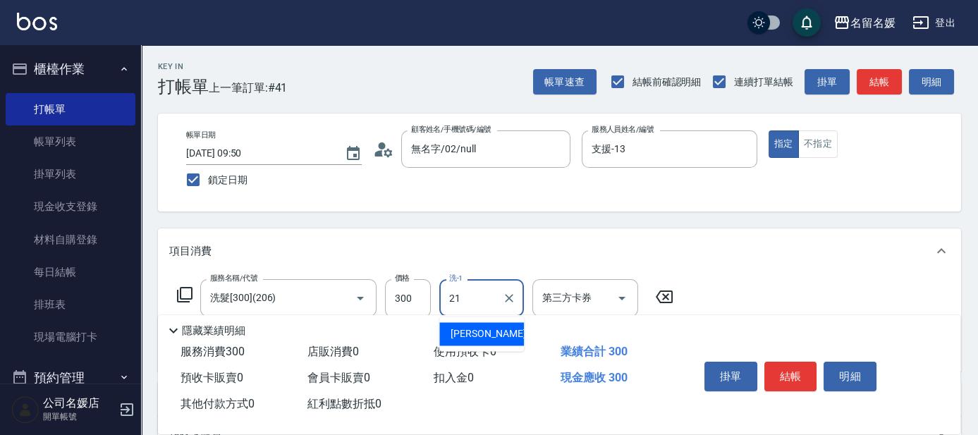
type input "[PERSON_NAME]-21"
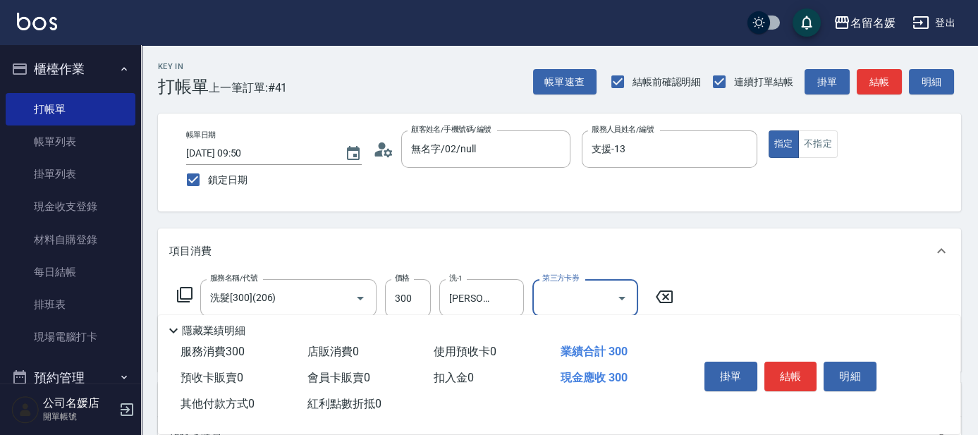
scroll to position [63, 0]
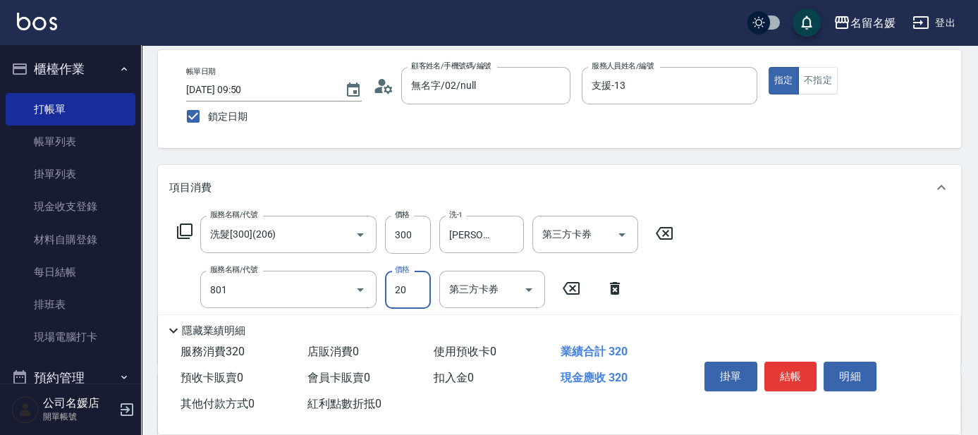
type input "潤絲(801)"
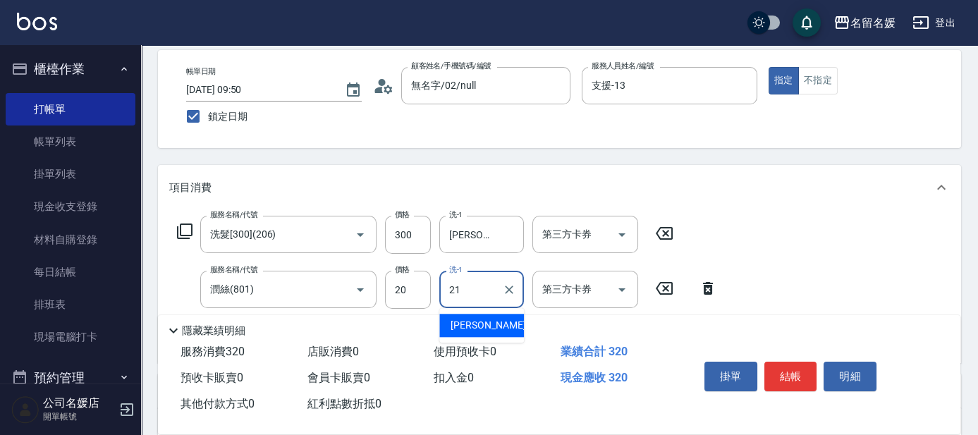
type input "[PERSON_NAME]-21"
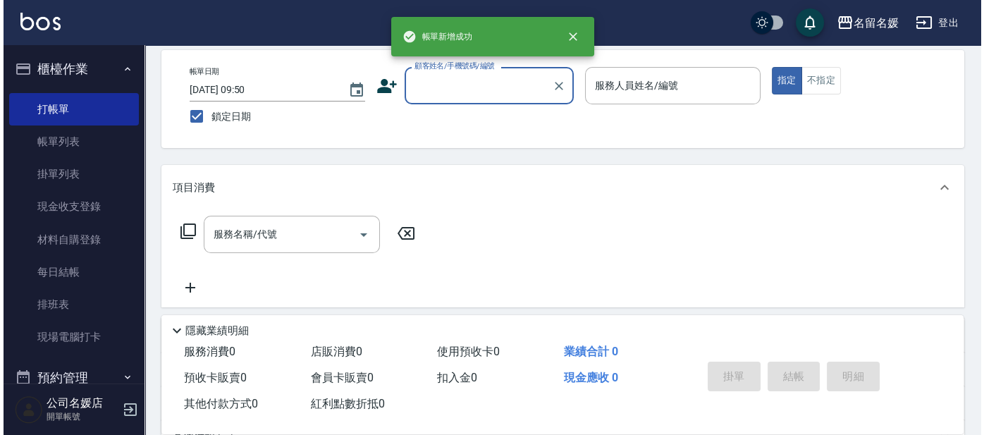
scroll to position [0, 0]
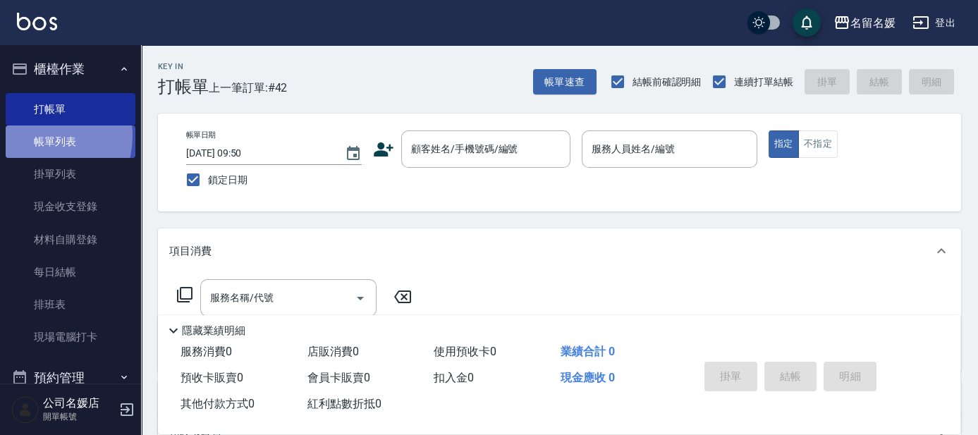
click at [34, 136] on link "帳單列表" at bounding box center [71, 142] width 130 height 32
click at [106, 149] on link "帳單列表" at bounding box center [71, 142] width 130 height 32
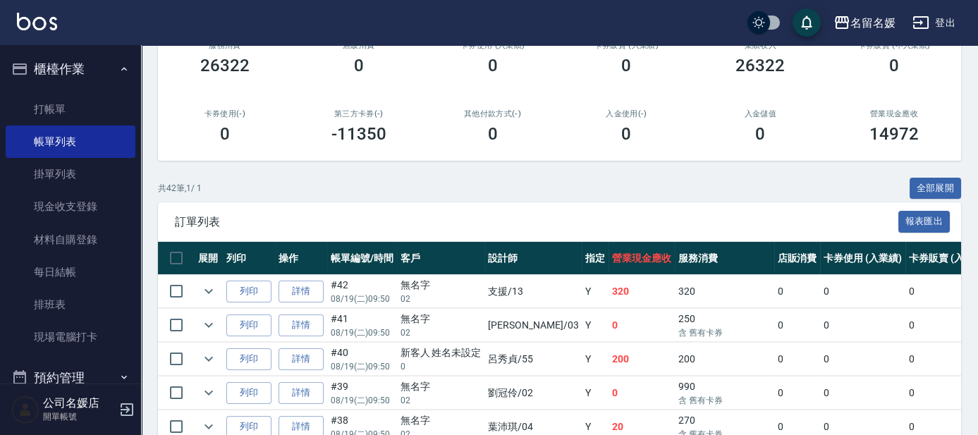
scroll to position [322, 0]
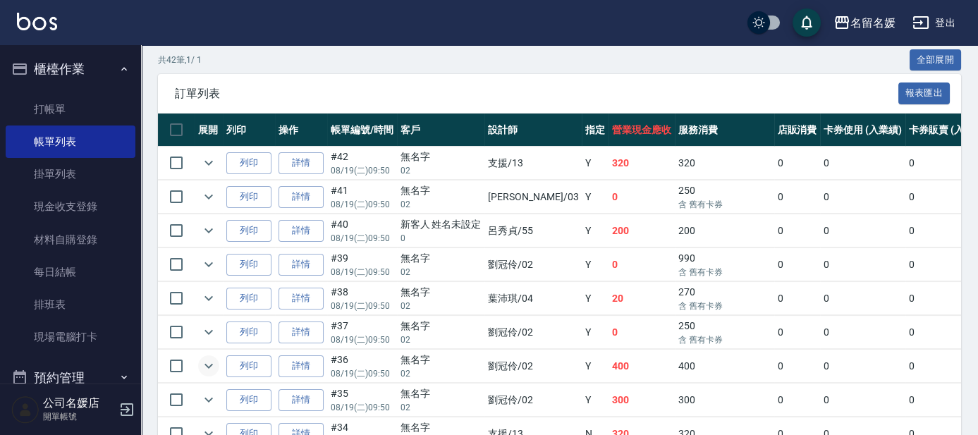
click at [205, 365] on icon "expand row" at bounding box center [208, 365] width 17 height 17
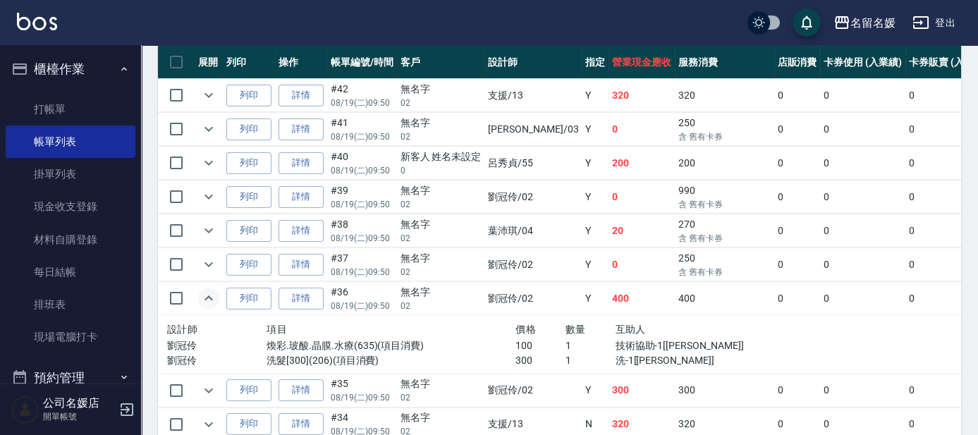
scroll to position [451, 0]
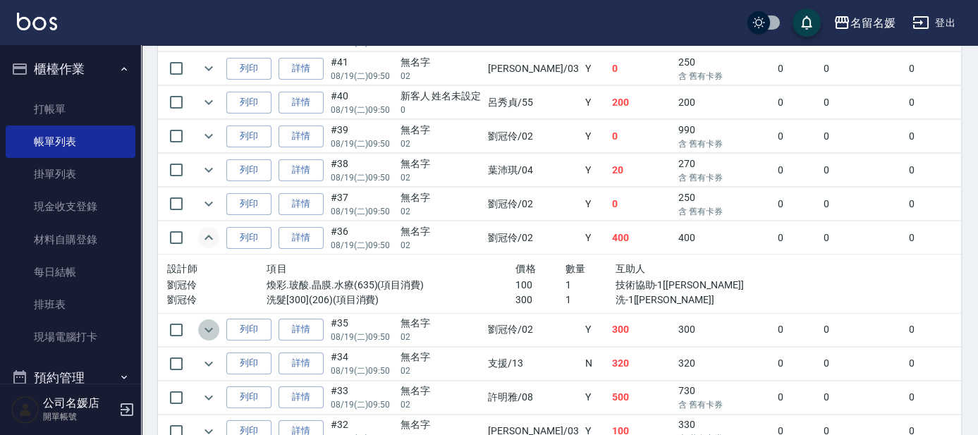
click at [214, 326] on icon "expand row" at bounding box center [208, 330] width 17 height 17
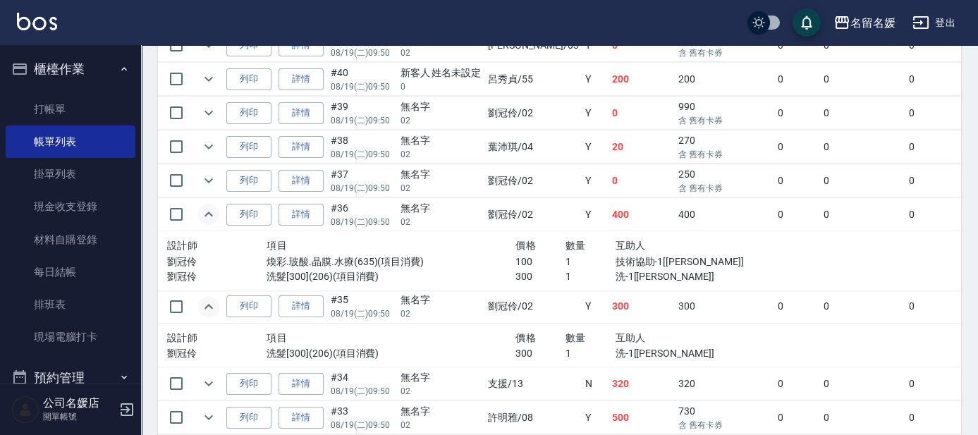
scroll to position [579, 0]
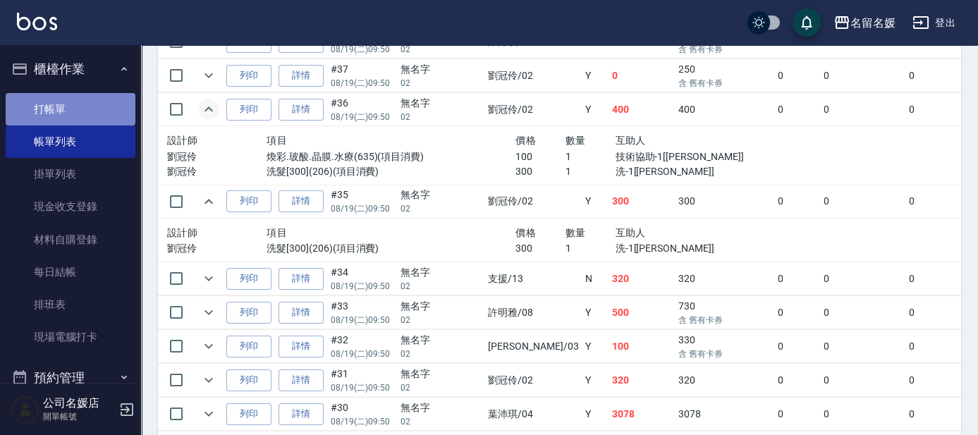
click at [74, 116] on link "打帳單" at bounding box center [71, 109] width 130 height 32
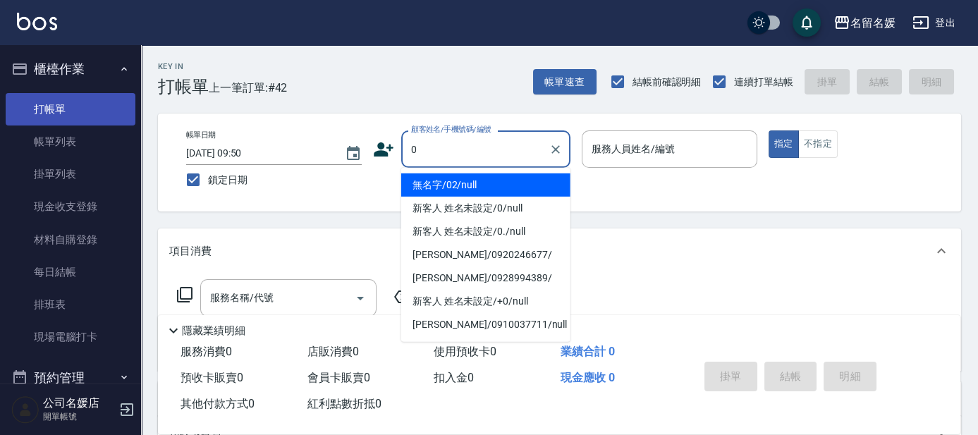
type input "無名字/02/null"
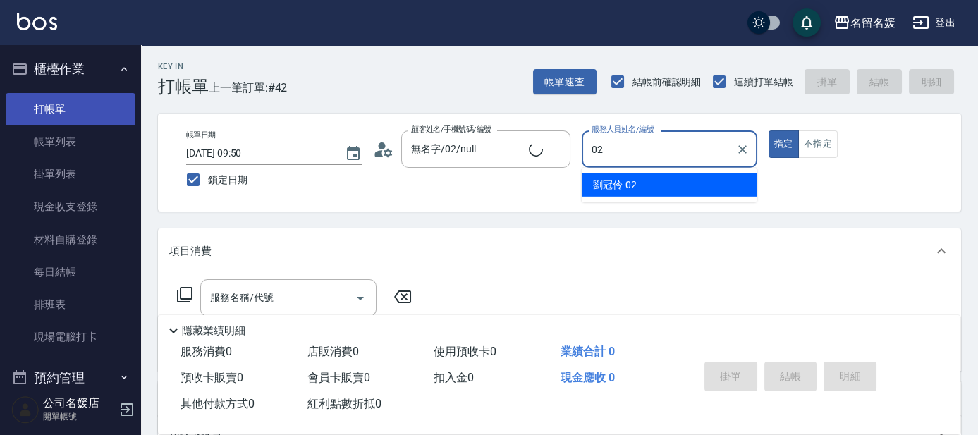
type input "02"
type button "true"
type input "[PERSON_NAME]-02"
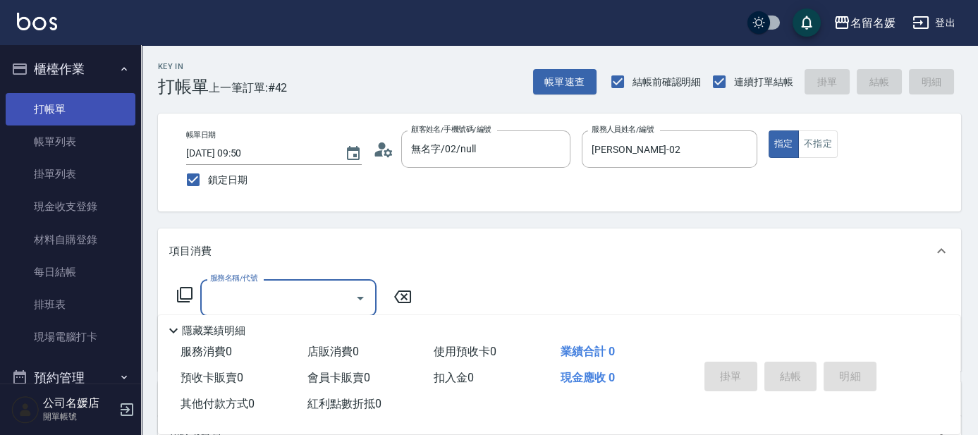
type input "新客人 姓名未設定/0/null"
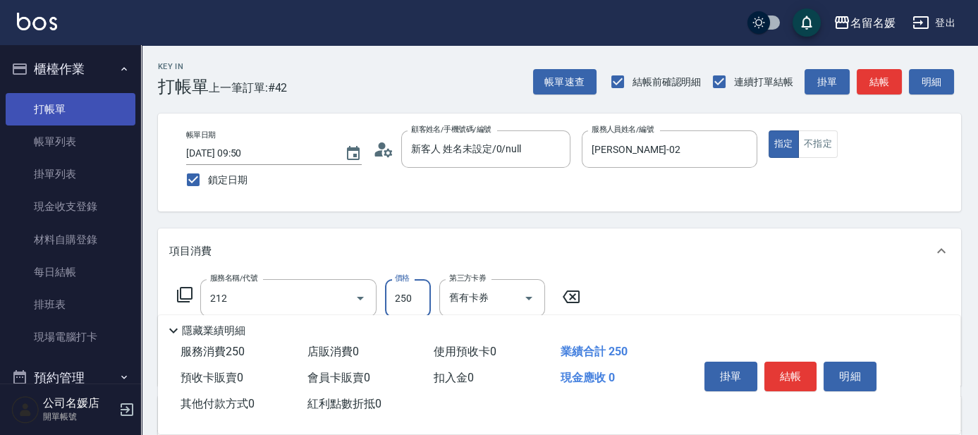
type input "洗髮券-(卡)250(212)"
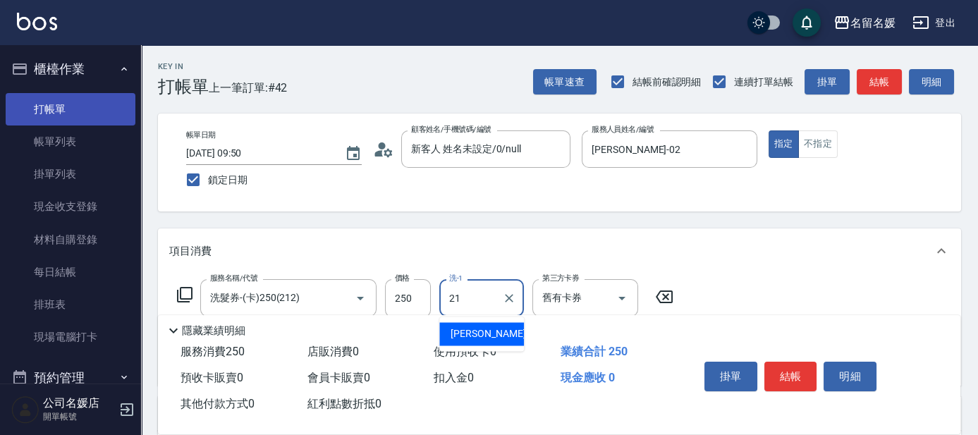
type input "[PERSON_NAME]-21"
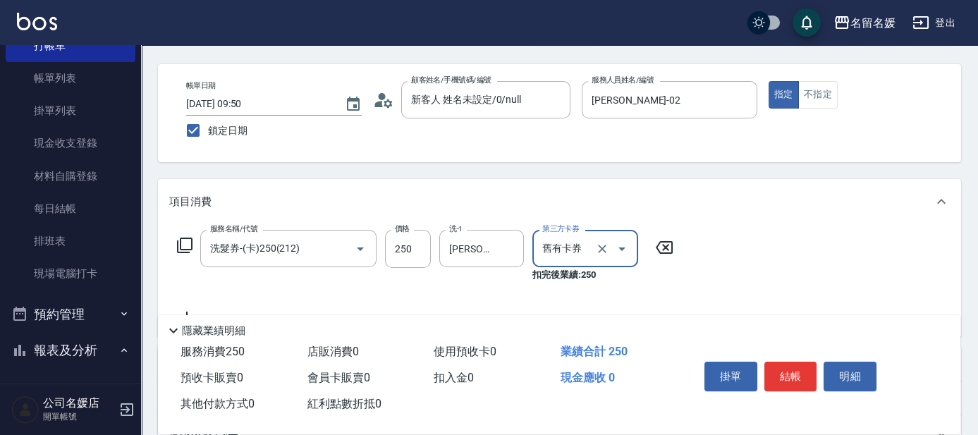
scroll to position [63, 0]
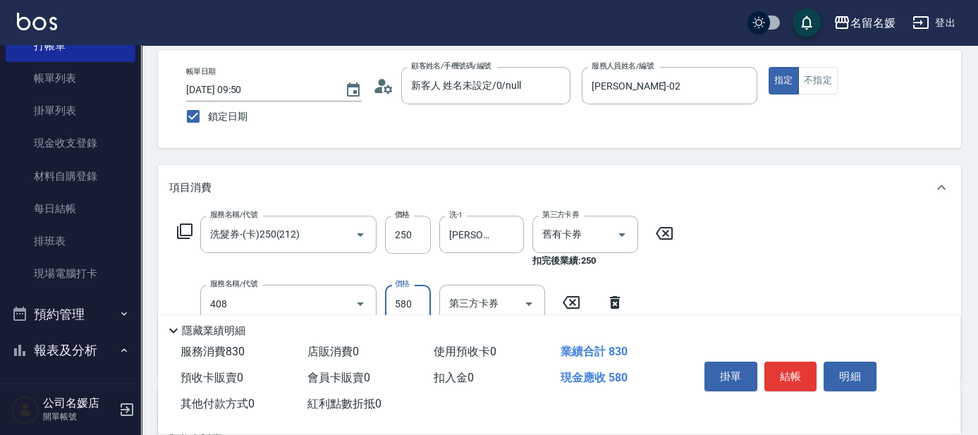
type input "剪髮(580)(408)"
click at [323, 157] on div "Key In 打帳單 上一筆訂單:#42 帳單速查 結帳前確認明細 連續打單結帳 掛單 結帳 明細 帳單日期 [DATE] 09:50 鎖定日期 顧客姓名/手…" at bounding box center [559, 339] width 837 height 714
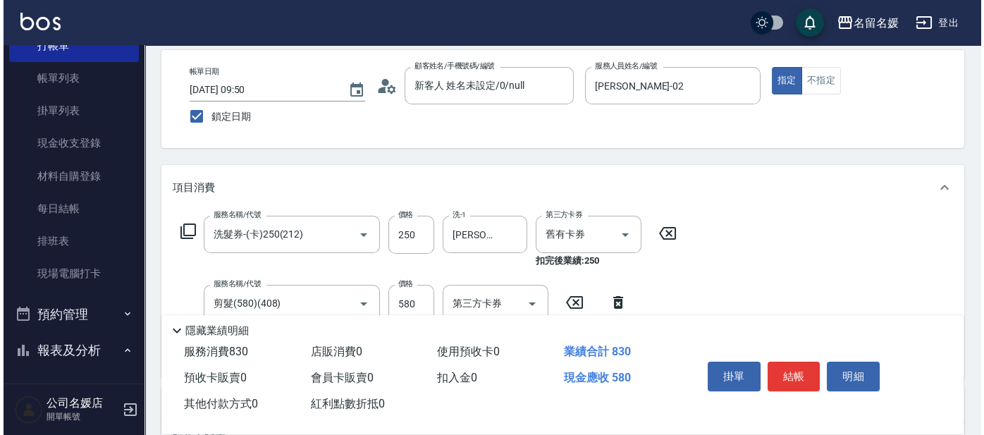
scroll to position [0, 0]
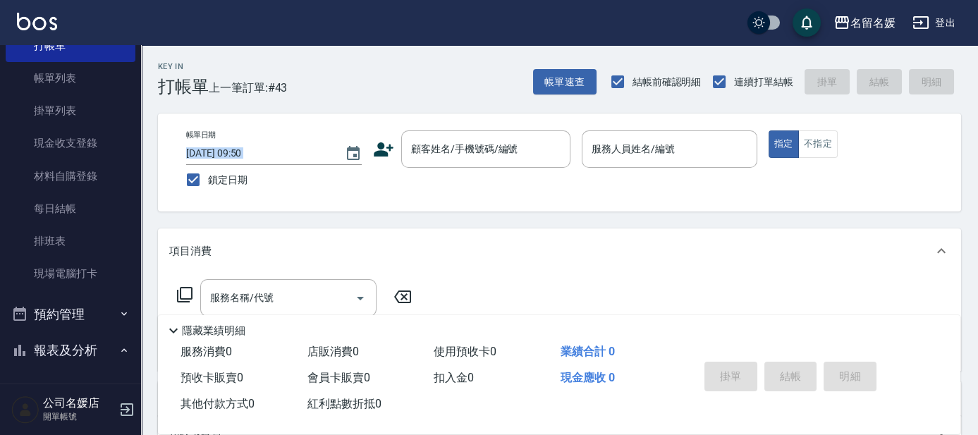
drag, startPoint x: 164, startPoint y: 116, endPoint x: 174, endPoint y: 205, distance: 89.4
click at [176, 203] on div "帳單日期 [DATE] 09:50 鎖定日期 顧客姓名/手機號碼/編號 顧客姓名/手機號碼/編號 服務人員姓名/編號 服務人員姓名/編號 指定 不指定" at bounding box center [559, 163] width 803 height 98
click at [571, 77] on button "帳單速查" at bounding box center [564, 82] width 63 height 26
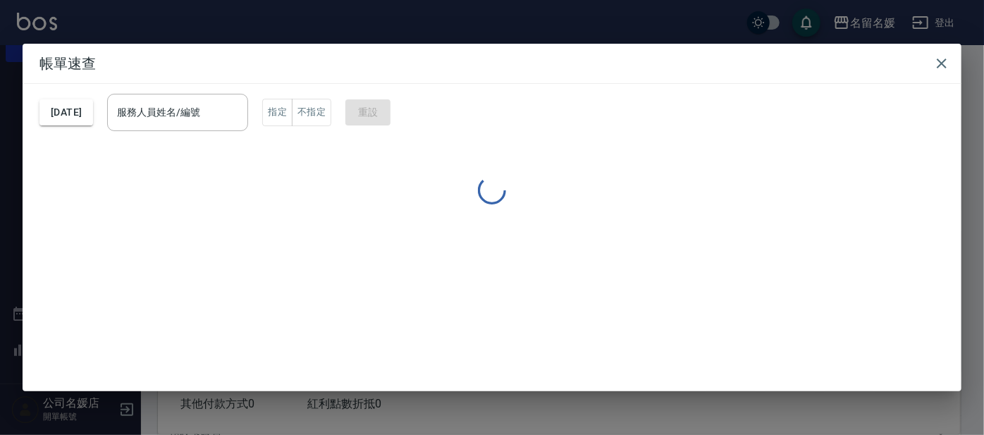
click at [183, 106] on div "服務人員姓名/編號 服務人員姓名/編號" at bounding box center [177, 112] width 141 height 37
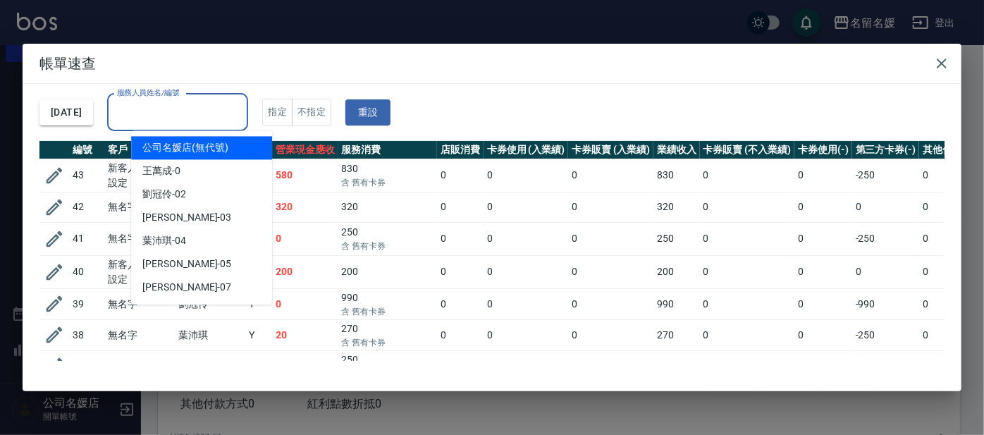
click at [200, 117] on div "服務人員姓名/編號 服務人員姓名/編號" at bounding box center [177, 112] width 141 height 37
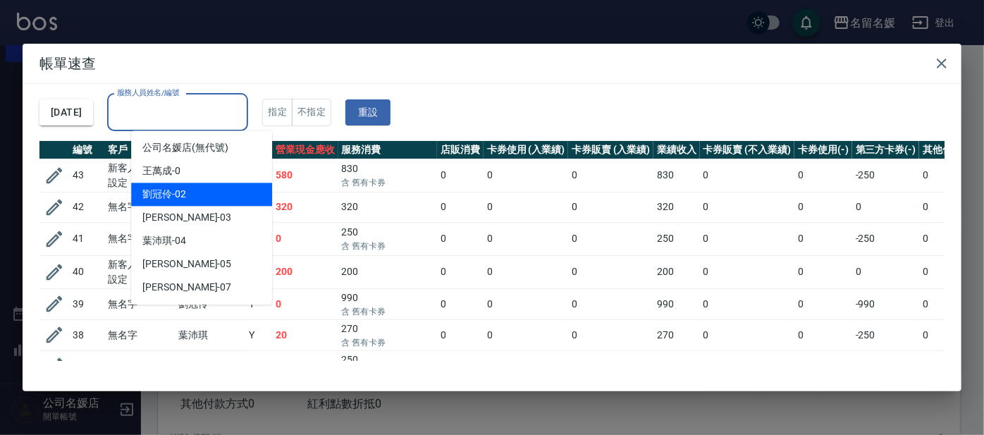
click at [210, 194] on div "[PERSON_NAME]-02" at bounding box center [201, 194] width 141 height 23
type input "[PERSON_NAME]-02"
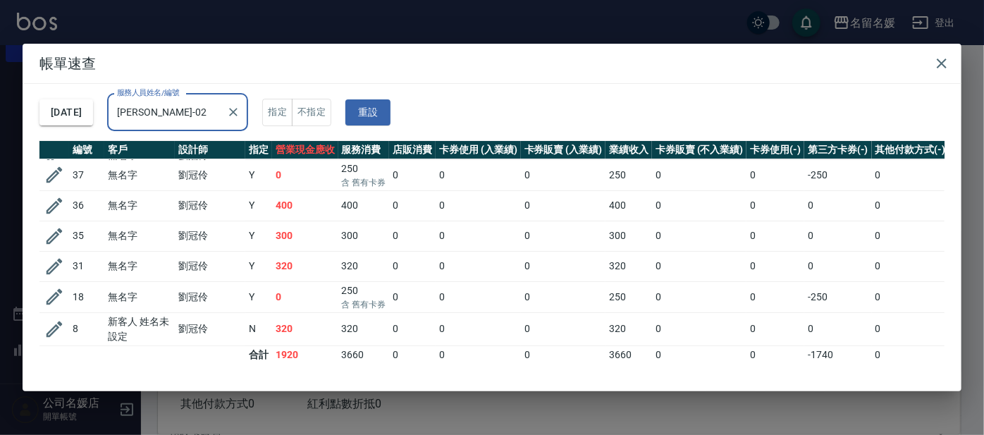
scroll to position [75, 0]
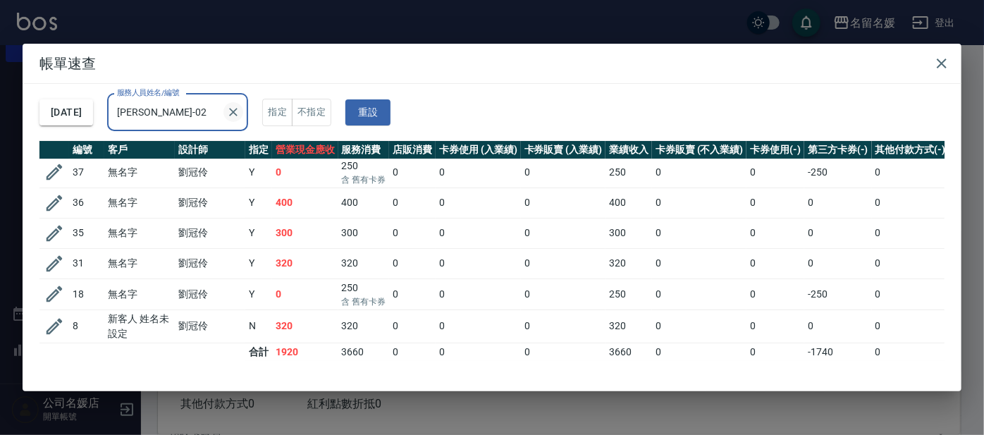
click at [240, 111] on icon "Clear" at bounding box center [233, 112] width 14 height 14
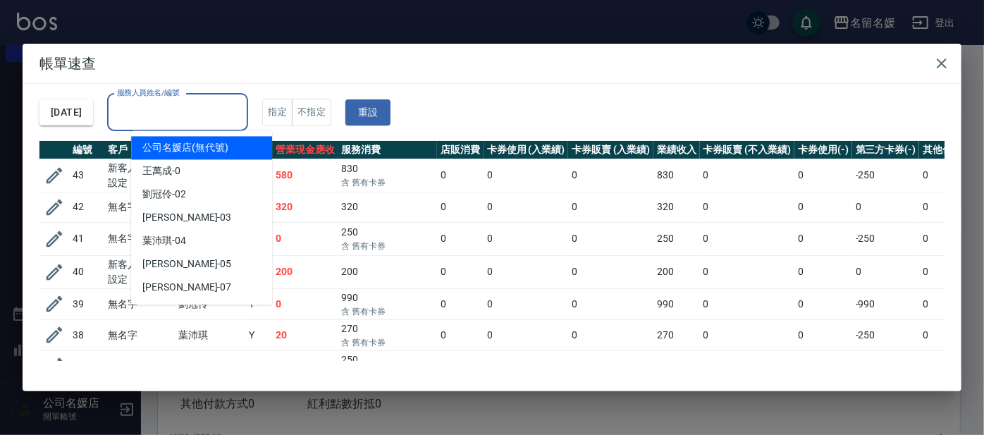
click at [188, 108] on input "服務人員姓名/編號" at bounding box center [178, 112] width 128 height 25
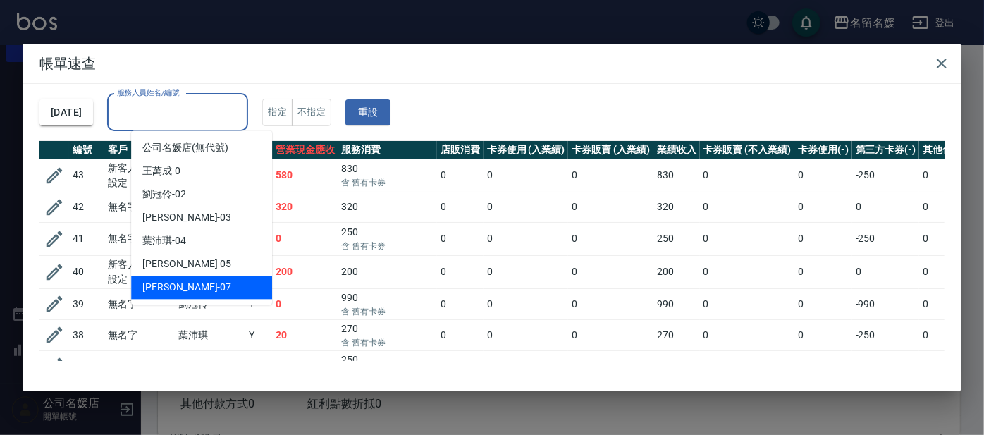
click at [226, 276] on div "[PERSON_NAME] -07" at bounding box center [201, 287] width 141 height 23
type input "[PERSON_NAME]-07"
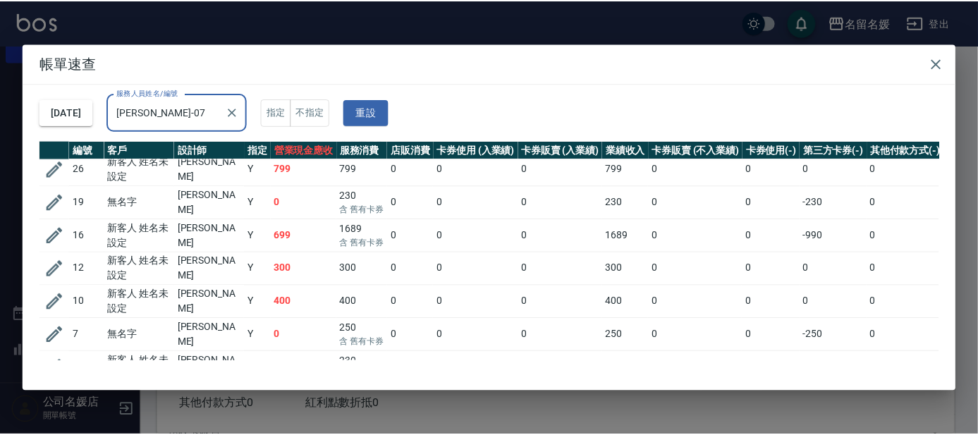
scroll to position [84, 0]
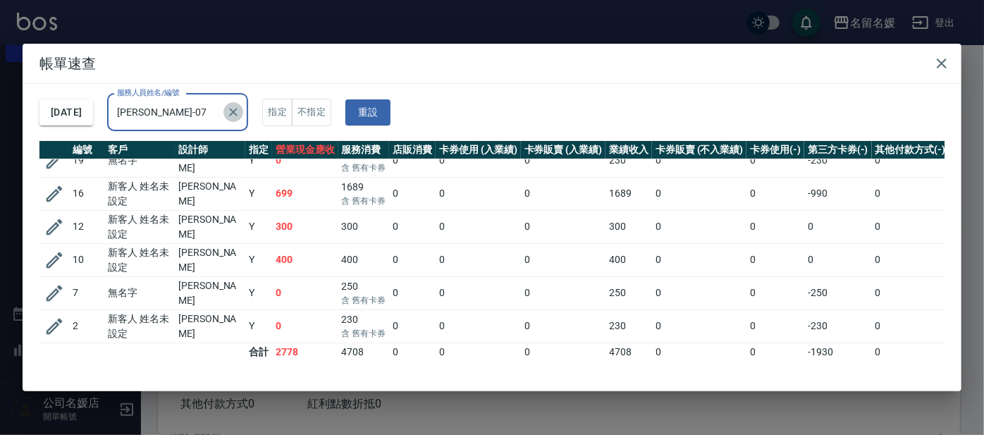
click at [240, 112] on icon "Clear" at bounding box center [233, 112] width 14 height 14
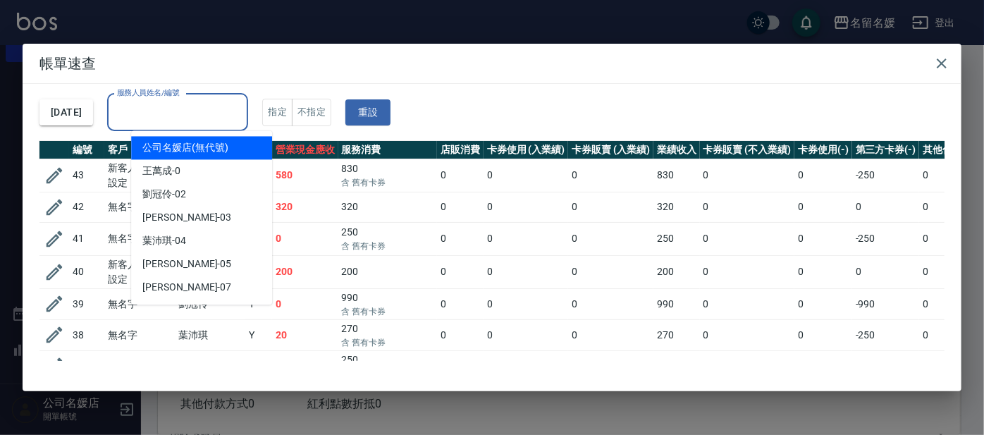
click at [214, 109] on input "服務人員姓名/編號" at bounding box center [178, 112] width 128 height 25
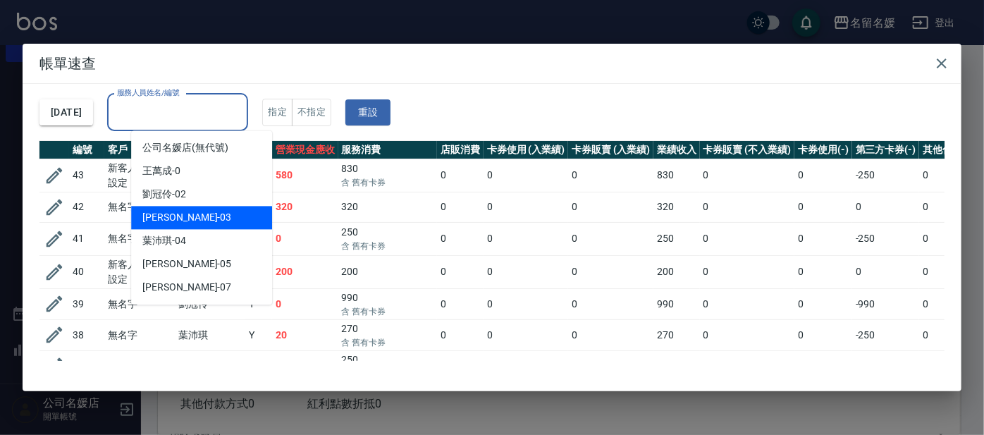
click at [195, 219] on div "[PERSON_NAME]-03" at bounding box center [201, 217] width 141 height 23
type input "[PERSON_NAME]-03"
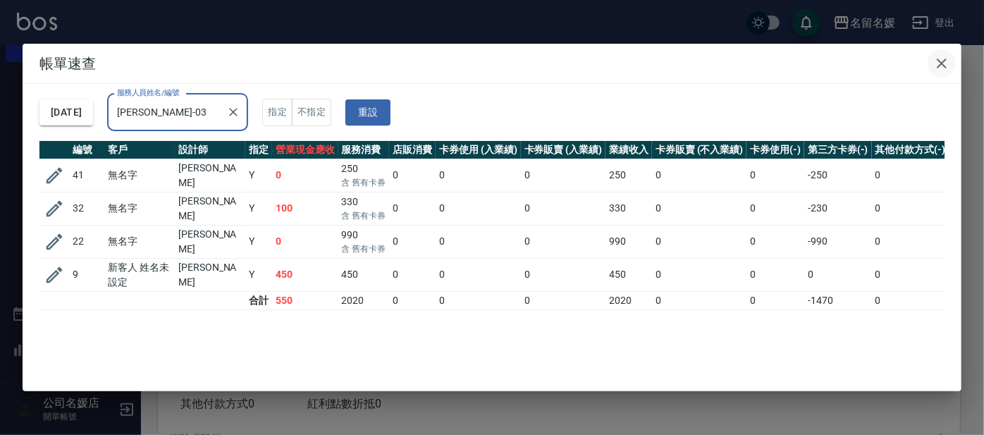
click at [932, 61] on button "button" at bounding box center [942, 63] width 28 height 28
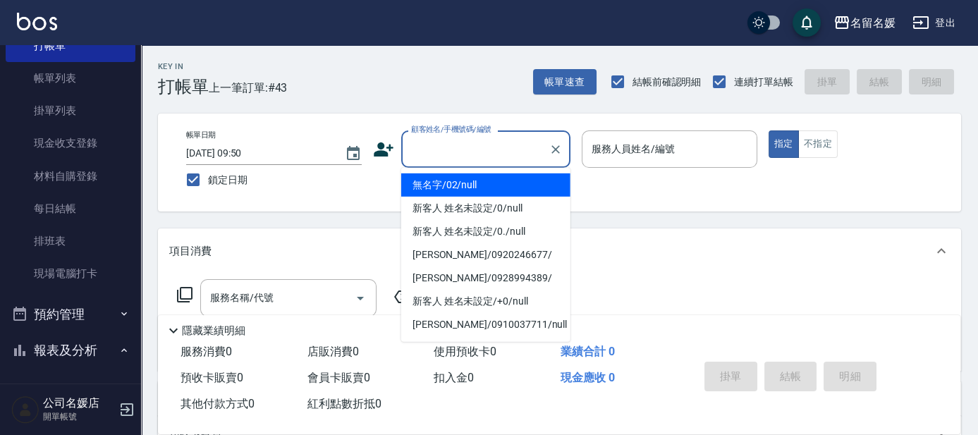
click at [466, 160] on input "顧客姓名/手機號碼/編號" at bounding box center [475, 149] width 135 height 25
click at [470, 190] on li "無名字/02/null" at bounding box center [485, 184] width 169 height 23
type input "無名字/02/null"
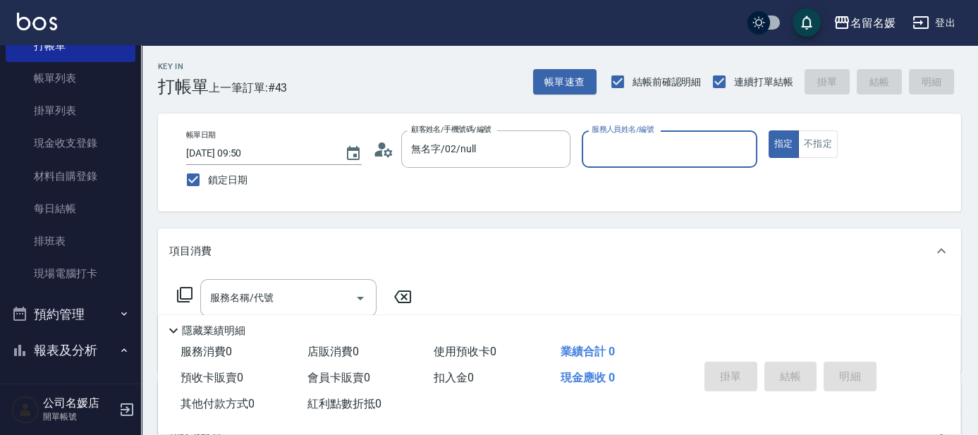
click at [647, 157] on input "服務人員姓名/編號" at bounding box center [669, 149] width 163 height 25
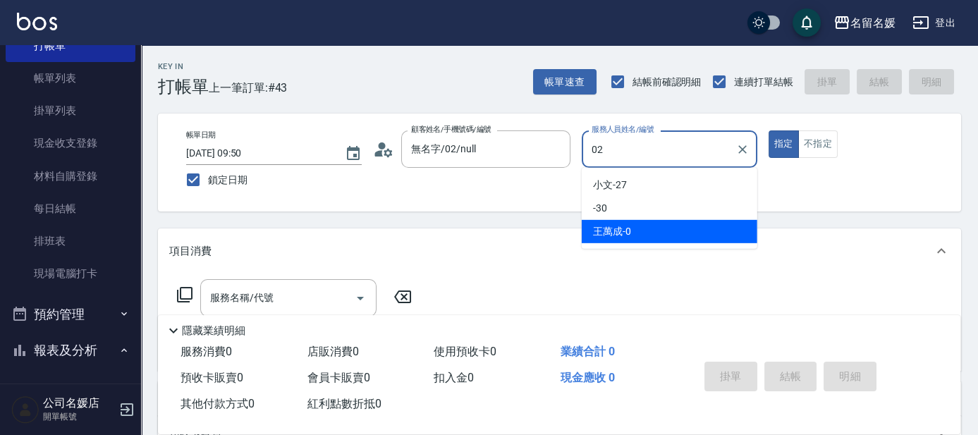
type input "[PERSON_NAME]-02"
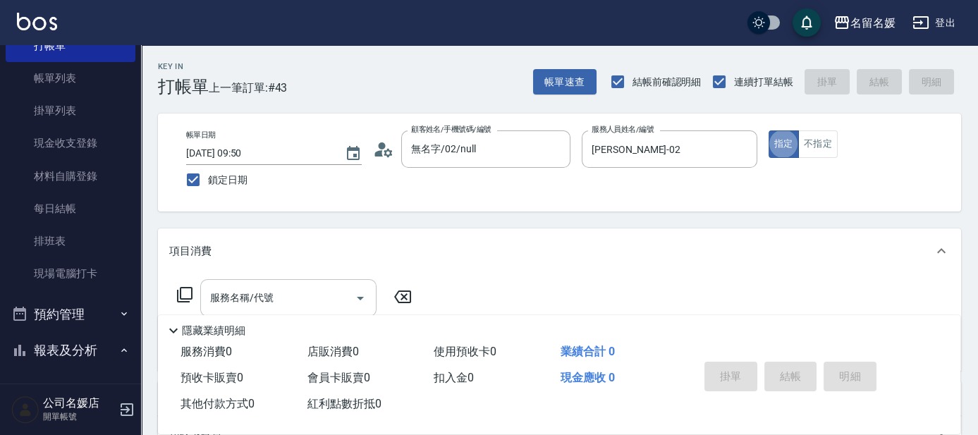
click at [302, 282] on div "服務名稱/代號" at bounding box center [288, 297] width 176 height 37
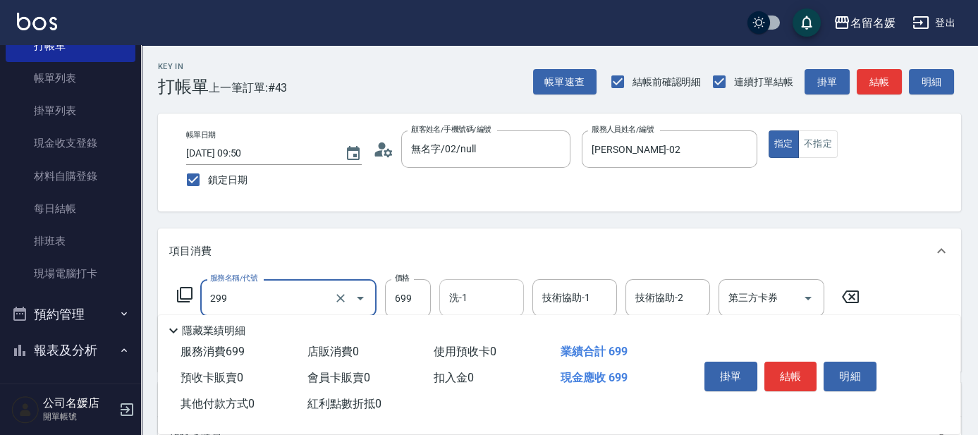
click at [489, 290] on input "洗-1" at bounding box center [482, 298] width 72 height 25
type input "滾珠洗髮699(299)"
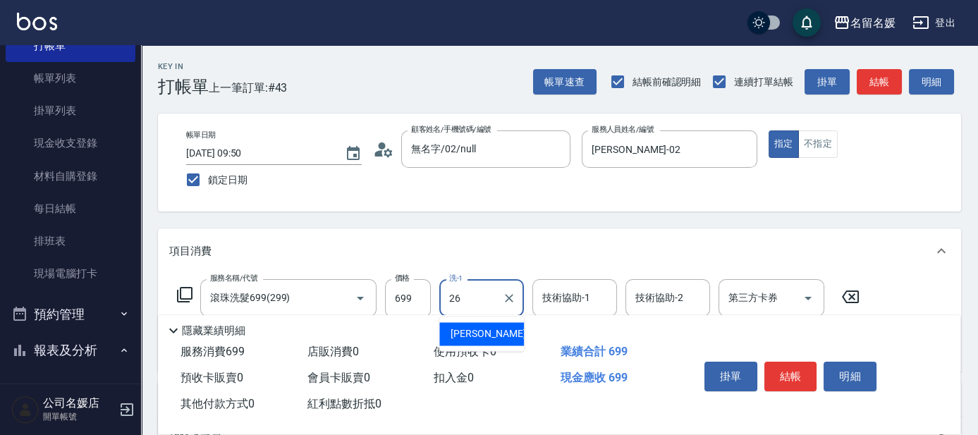
type input "[PERSON_NAME]-26"
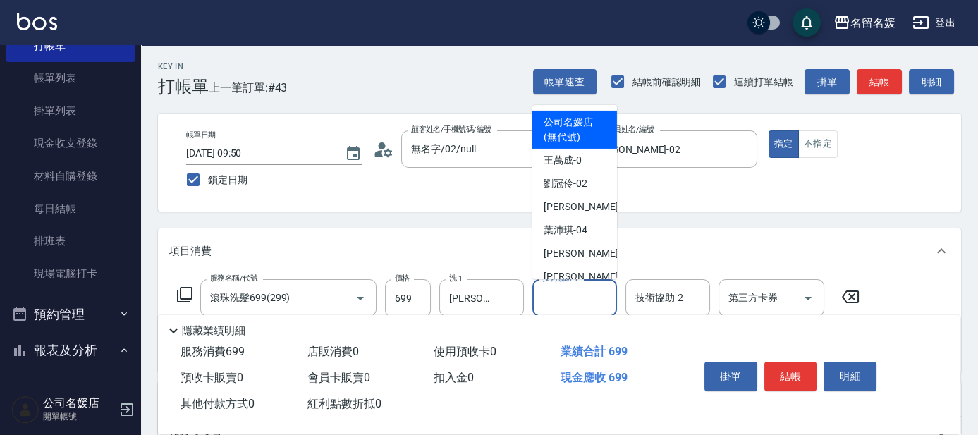
click at [553, 301] on input "技術協助-1" at bounding box center [575, 298] width 72 height 25
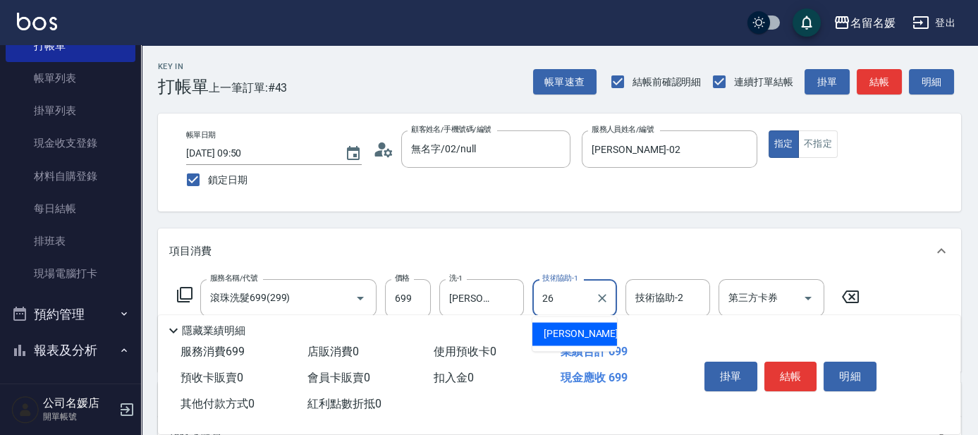
type input "[PERSON_NAME]-26"
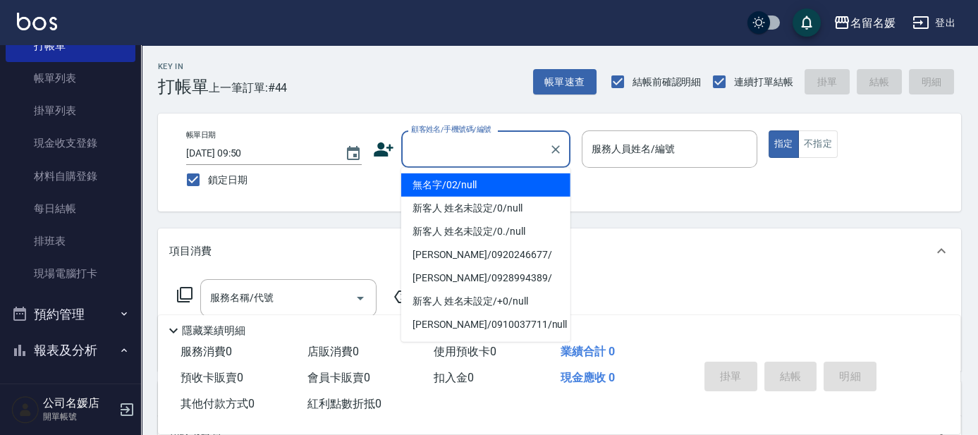
click at [484, 145] on input "顧客姓名/手機號碼/編號" at bounding box center [475, 149] width 135 height 25
click at [494, 187] on li "無名字/02/null" at bounding box center [485, 184] width 169 height 23
type input "無名字/02/null"
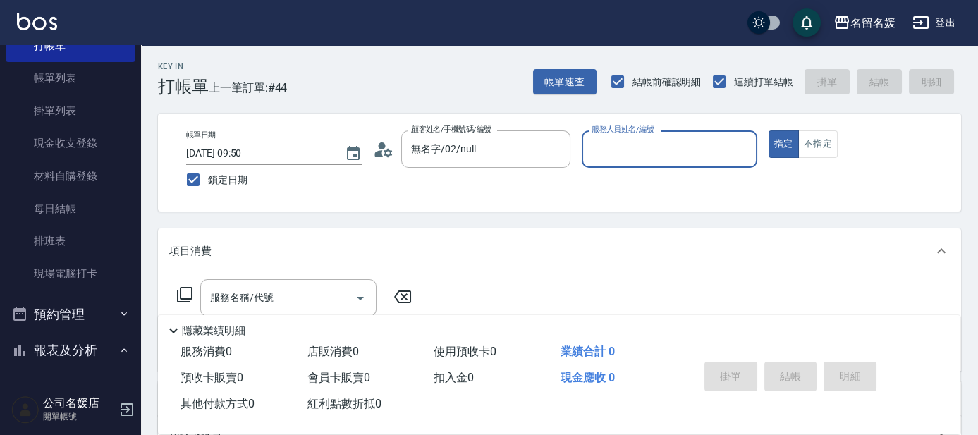
click at [627, 155] on input "服務人員姓名/編號" at bounding box center [669, 149] width 163 height 25
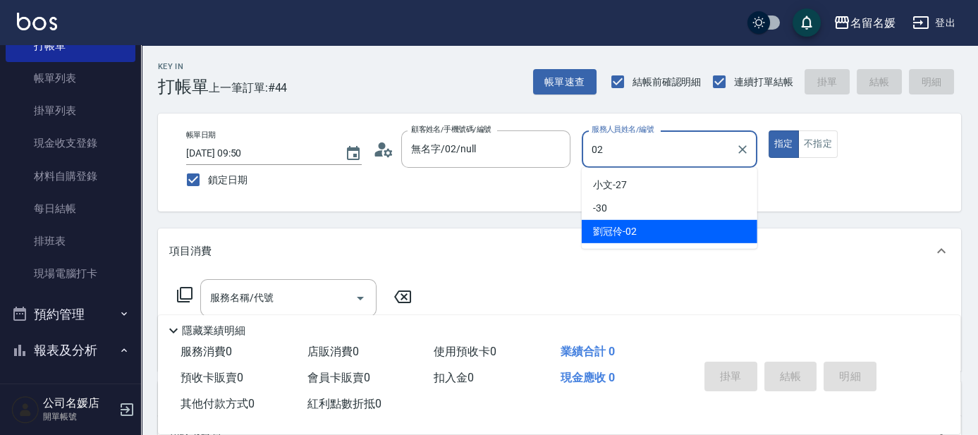
type input "[PERSON_NAME]-02"
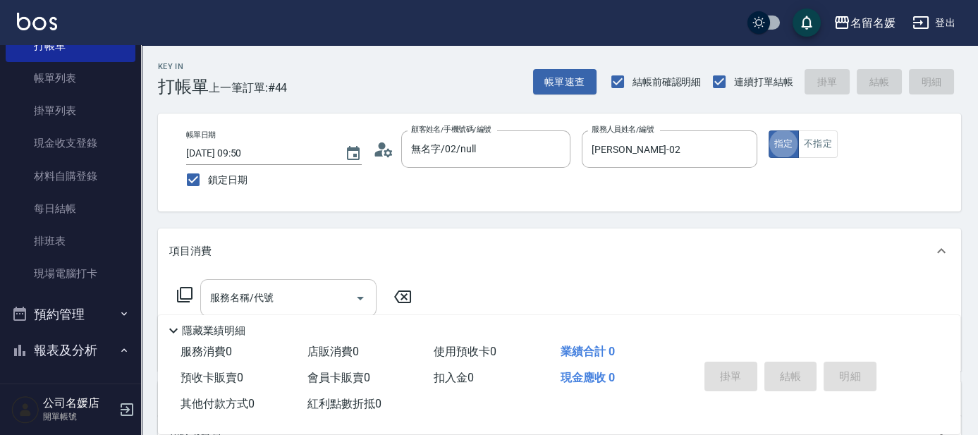
scroll to position [63, 0]
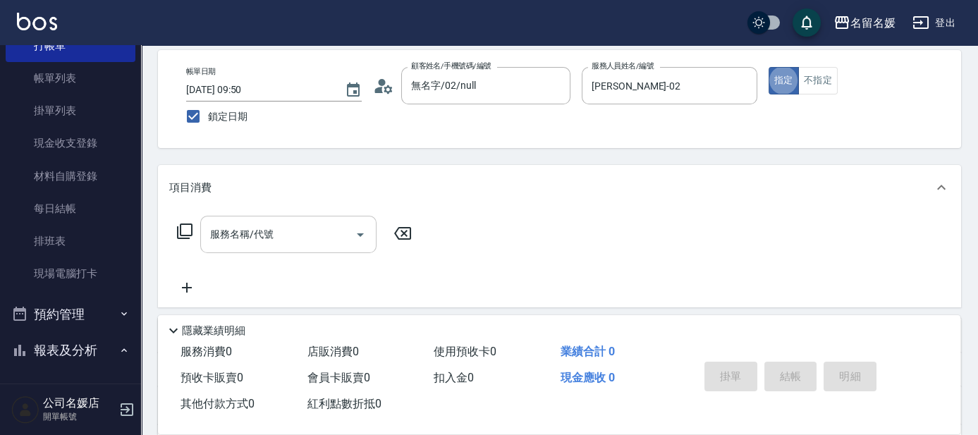
click at [316, 237] on input "服務名稱/代號" at bounding box center [278, 234] width 142 height 25
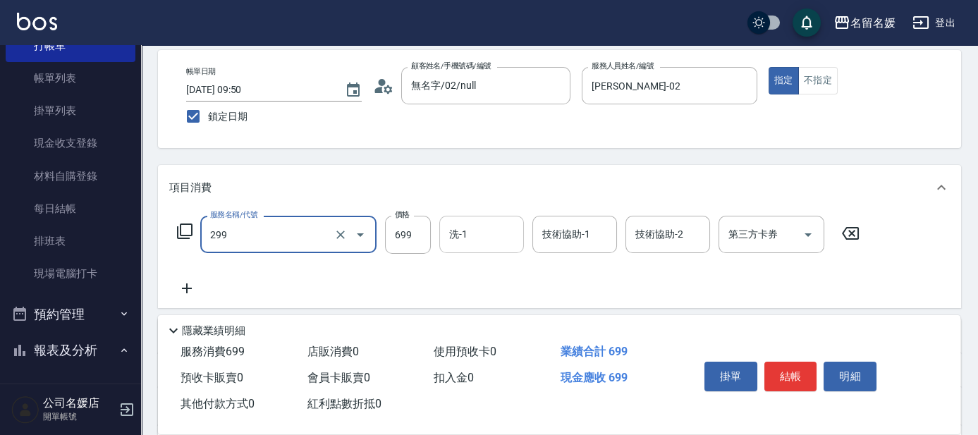
click at [470, 237] on input "洗-1" at bounding box center [482, 234] width 72 height 25
type input "滾珠洗髮699(299)"
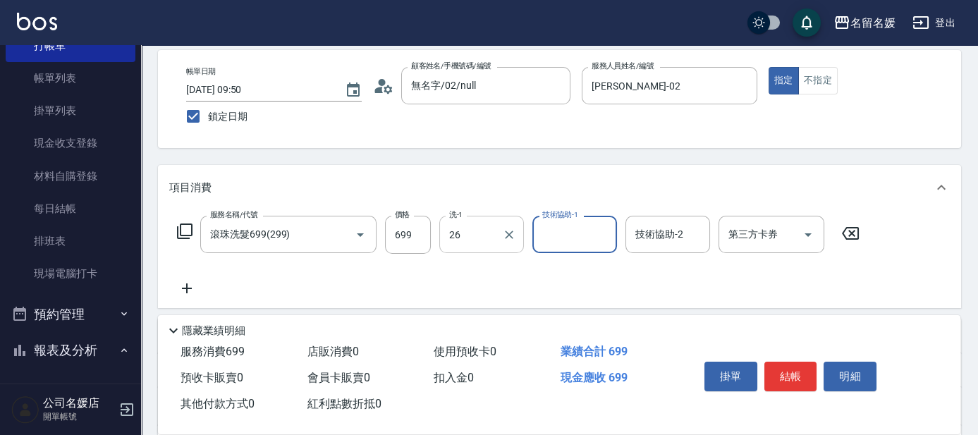
type input "[PERSON_NAME]-26"
click at [558, 235] on input "技術協助-1" at bounding box center [575, 234] width 72 height 25
type input "[PERSON_NAME]-26"
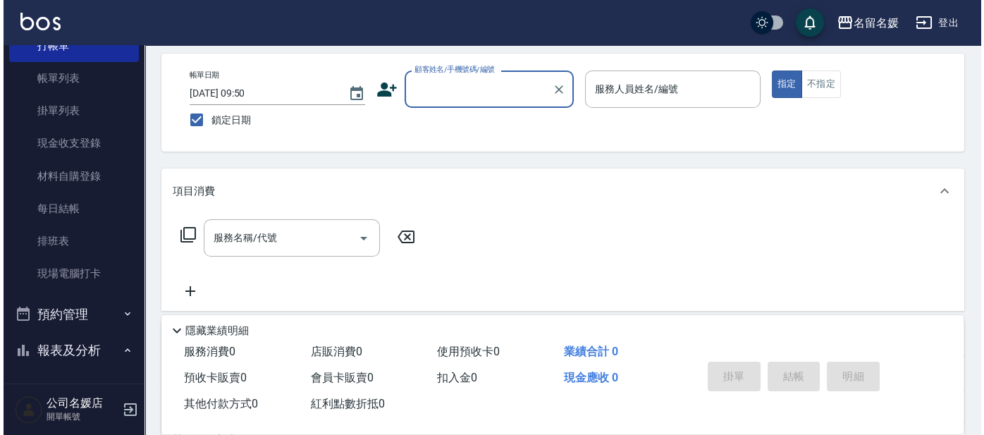
scroll to position [0, 0]
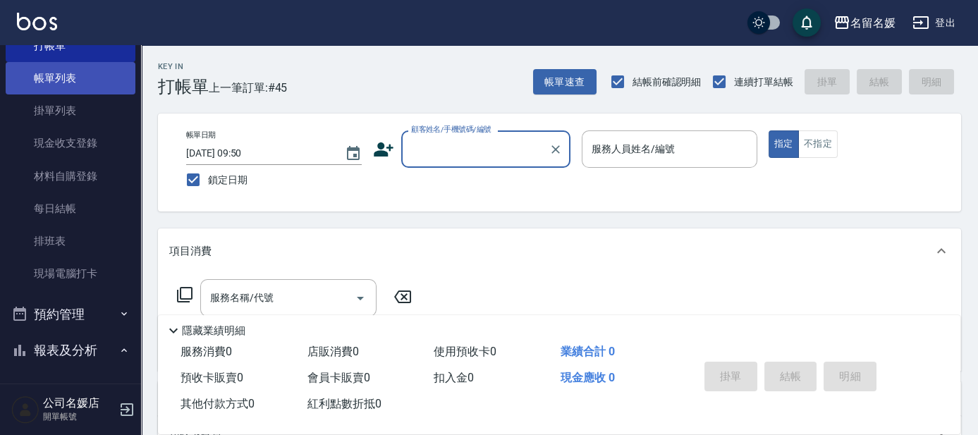
click at [75, 73] on link "帳單列表" at bounding box center [71, 78] width 130 height 32
drag, startPoint x: 75, startPoint y: 73, endPoint x: 80, endPoint y: 92, distance: 19.7
click at [76, 73] on link "帳單列表" at bounding box center [71, 78] width 130 height 32
click at [77, 73] on link "帳單列表" at bounding box center [71, 78] width 130 height 32
click at [78, 73] on link "帳單列表" at bounding box center [71, 78] width 130 height 32
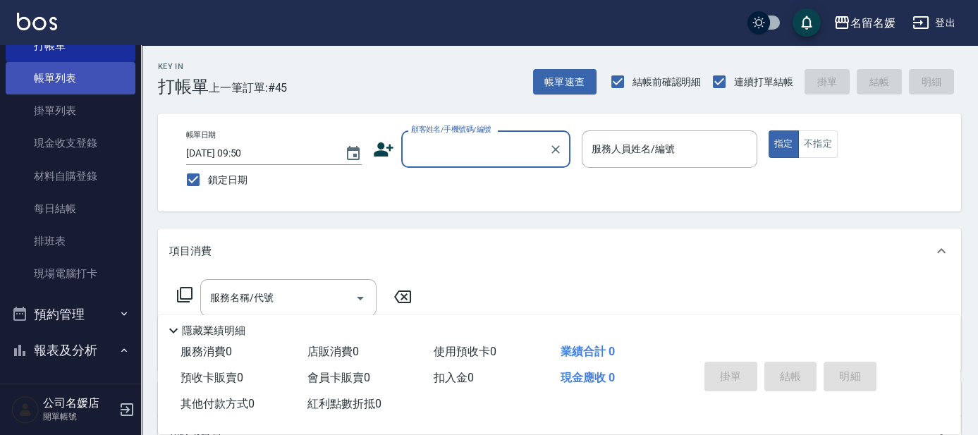
click at [78, 73] on link "帳單列表" at bounding box center [71, 78] width 130 height 32
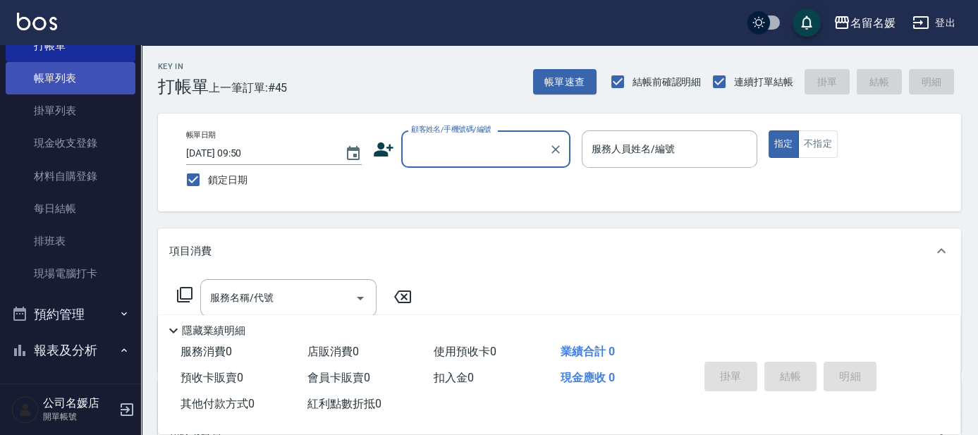
click at [78, 73] on link "帳單列表" at bounding box center [71, 78] width 130 height 32
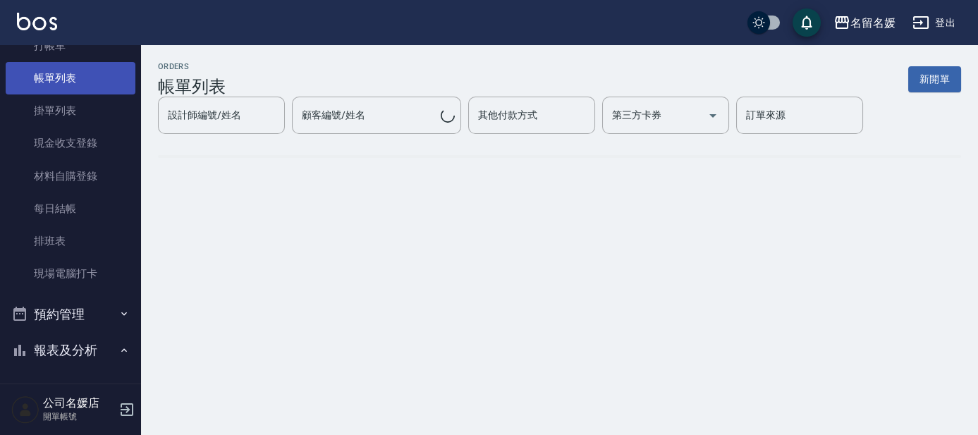
click at [86, 79] on link "帳單列表" at bounding box center [71, 78] width 130 height 32
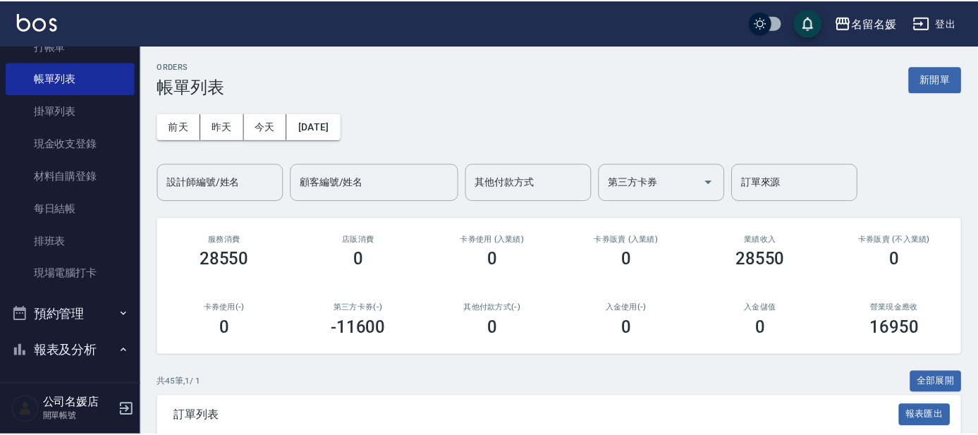
scroll to position [192, 0]
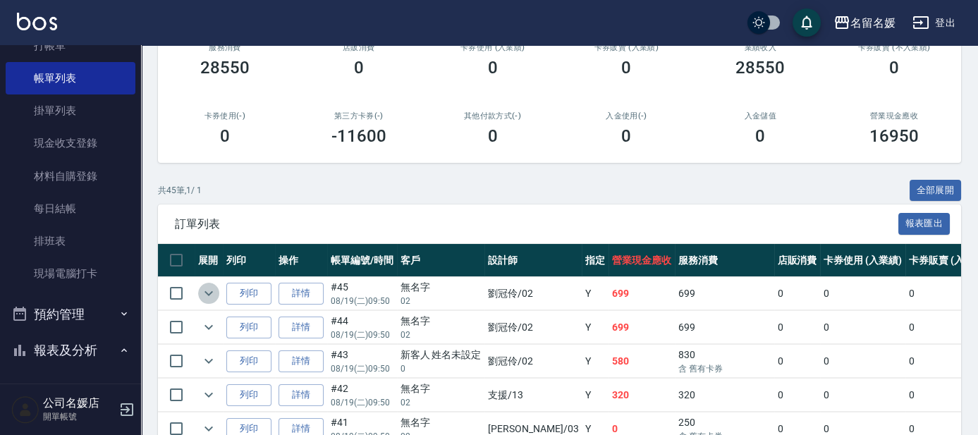
click at [215, 290] on icon "expand row" at bounding box center [208, 293] width 17 height 17
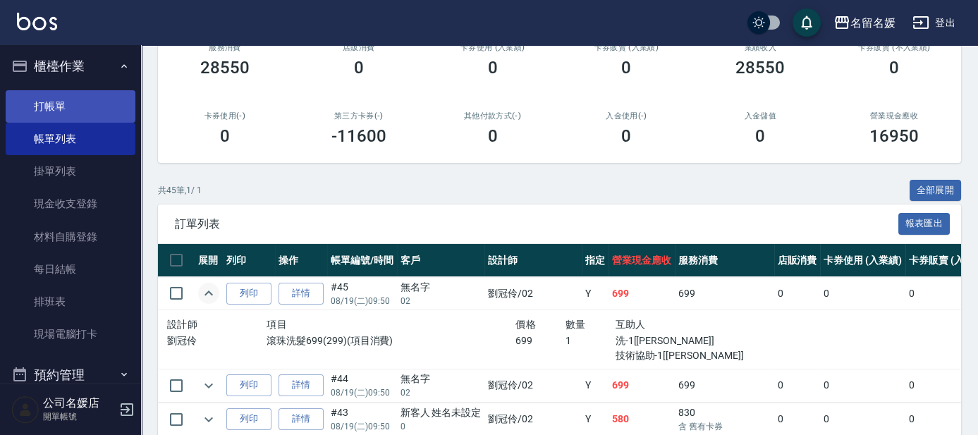
scroll to position [0, 0]
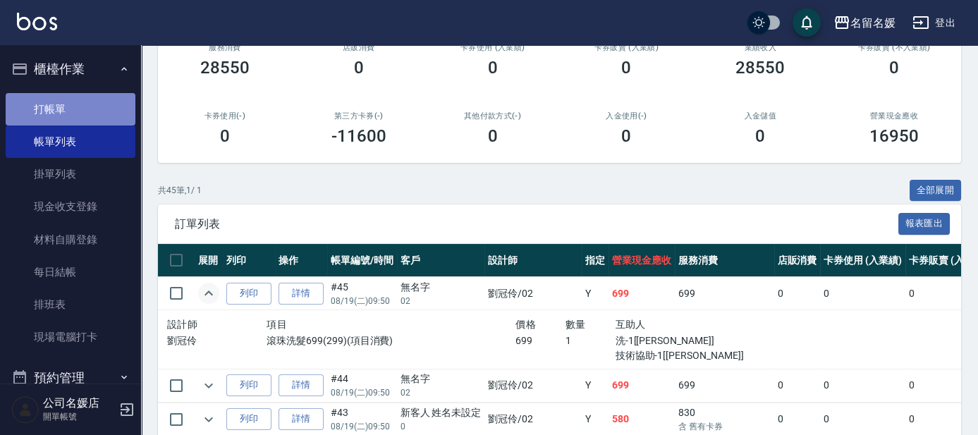
click at [84, 106] on link "打帳單" at bounding box center [71, 109] width 130 height 32
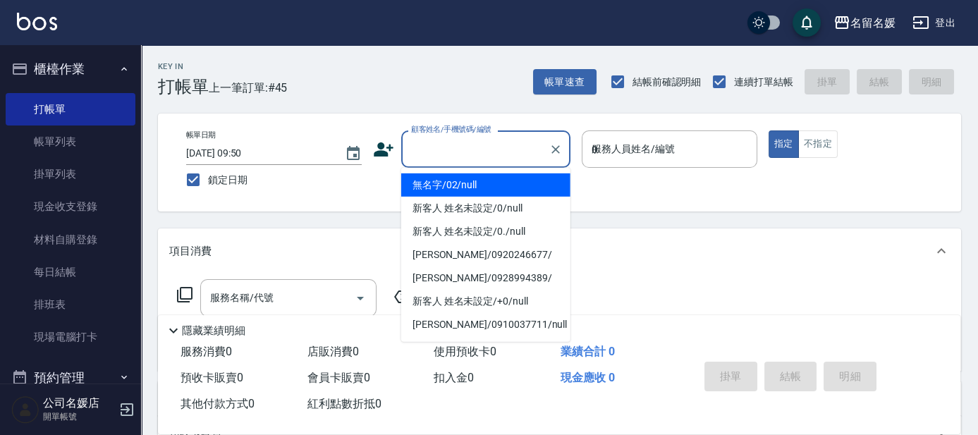
type input "02"
type input "無名字/02/null"
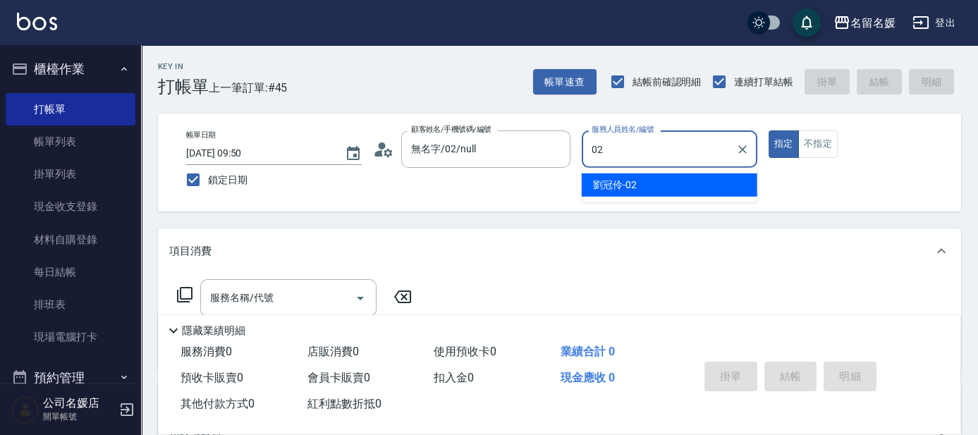
type input "02"
type button "true"
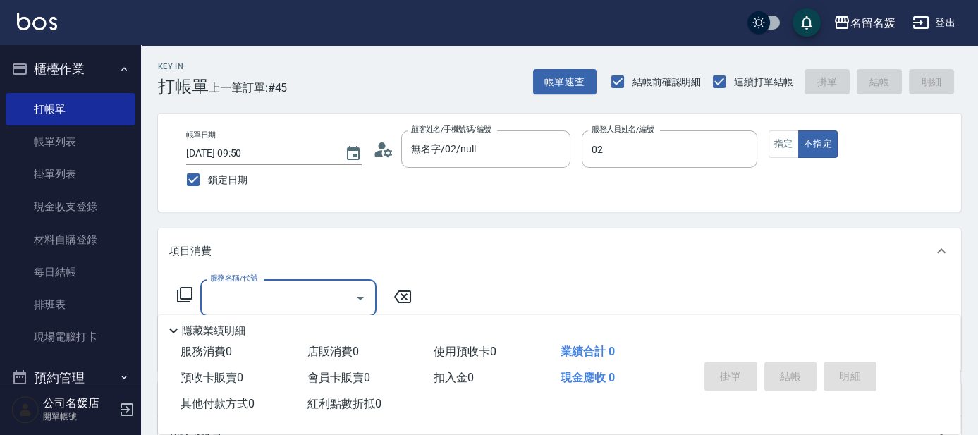
type input "2"
type input "[PERSON_NAME]-02"
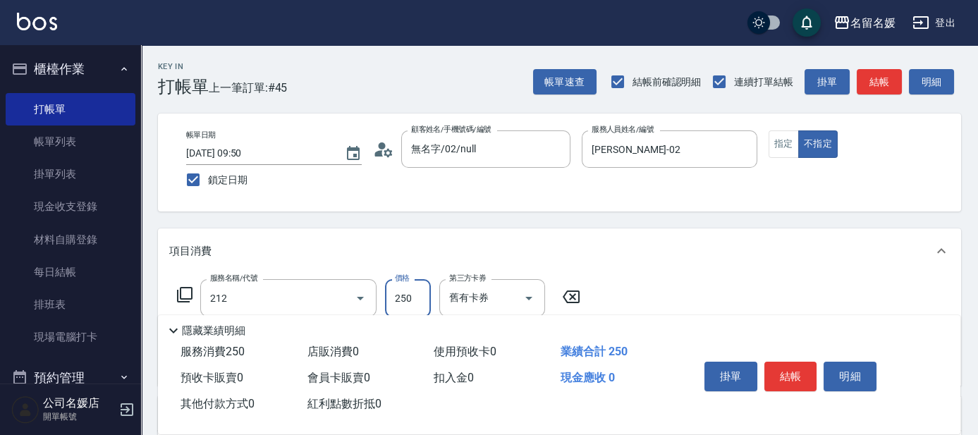
type input "洗髮券-(卡)250(212)"
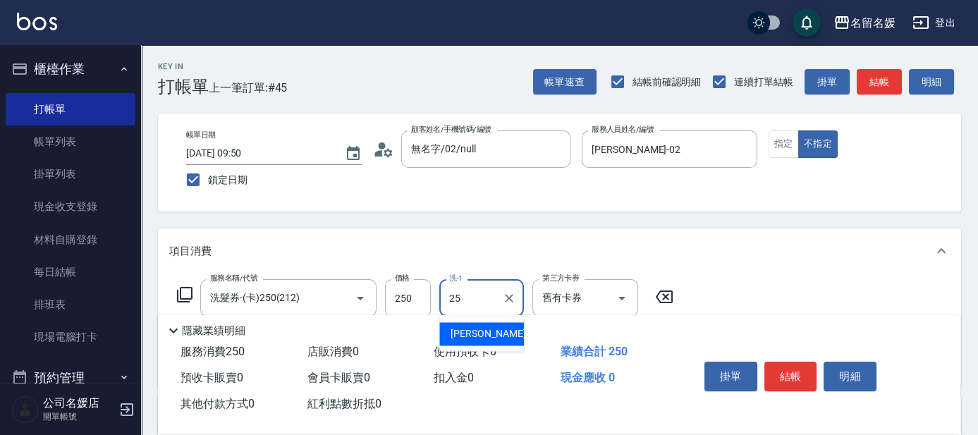
type input "[PERSON_NAME]-25"
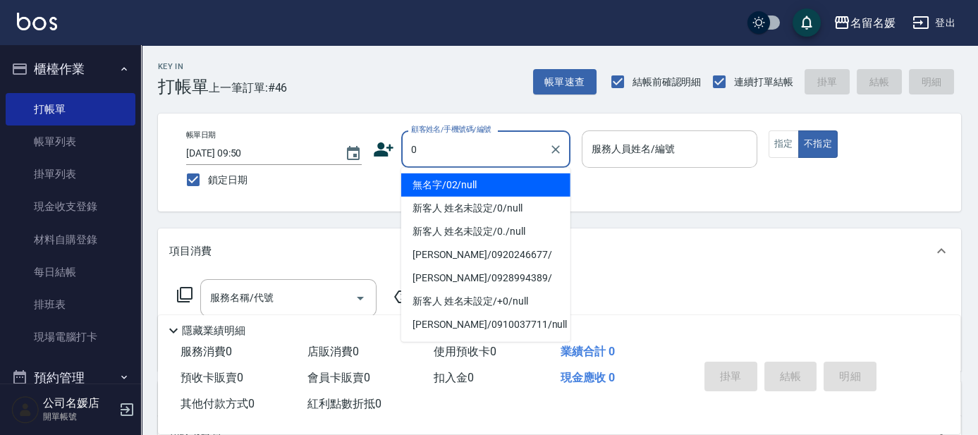
type input "無名字/02/null"
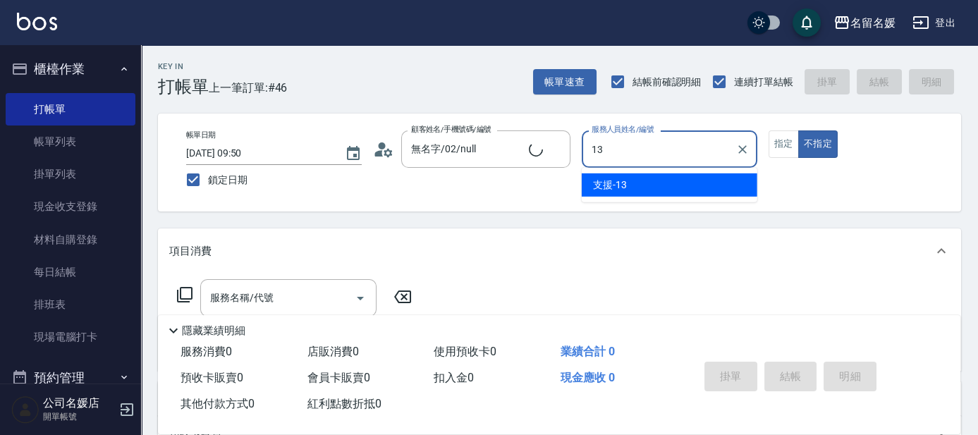
type input "13"
type button "false"
type input "新客人 姓名未設定/0/null"
type input "支援-13"
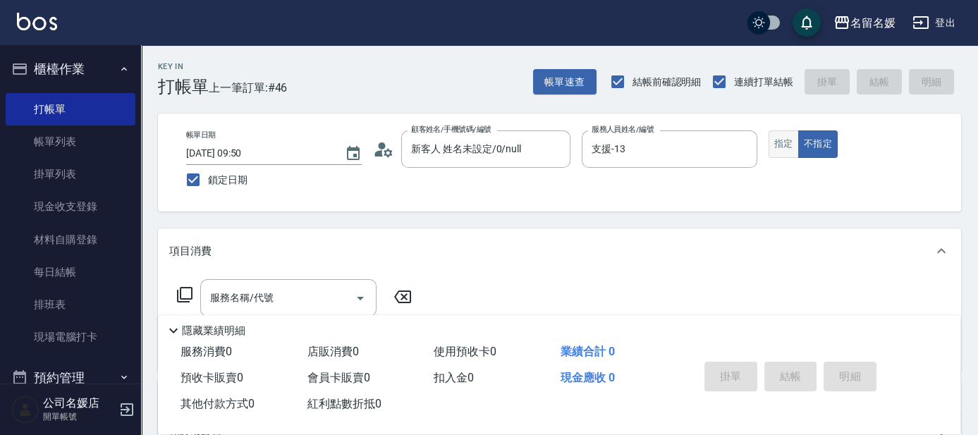
click at [778, 147] on button "指定" at bounding box center [784, 143] width 30 height 27
click at [320, 302] on input "服務名稱/代號" at bounding box center [278, 298] width 142 height 25
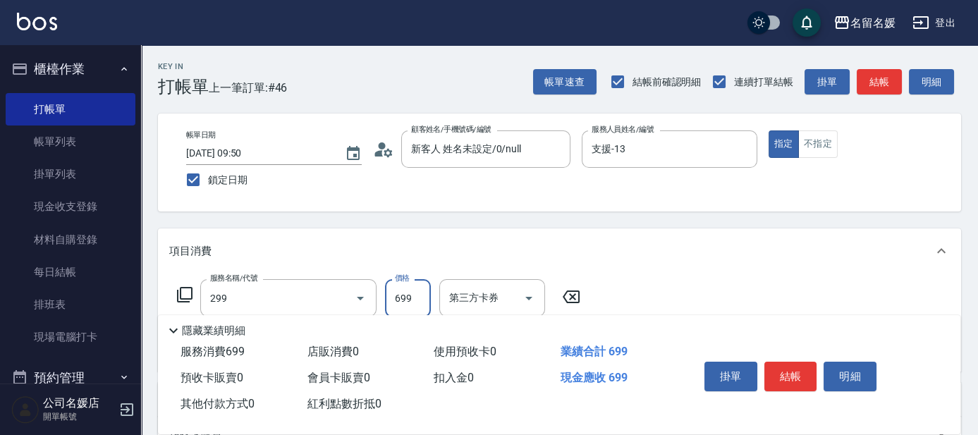
type input "滾珠洗髮699(299)"
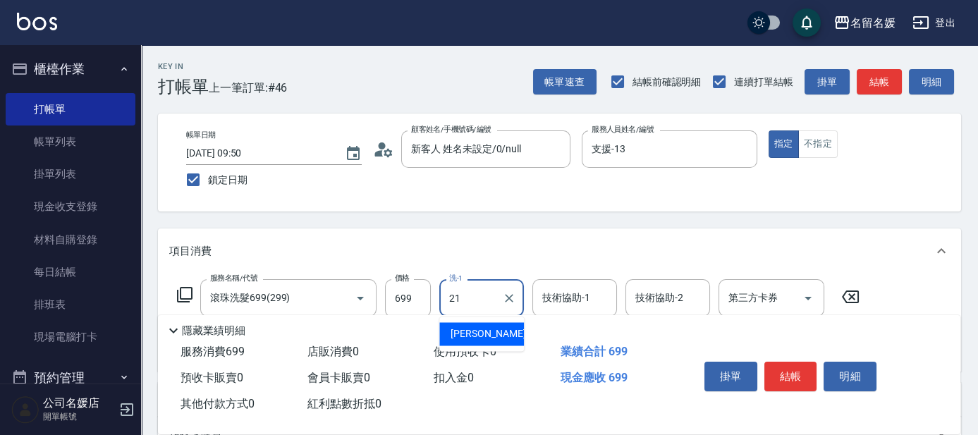
type input "[PERSON_NAME]-21"
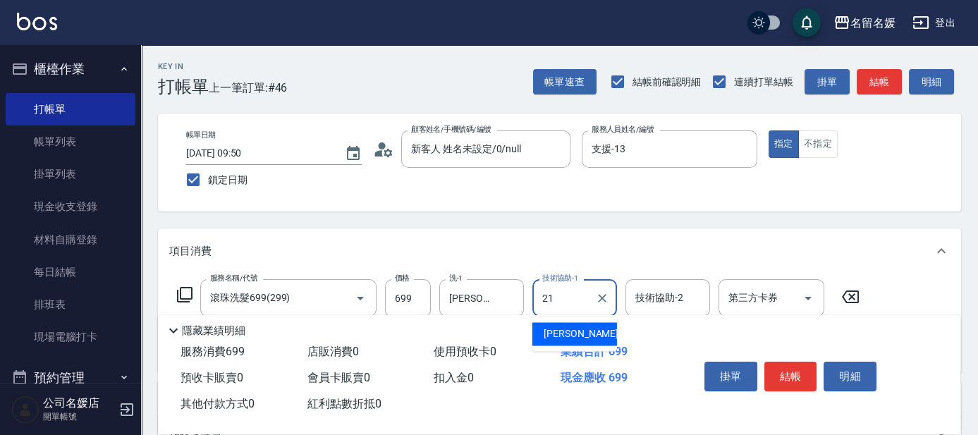
type input "[PERSON_NAME]-21"
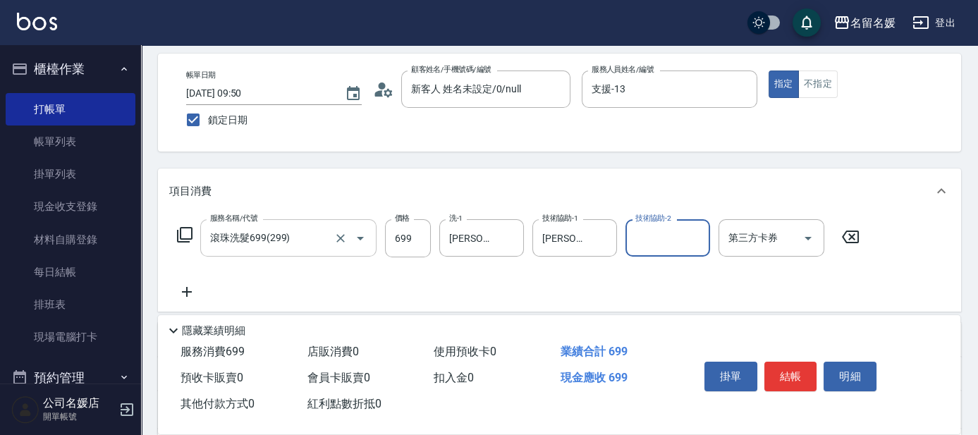
scroll to position [63, 0]
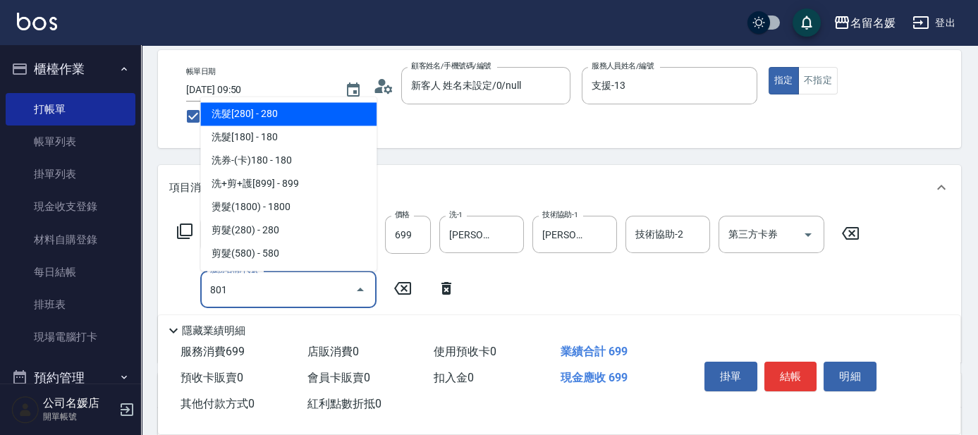
type input "潤絲(801)"
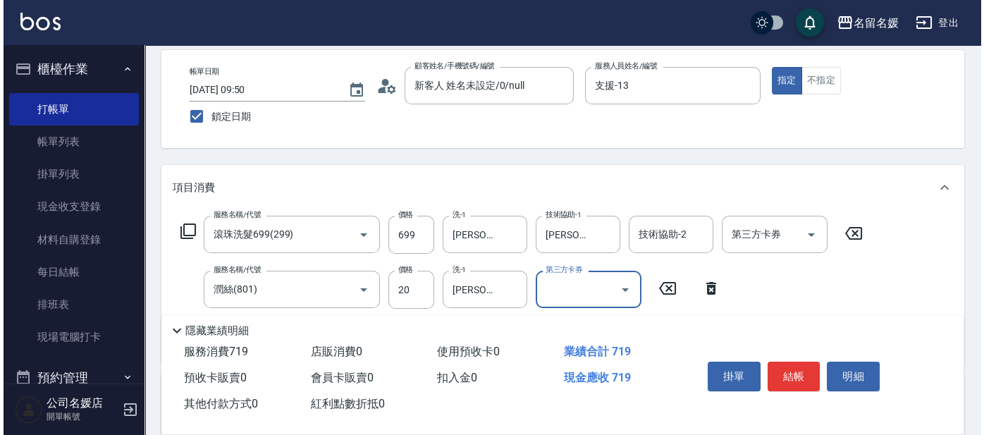
scroll to position [0, 0]
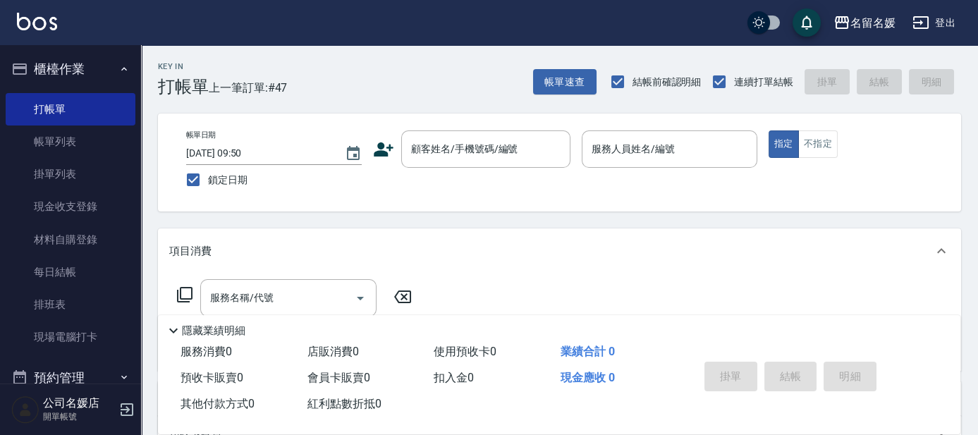
click at [0, 111] on nav "櫃檯作業 打帳單 帳單列表 掛單列表 現金收支登錄 材料自購登錄 每日結帳 排班表 現場電腦打卡 預約管理 預約管理 單日預約紀錄 單週預約紀錄 報表及分析 …" at bounding box center [70, 214] width 141 height 338
click at [49, 137] on link "帳單列表" at bounding box center [71, 142] width 130 height 32
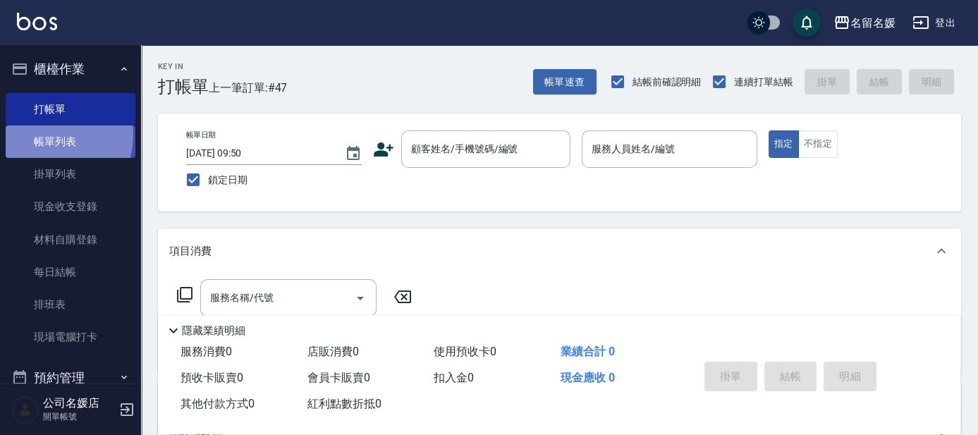
click at [49, 137] on link "帳單列表" at bounding box center [71, 142] width 130 height 32
click at [48, 140] on link "帳單列表" at bounding box center [71, 142] width 130 height 32
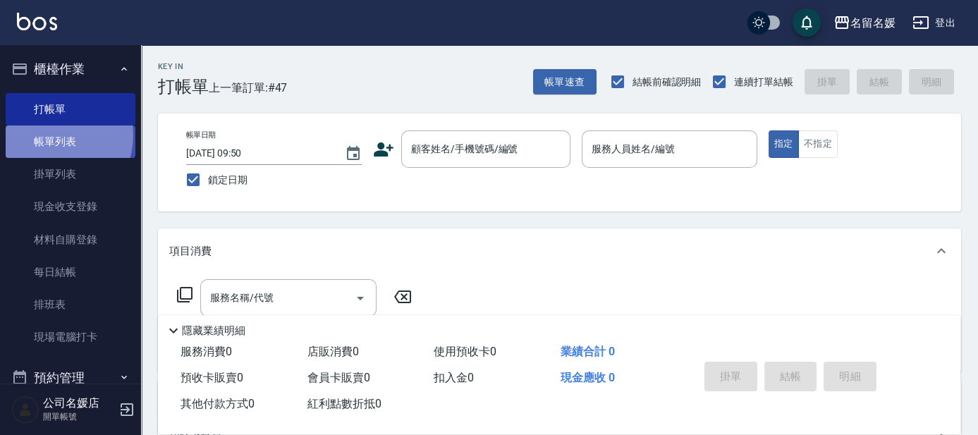
click at [47, 140] on link "帳單列表" at bounding box center [71, 142] width 130 height 32
click at [46, 140] on link "帳單列表" at bounding box center [71, 142] width 130 height 32
click at [43, 141] on link "帳單列表" at bounding box center [71, 142] width 130 height 32
click at [108, 147] on link "帳單列表" at bounding box center [71, 142] width 130 height 32
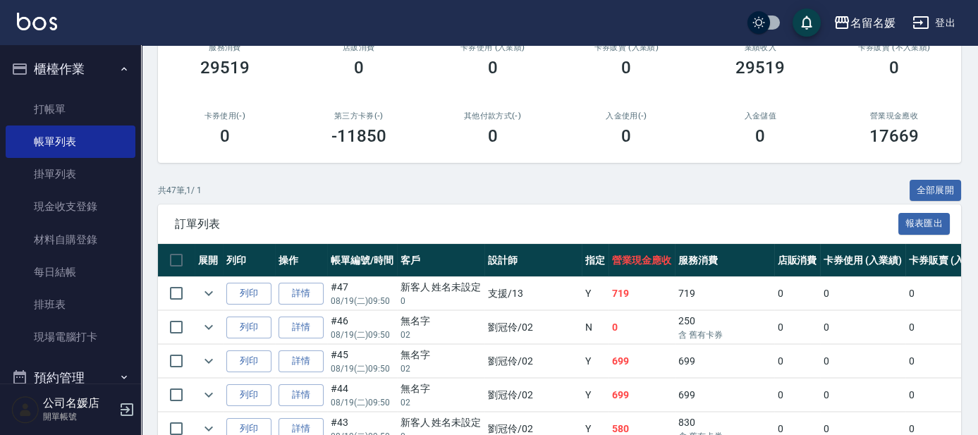
scroll to position [320, 0]
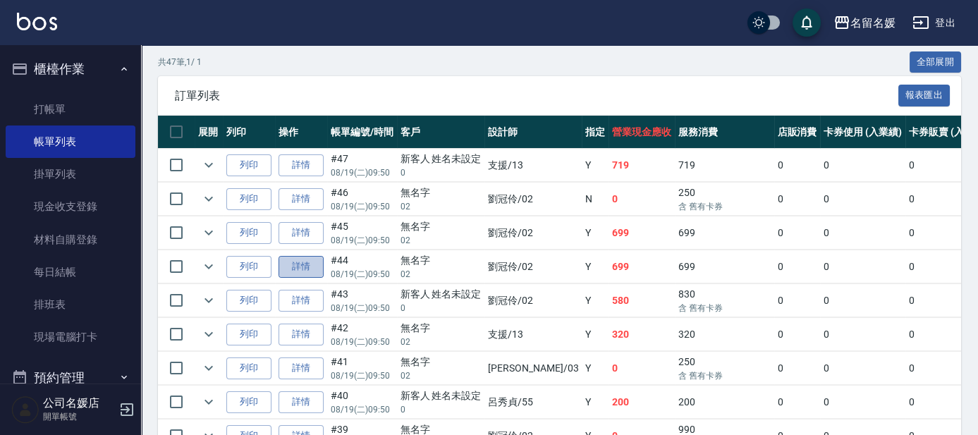
click at [298, 259] on link "詳情" at bounding box center [301, 267] width 45 height 22
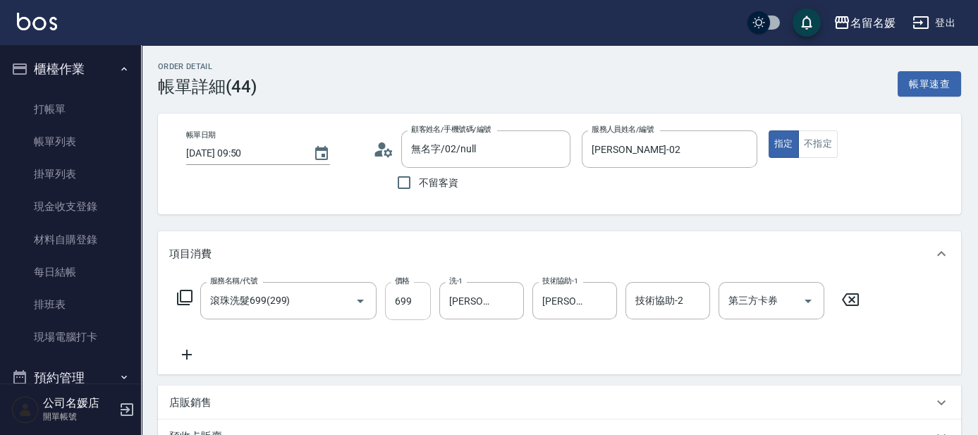
scroll to position [63, 0]
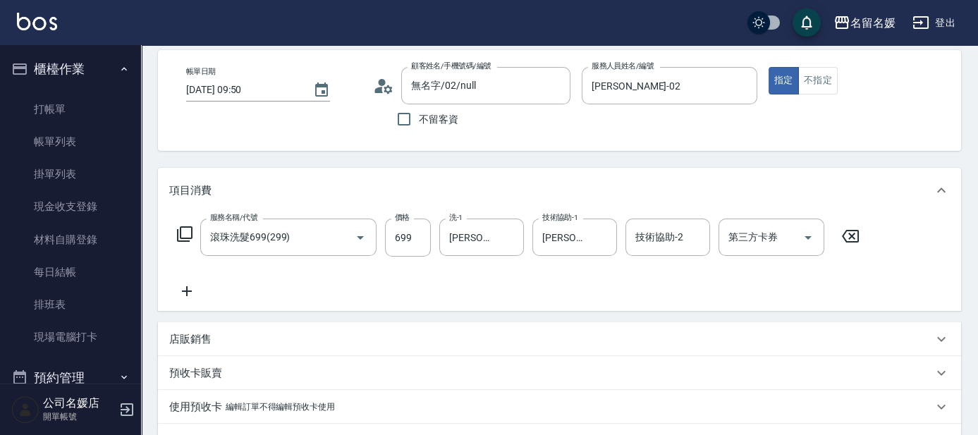
click at [195, 291] on icon at bounding box center [186, 291] width 35 height 17
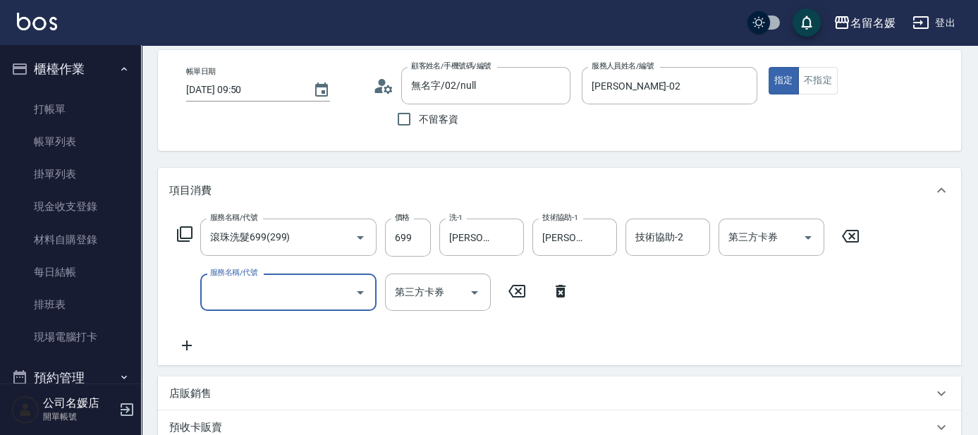
click at [249, 288] on input "服務名稱/代號" at bounding box center [278, 292] width 142 height 25
click at [475, 291] on div "技術協助-1 技術協助-1" at bounding box center [481, 292] width 85 height 37
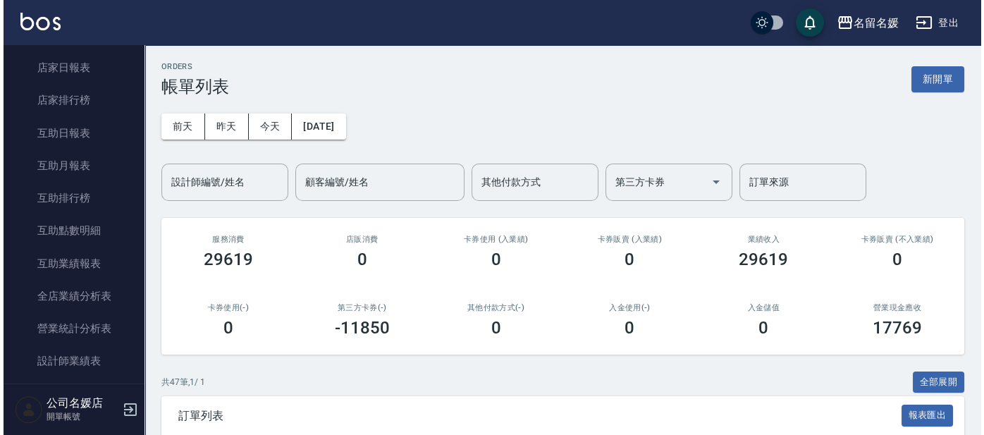
scroll to position [448, 0]
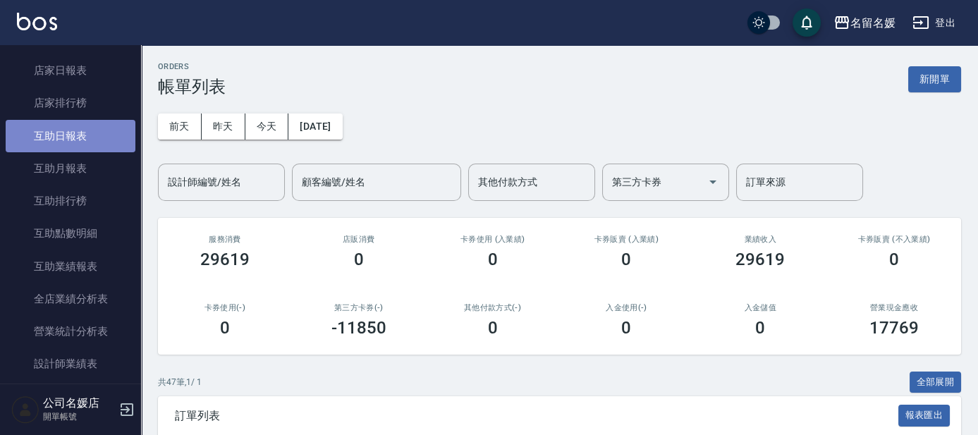
click at [98, 134] on link "互助日報表" at bounding box center [71, 136] width 130 height 32
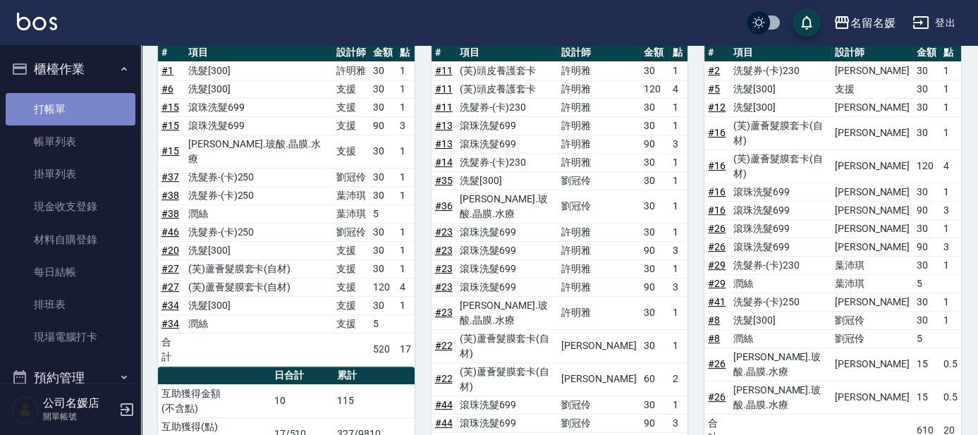
click at [82, 115] on link "打帳單" at bounding box center [71, 109] width 130 height 32
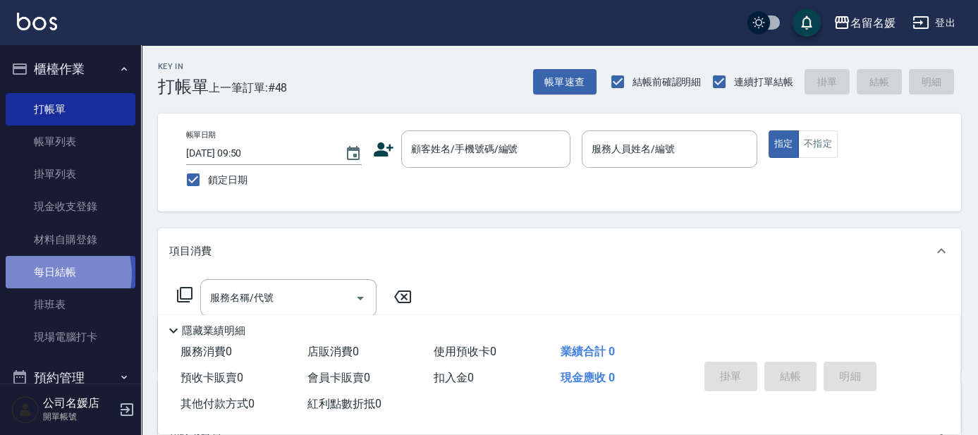
click at [56, 274] on link "每日結帳" at bounding box center [71, 272] width 130 height 32
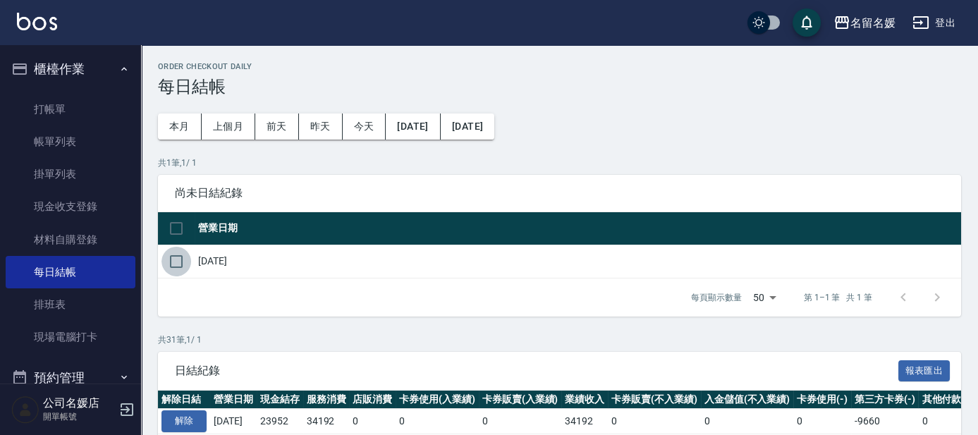
click at [175, 256] on input "checkbox" at bounding box center [176, 262] width 30 height 30
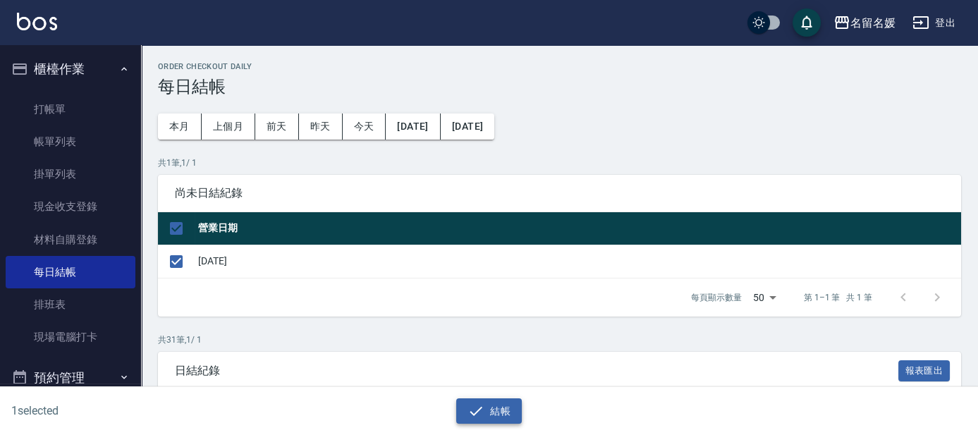
click at [478, 408] on icon "button" at bounding box center [475, 411] width 17 height 17
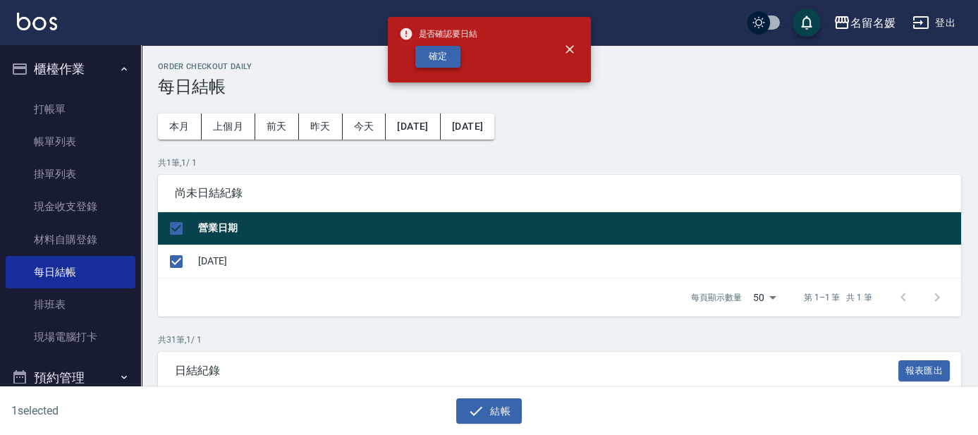
click at [424, 60] on button "確定" at bounding box center [437, 57] width 45 height 22
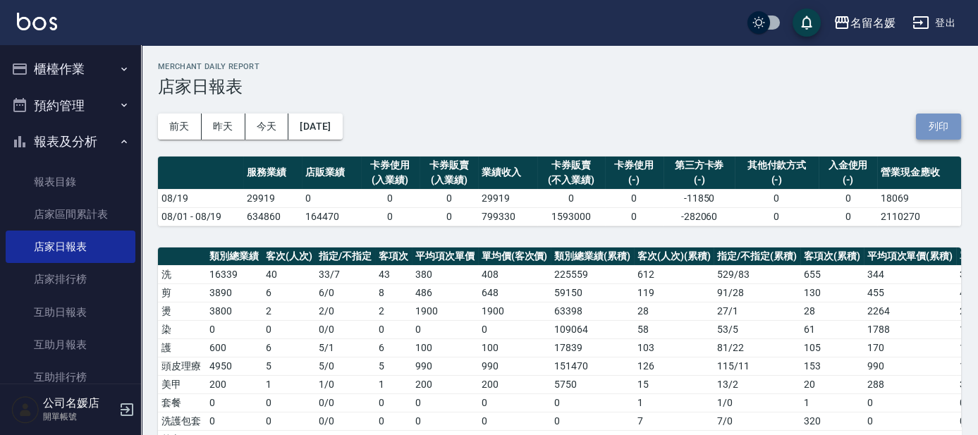
click at [933, 128] on button "列印" at bounding box center [938, 127] width 45 height 26
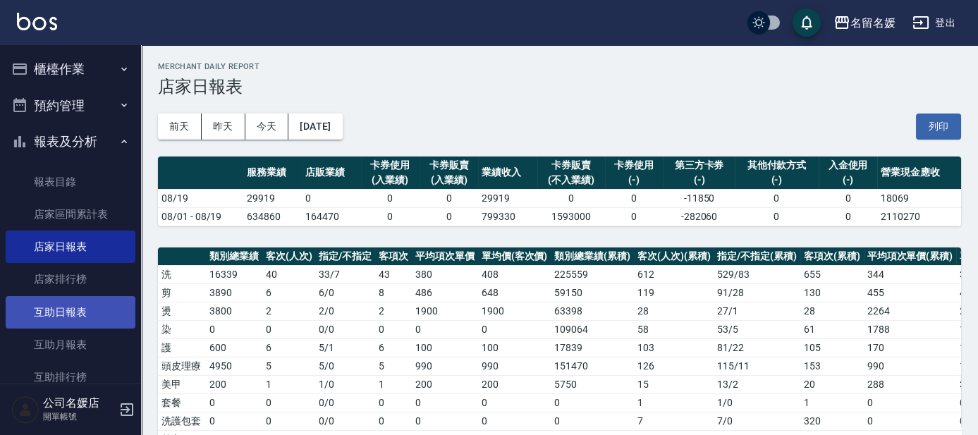
click at [83, 327] on link "互助日報表" at bounding box center [71, 312] width 130 height 32
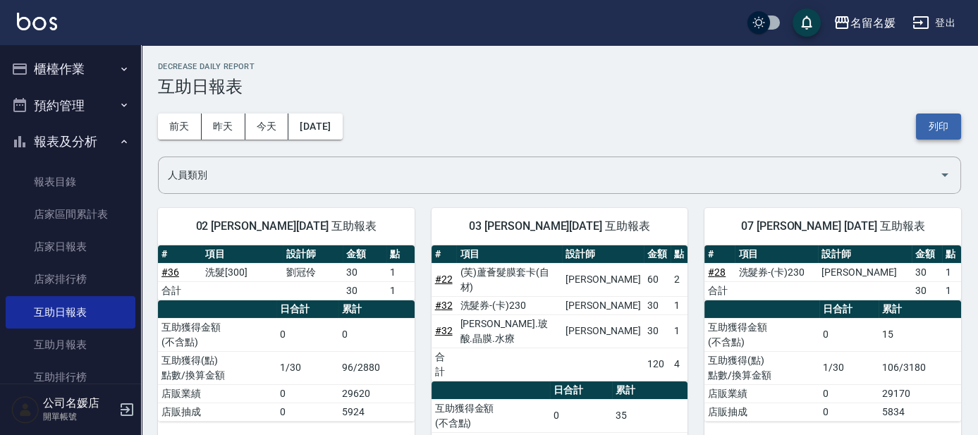
click at [942, 130] on button "列印" at bounding box center [938, 127] width 45 height 26
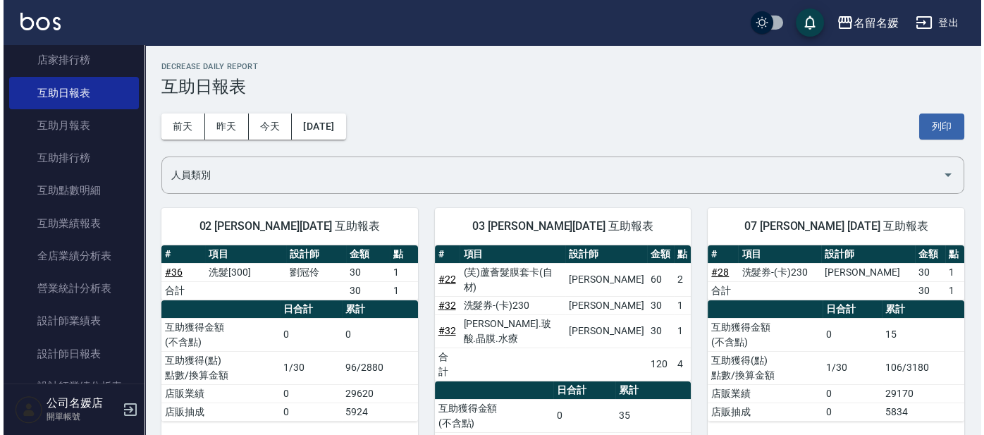
scroll to position [256, 0]
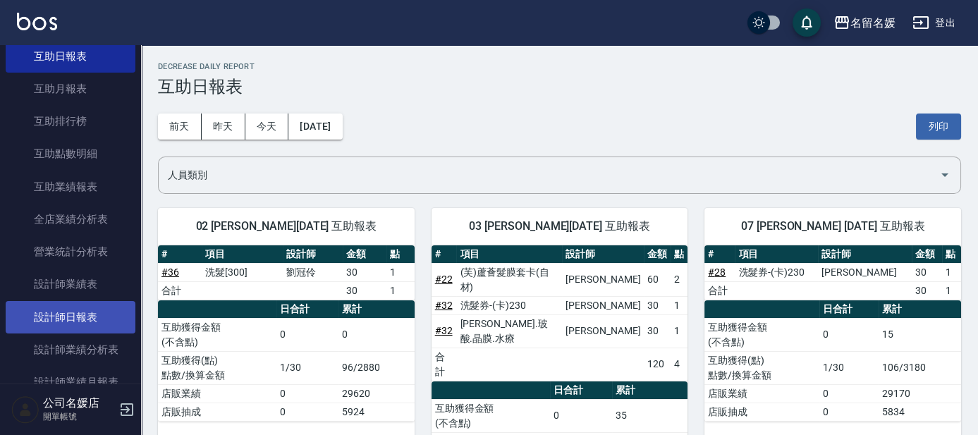
click at [69, 331] on link "設計師日報表" at bounding box center [71, 317] width 130 height 32
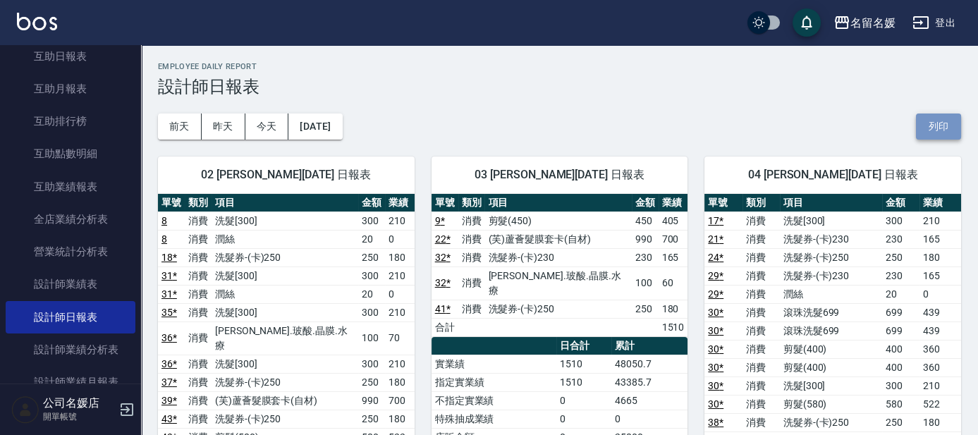
click at [948, 128] on button "列印" at bounding box center [938, 127] width 45 height 26
click at [929, 25] on icon "button" at bounding box center [920, 22] width 17 height 17
